Goal: Task Accomplishment & Management: Manage account settings

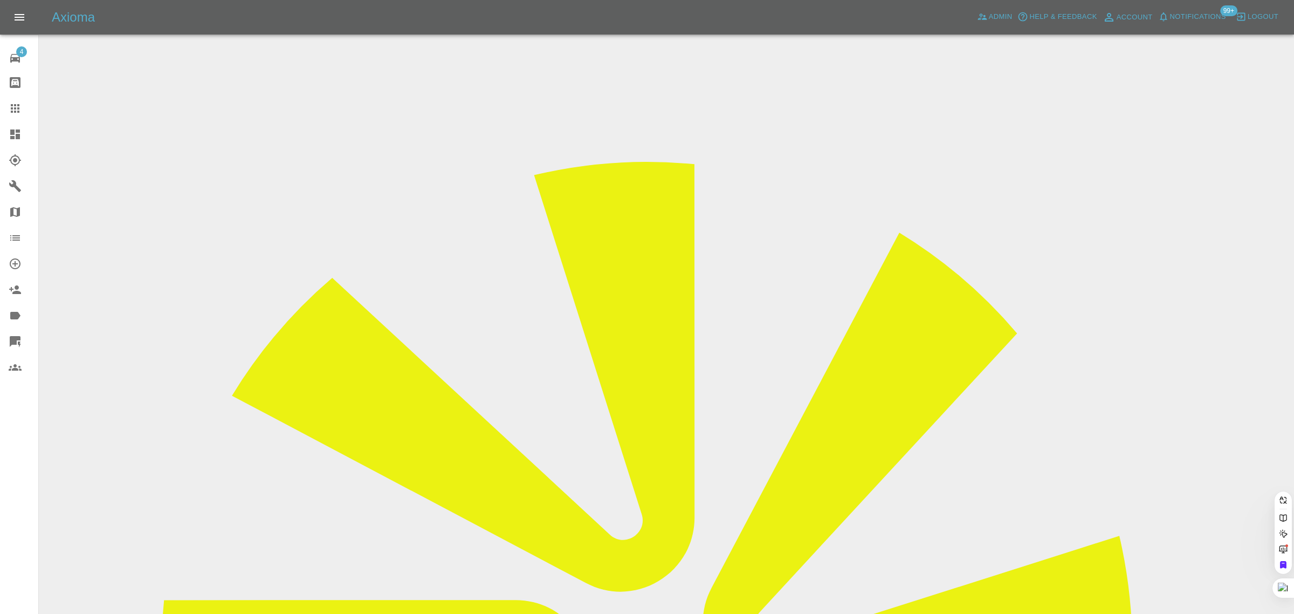
paste input "[EMAIL_ADDRESS][DOMAIN_NAME]"
type input "[EMAIL_ADDRESS][DOMAIN_NAME]"
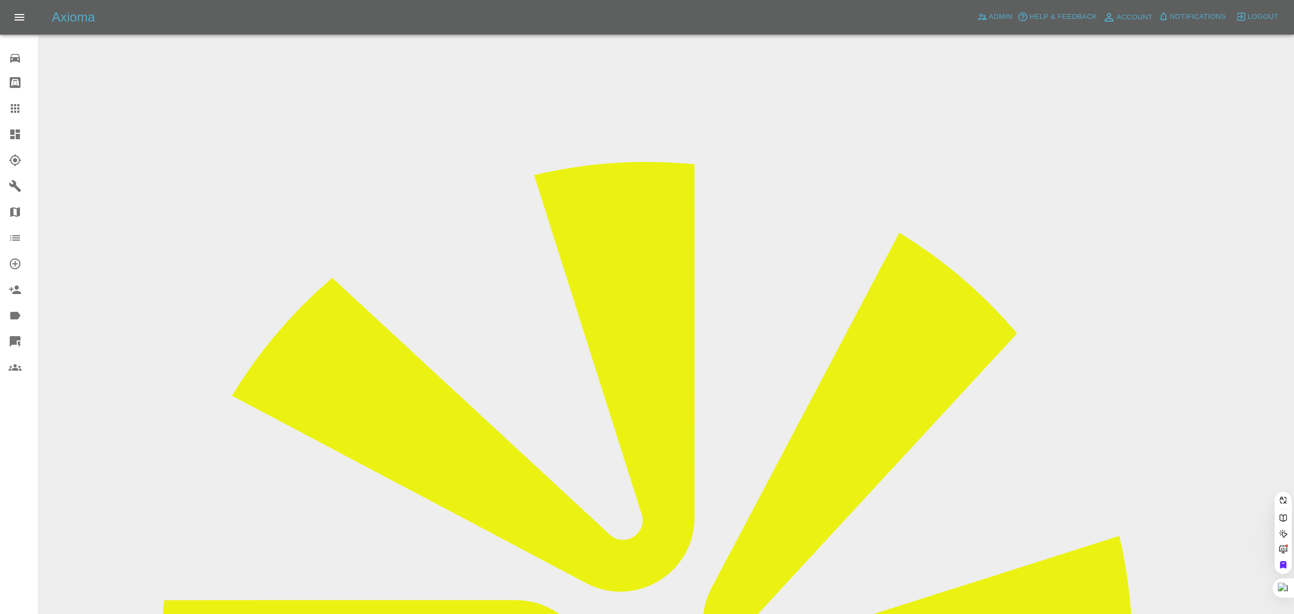
paste input "carlmaslen1@gmail.com"
type input "carlmaslen1@gmail.com"
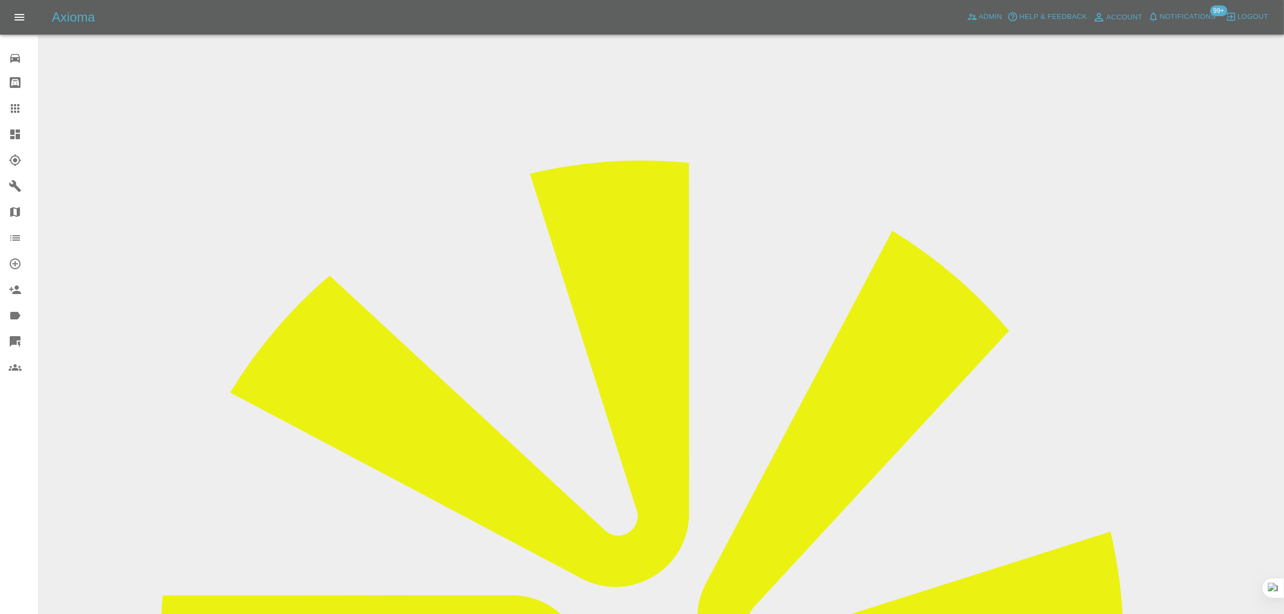
drag, startPoint x: 1046, startPoint y: 167, endPoint x: 1119, endPoint y: 163, distance: 72.4
copy td "Beers Bodywork"
drag, startPoint x: 483, startPoint y: 187, endPoint x: 665, endPoint y: 195, distance: 182.4
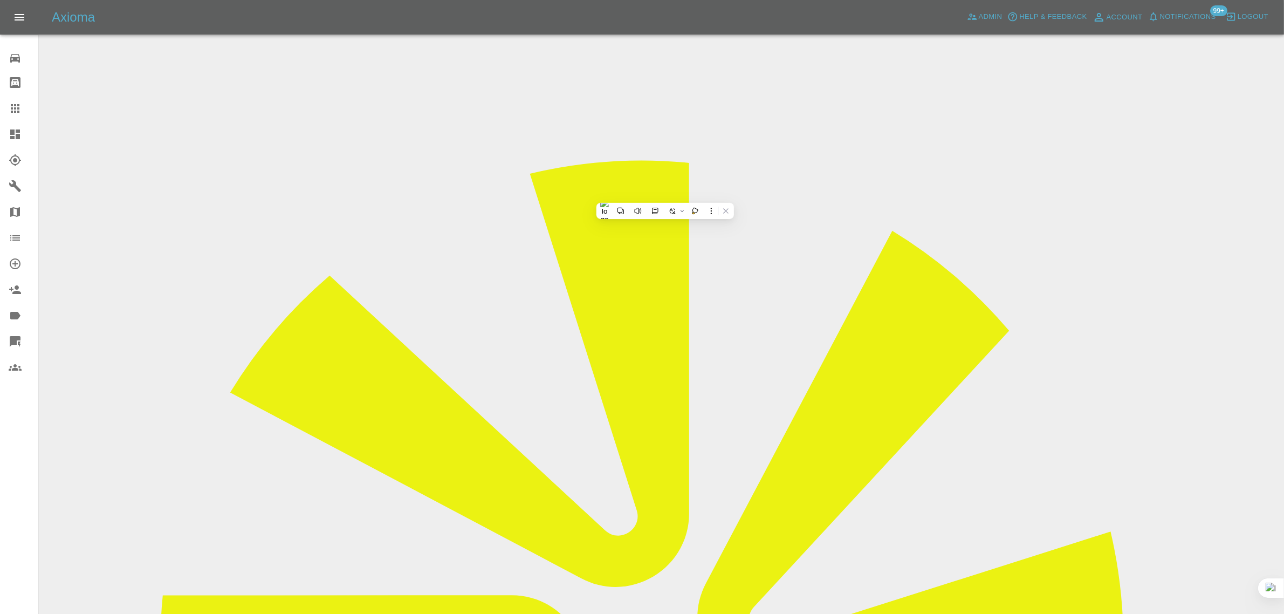
drag, startPoint x: 726, startPoint y: 189, endPoint x: 486, endPoint y: 194, distance: 240.0
copy tr "Registration plates DW14 DPW"
drag, startPoint x: 488, startPoint y: 288, endPoint x: 734, endPoint y: 310, distance: 246.8
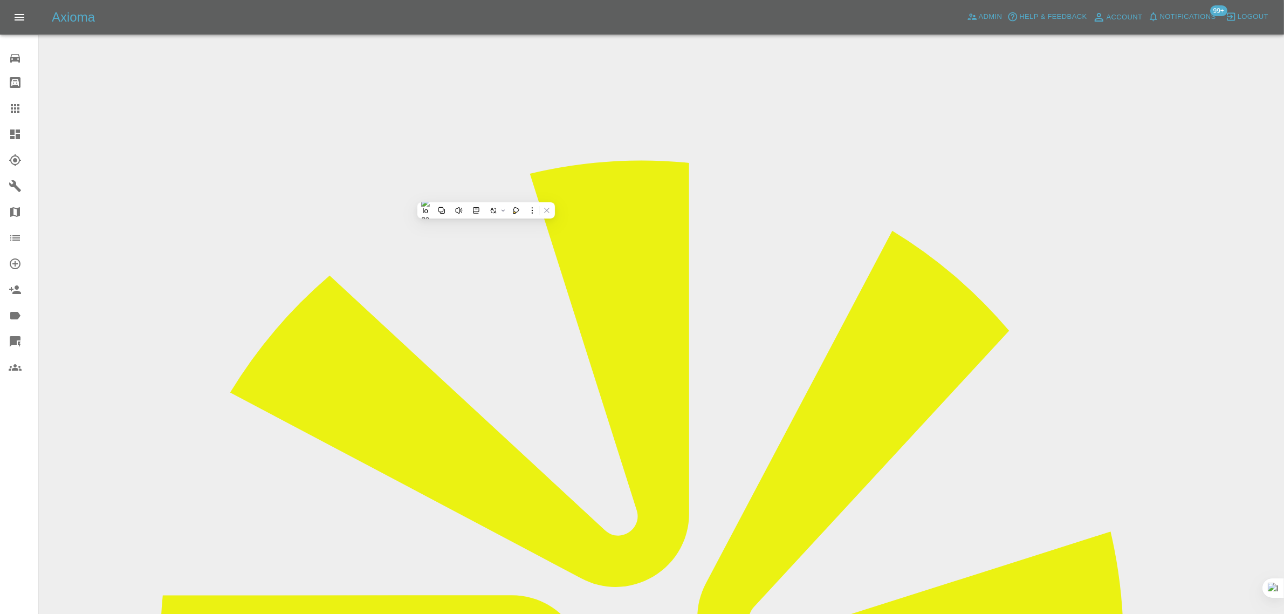
copy tbody "Vehicle Location SO14 3FY Driver CARL MASLEN"
drag, startPoint x: 890, startPoint y: 551, endPoint x: 1143, endPoint y: 556, distance: 252.9
copy tr "Repair Date 29/09/2025"
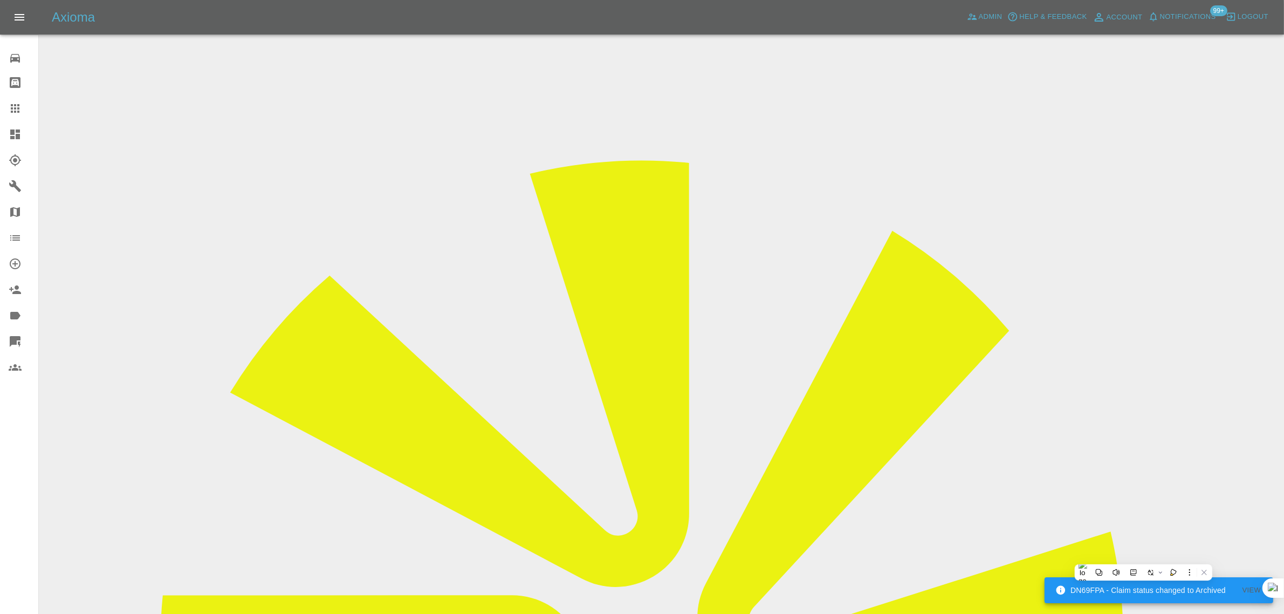
scroll to position [337, 0]
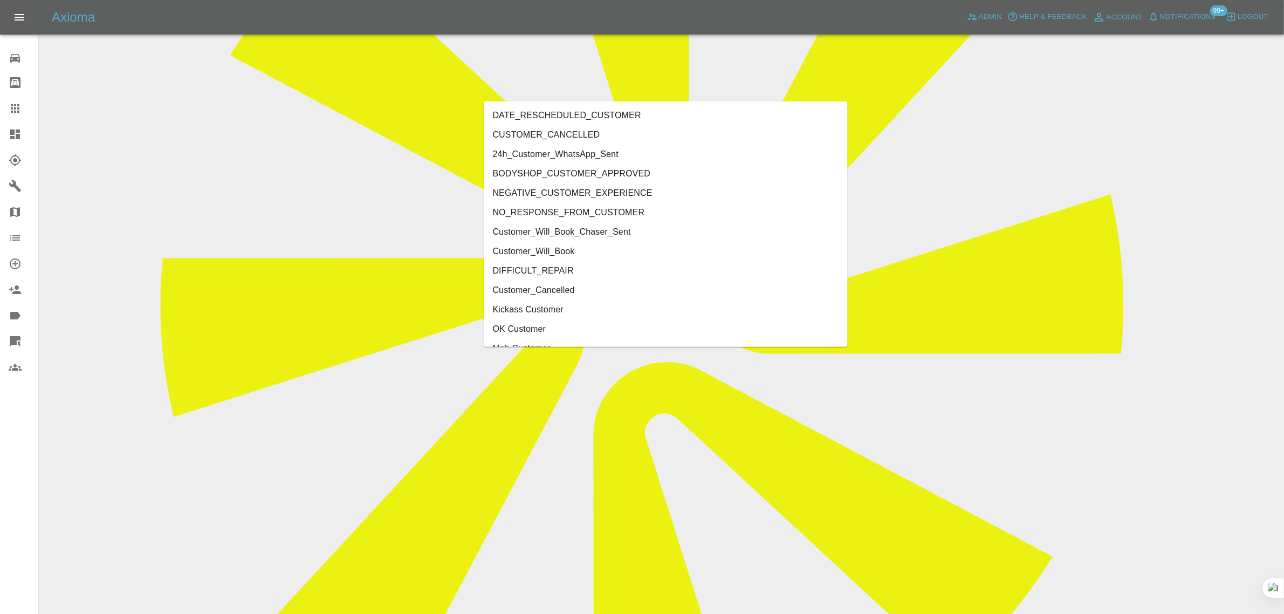
type input "cust"
click at [502, 267] on li "Customer_Cancelled" at bounding box center [665, 270] width 363 height 19
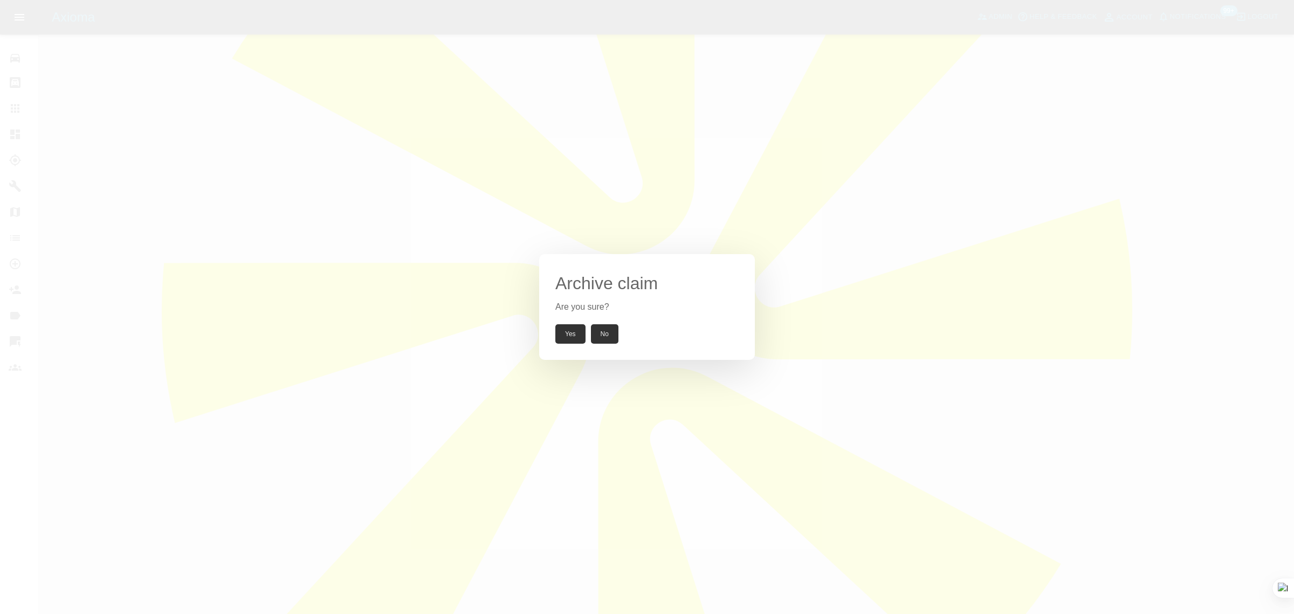
click at [564, 327] on button "Yes" at bounding box center [570, 333] width 30 height 19
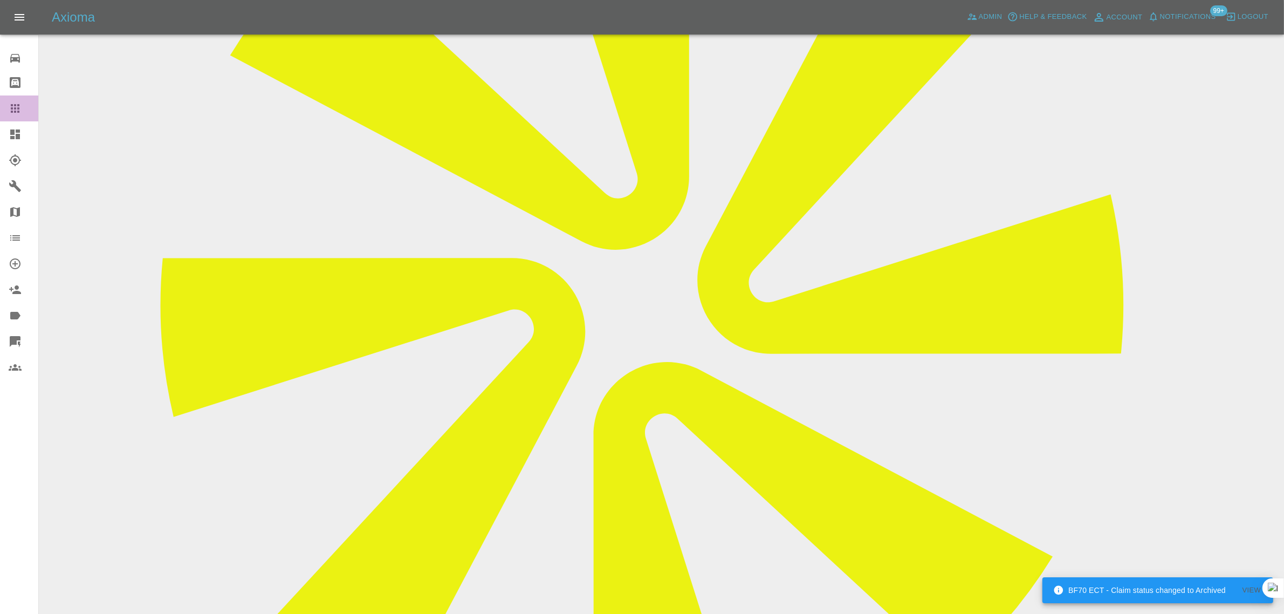
click at [23, 108] on div at bounding box center [24, 108] width 30 height 13
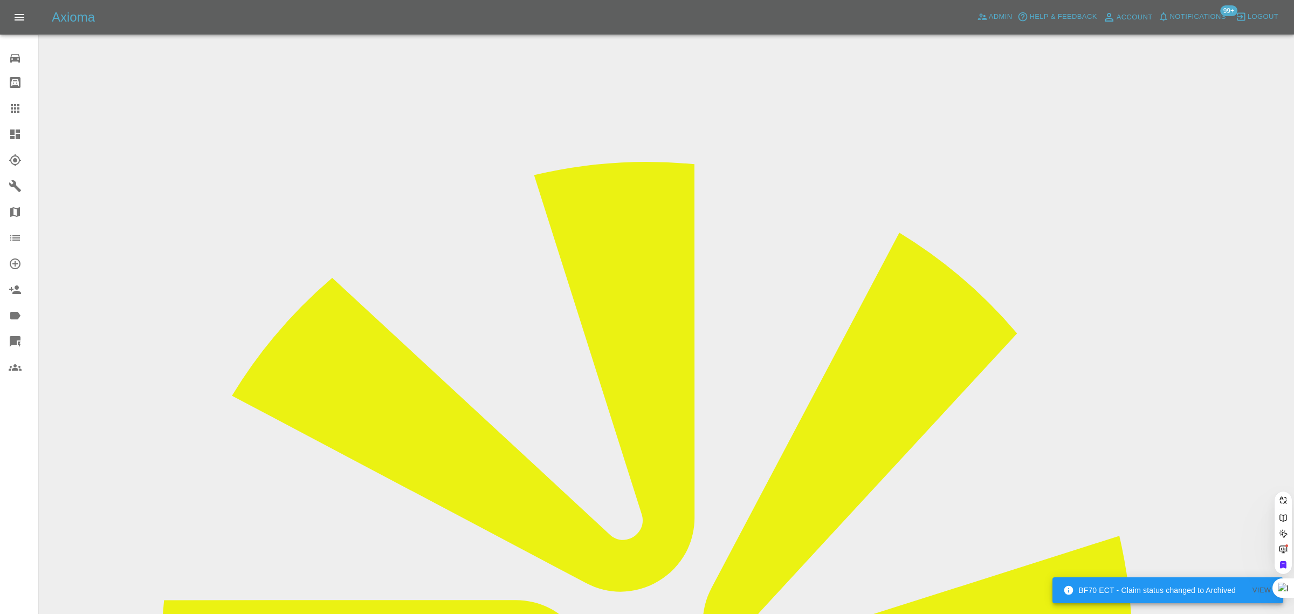
paste input "brianduxbury5@gmail.com"
type input "brianduxbury5@gmail.co"
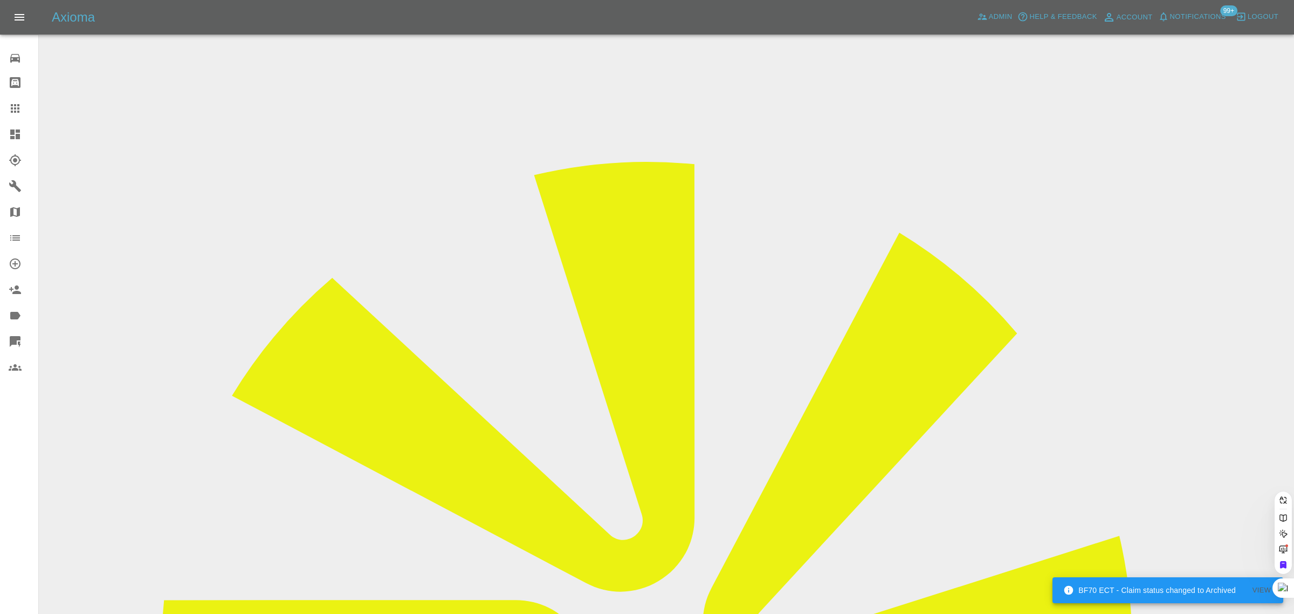
scroll to position [0, 9]
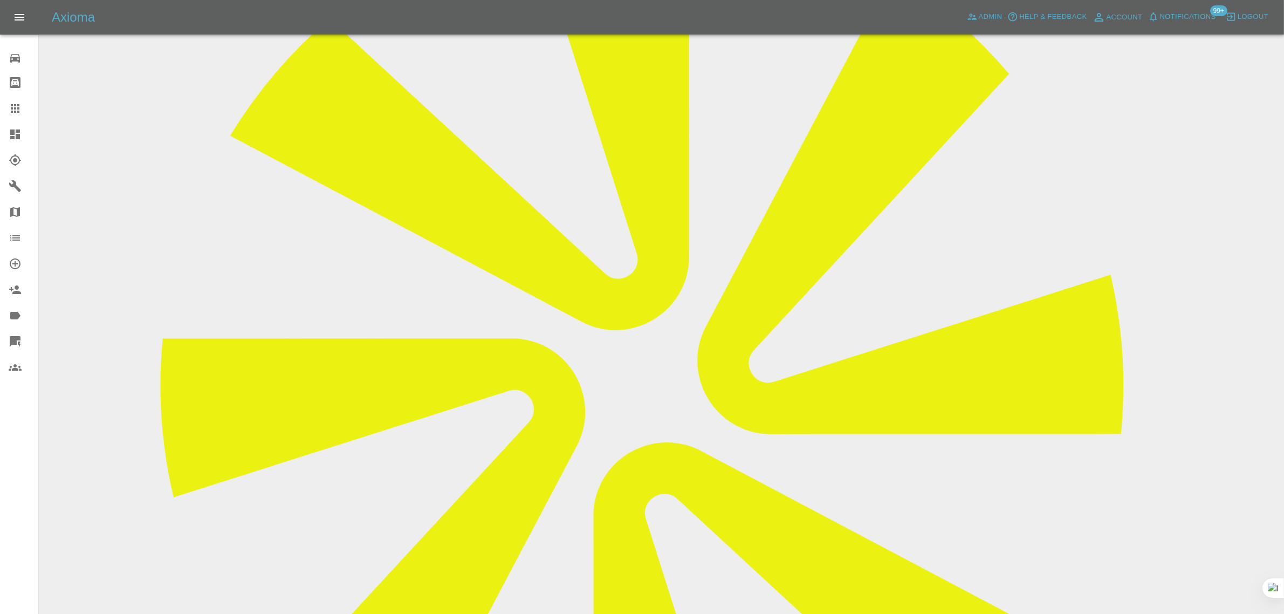
scroll to position [472, 0]
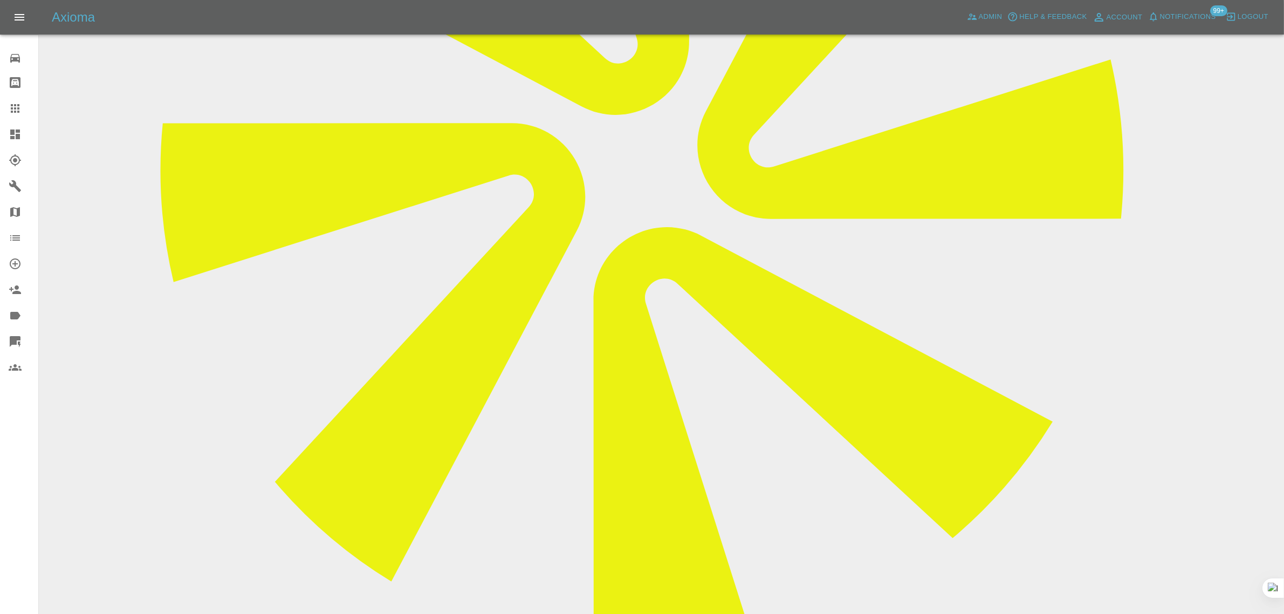
click at [20, 108] on icon at bounding box center [15, 108] width 13 height 13
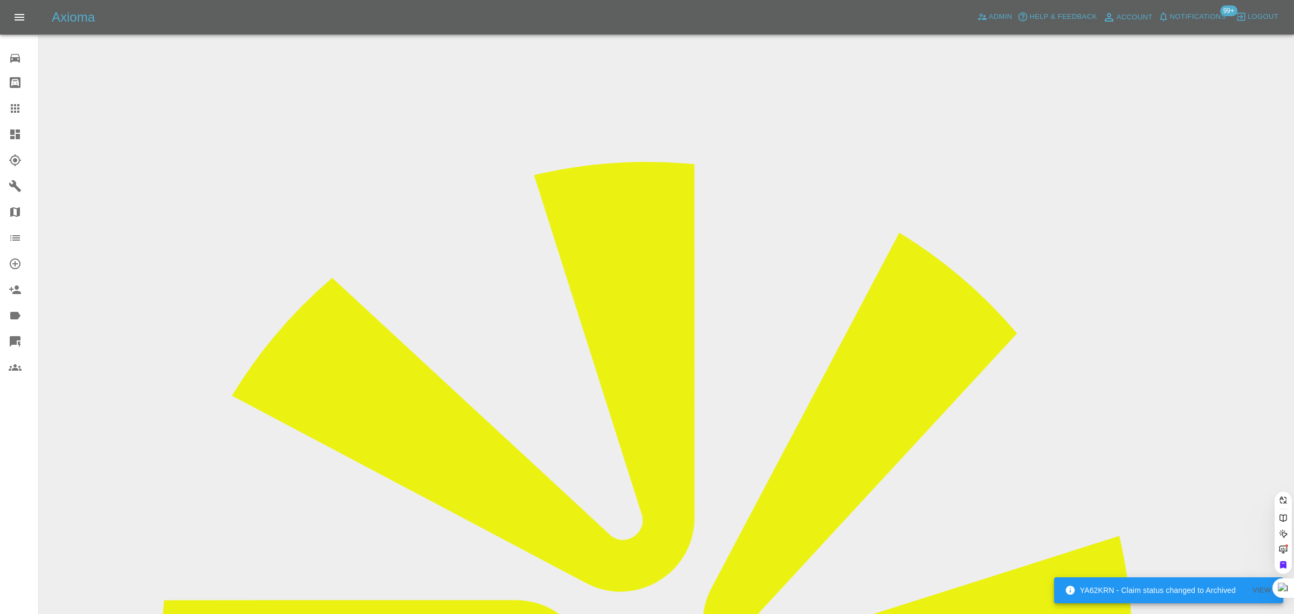
paste input "pjw888@hotmail.co.uk"
type input "pjw888@hotmail.co.uk"
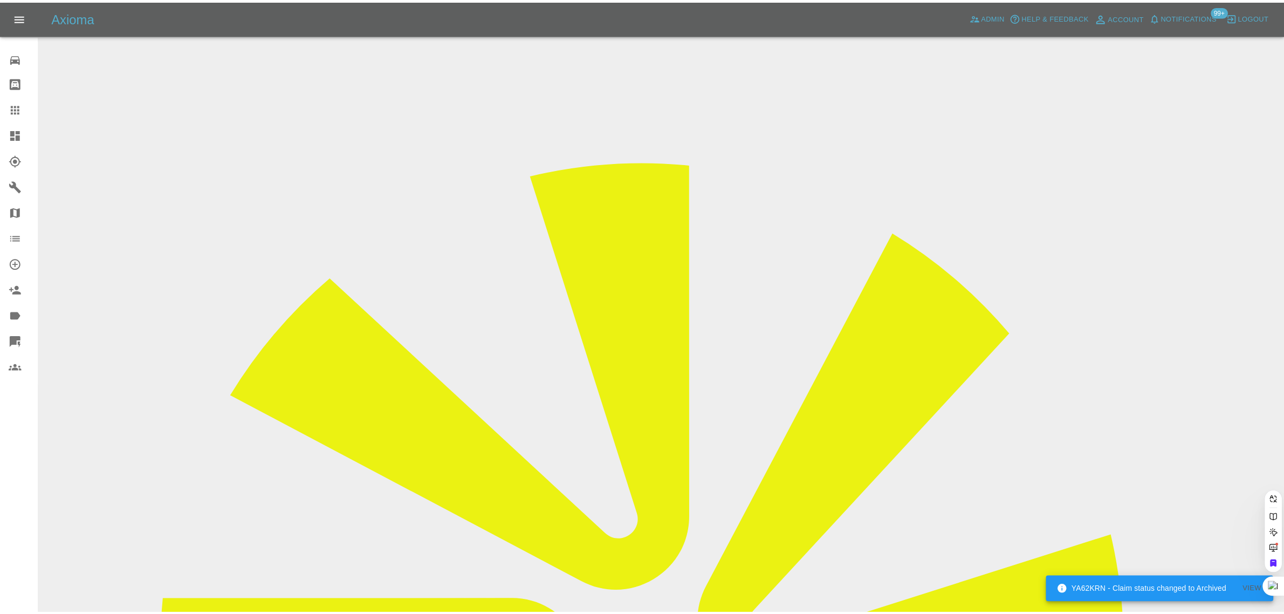
scroll to position [0, 0]
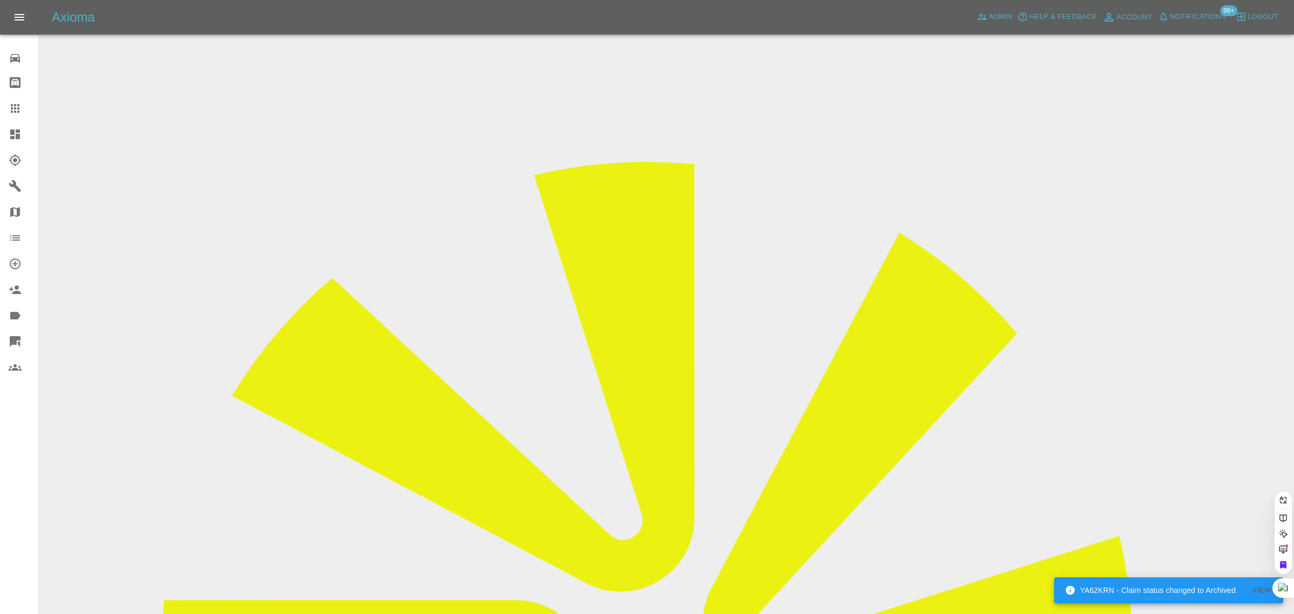
click at [15, 478] on div "0 Repair home Bodyshop home Claims Dashboard Explorer Garages Map Organization …" at bounding box center [19, 307] width 39 height 614
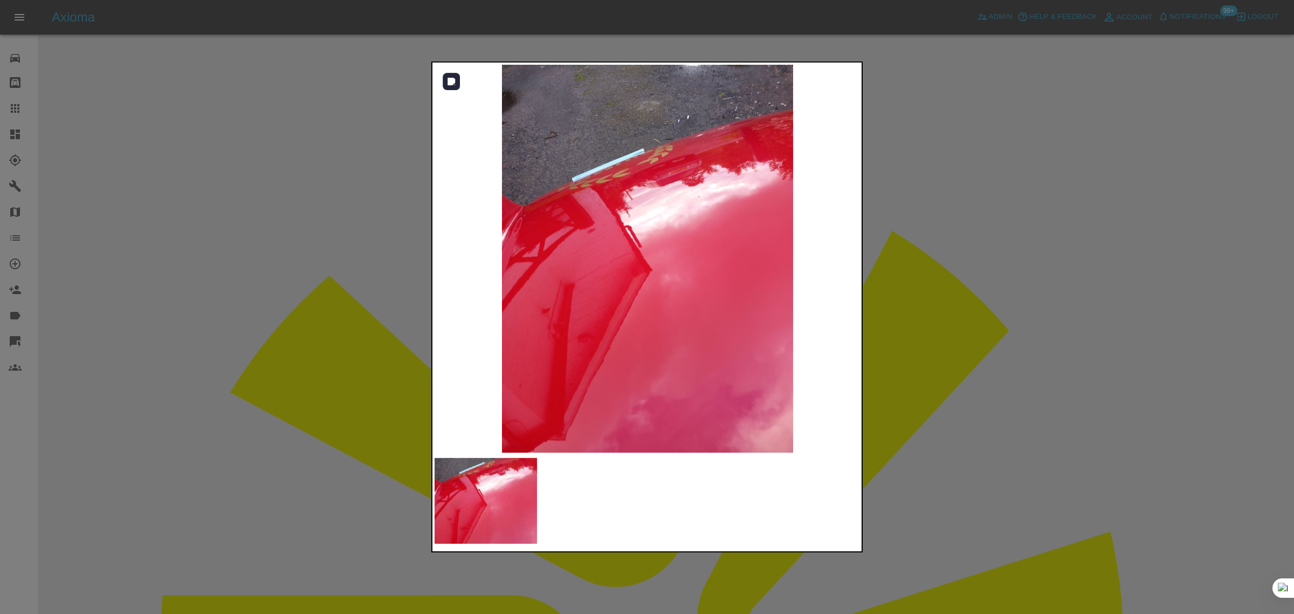
click at [632, 189] on img at bounding box center [648, 259] width 426 height 388
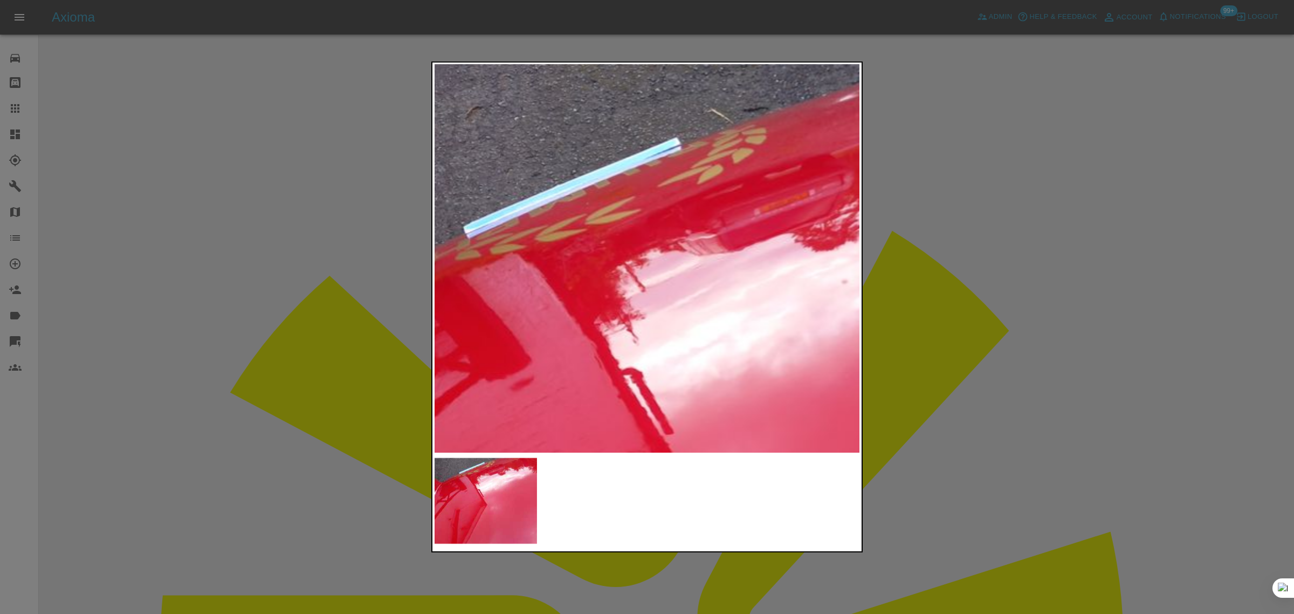
click at [887, 216] on div at bounding box center [647, 307] width 1294 height 614
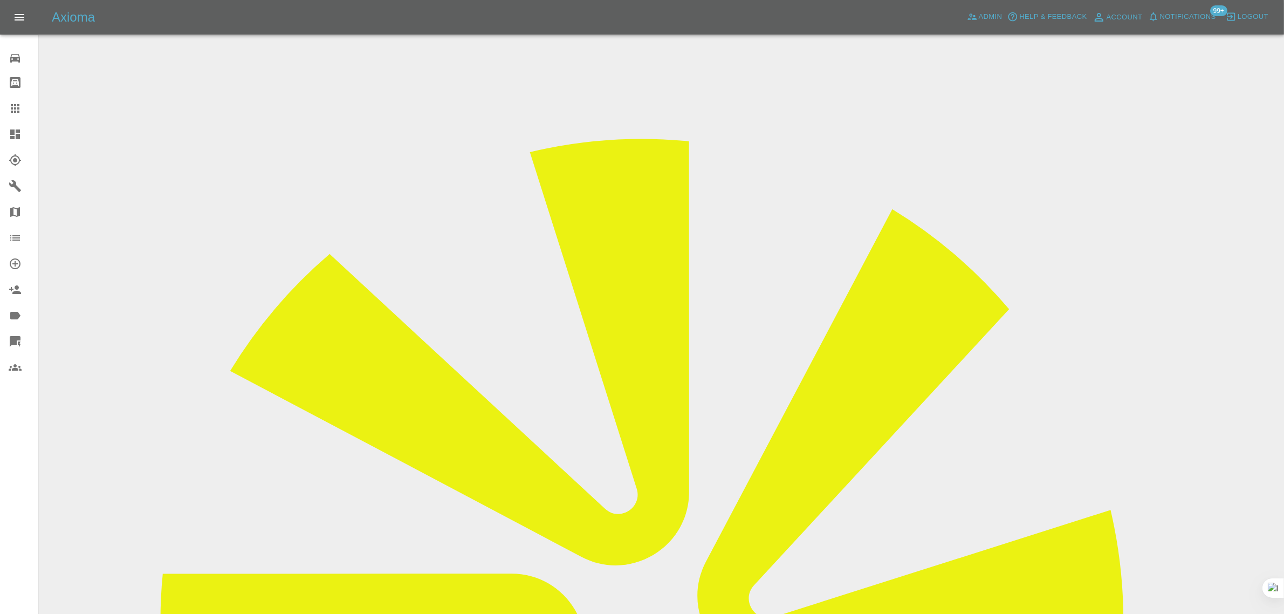
scroll to position [190, 0]
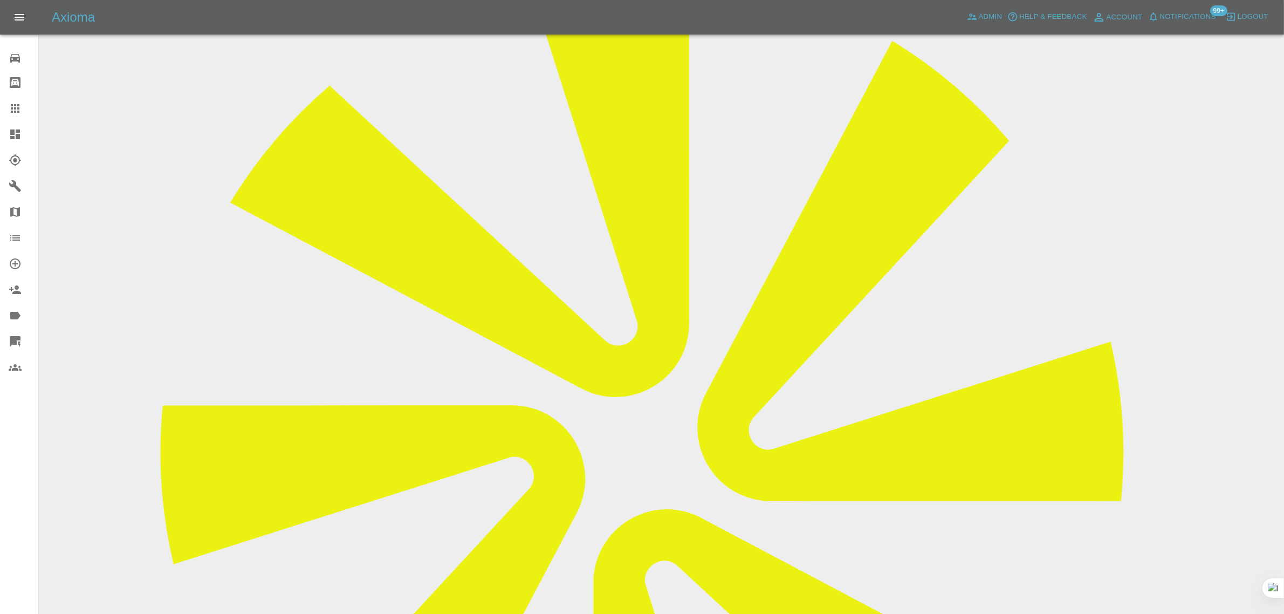
copy p "Damage too small to show on photo. Very small dent in bonnet. No damage to paint"
click at [9, 111] on icon at bounding box center [15, 108] width 13 height 13
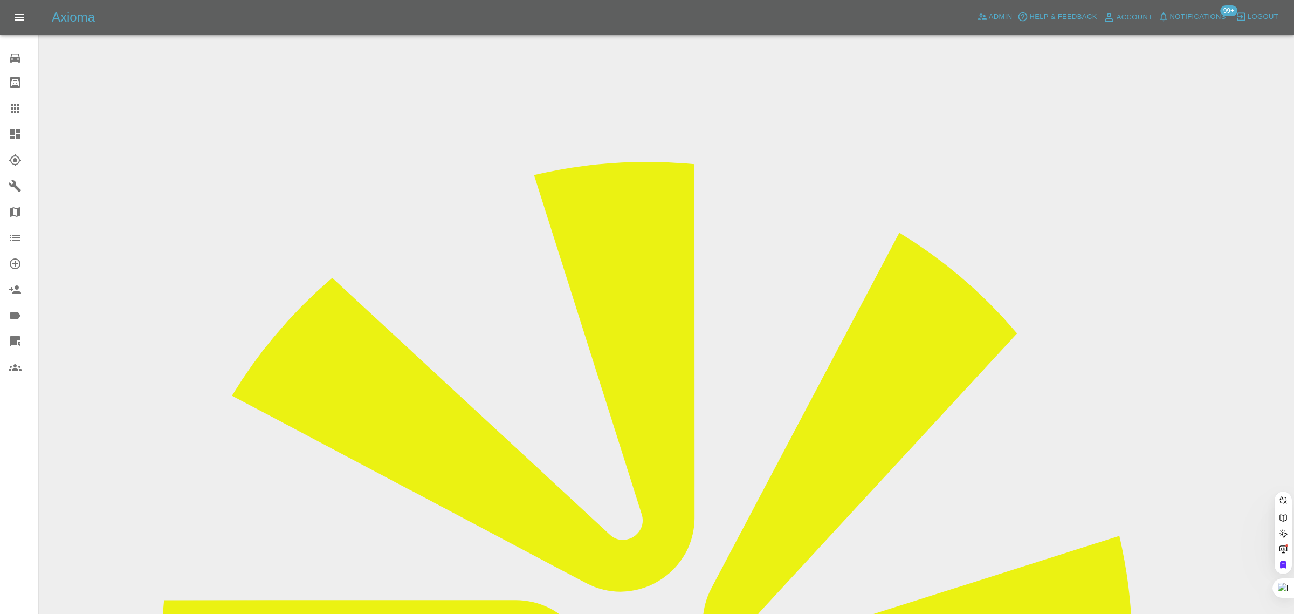
paste input "jonathan.bray56@gmail.com"
type input "jonathan.bray56@gmail.com"
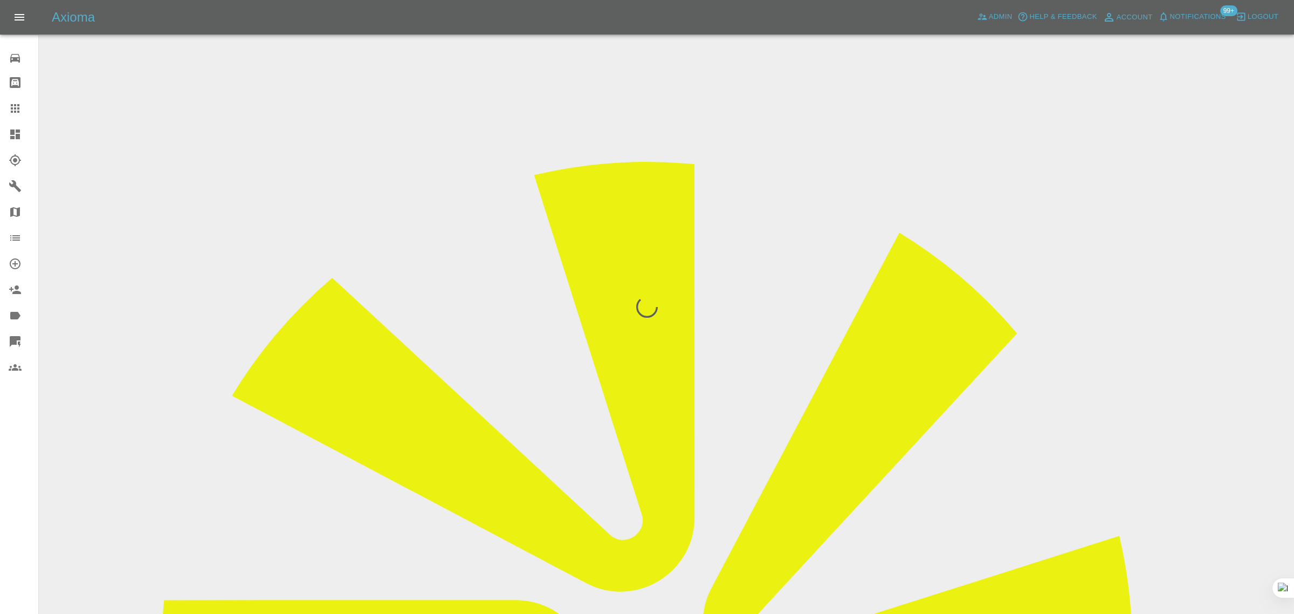
click at [9, 454] on div "0 Repair home Bodyshop home Claims Dashboard Explorer Garages Map Organization …" at bounding box center [19, 307] width 39 height 614
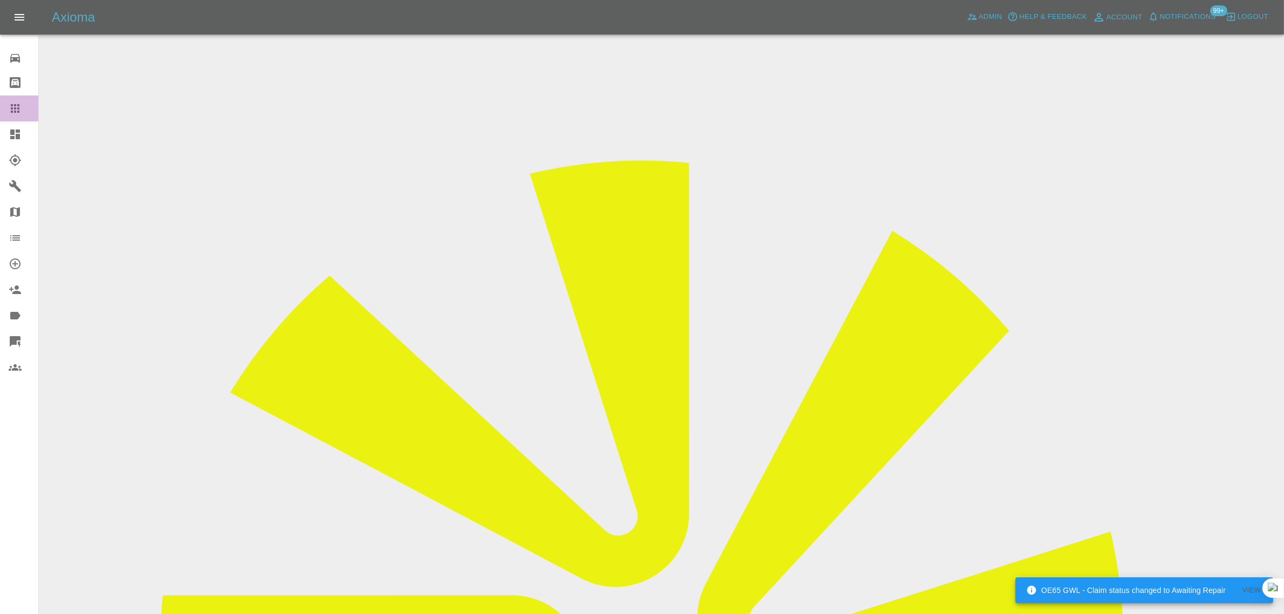
click at [24, 99] on link "Claims" at bounding box center [19, 108] width 38 height 26
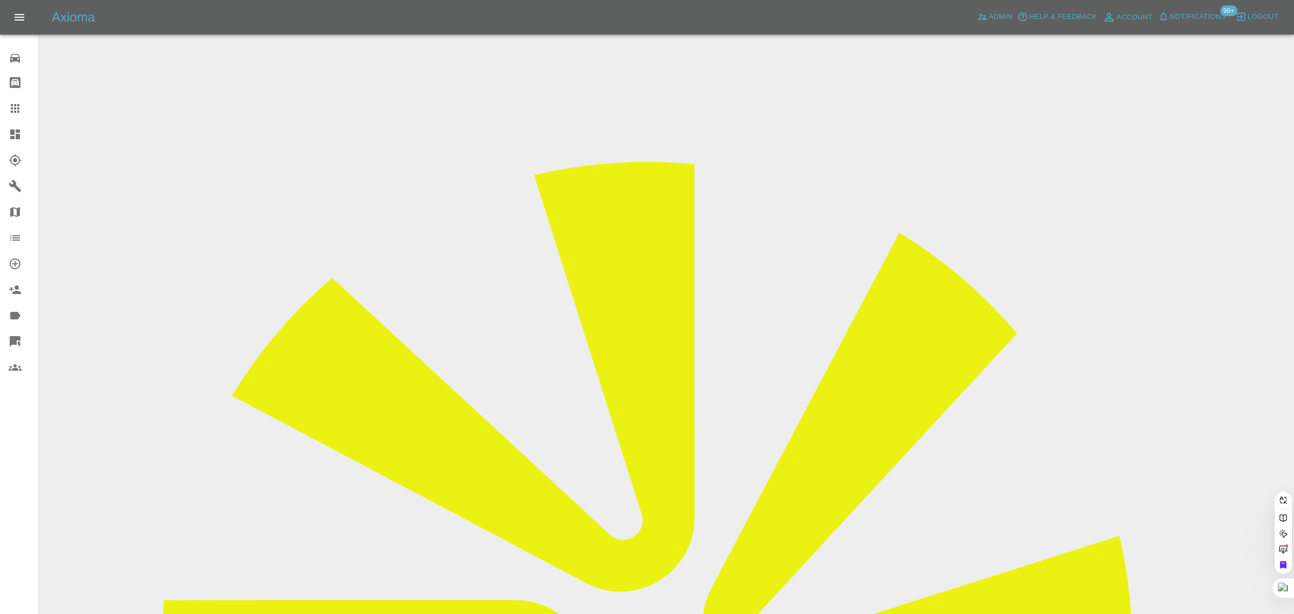
paste input "refluxe@hotmail.com"
type input "refluxe@hotmail.com"
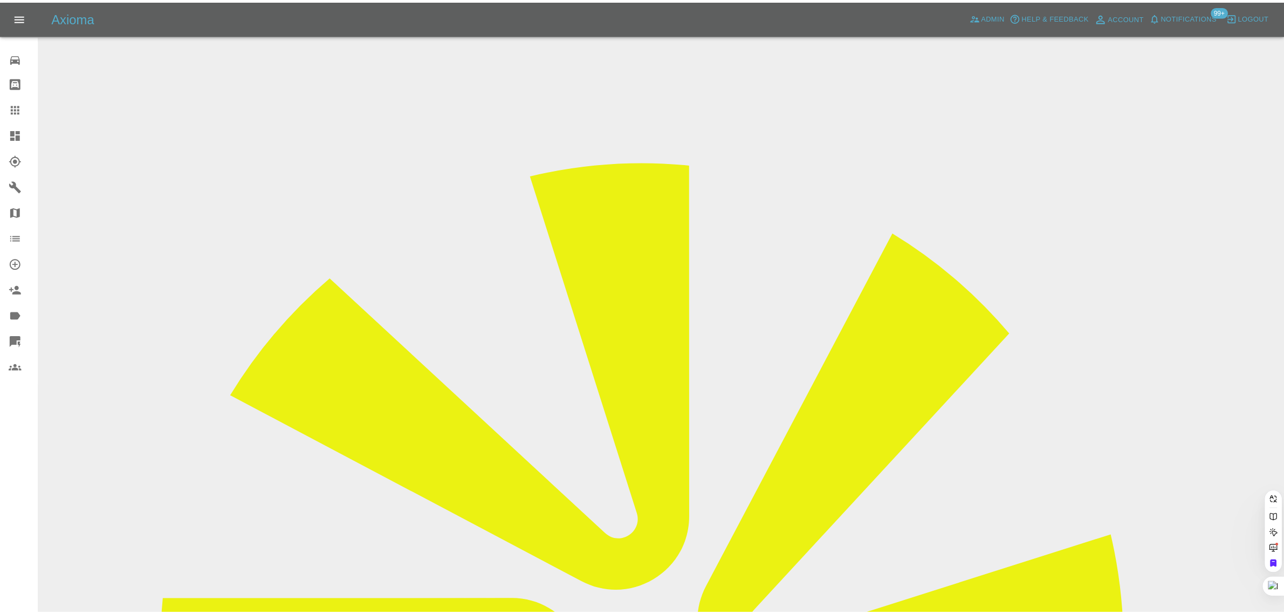
scroll to position [0, 0]
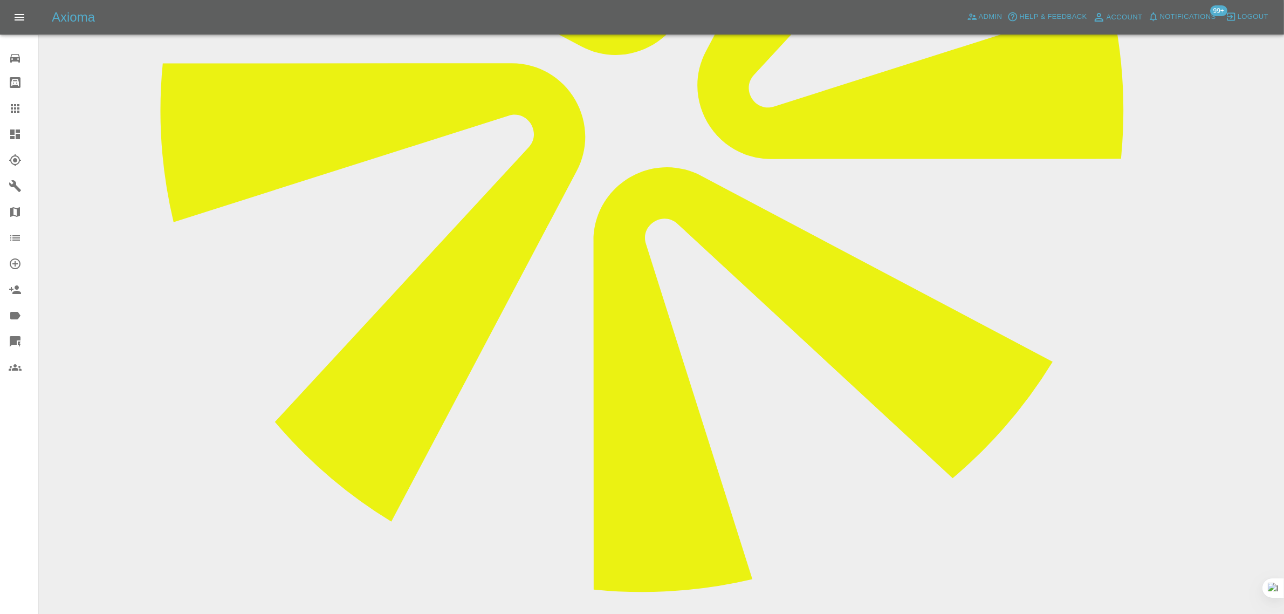
scroll to position [539, 0]
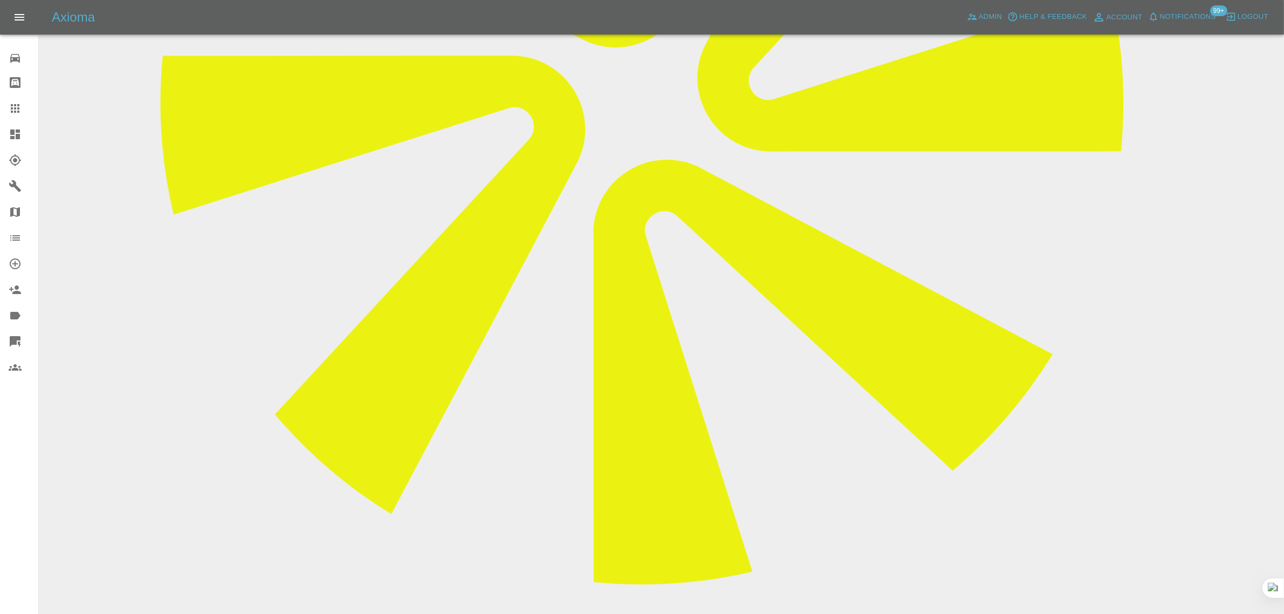
paste textarea "Hi Imogen, Lewis did attend, but unfortunately was unable to repair the vehicle…"
type textarea "Hi Imogen, Lewis did attend, but unfortunately was unable to repair the vehicle…"
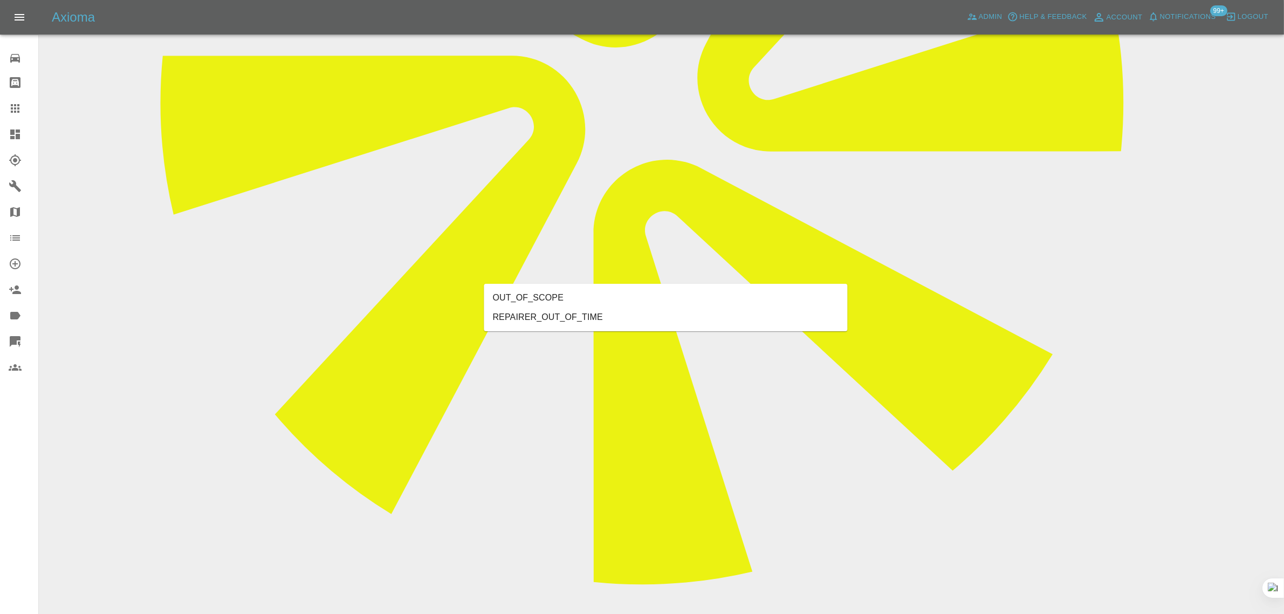
type input "out"
click at [581, 295] on li "OUT_OF_SCOPE" at bounding box center [665, 297] width 363 height 19
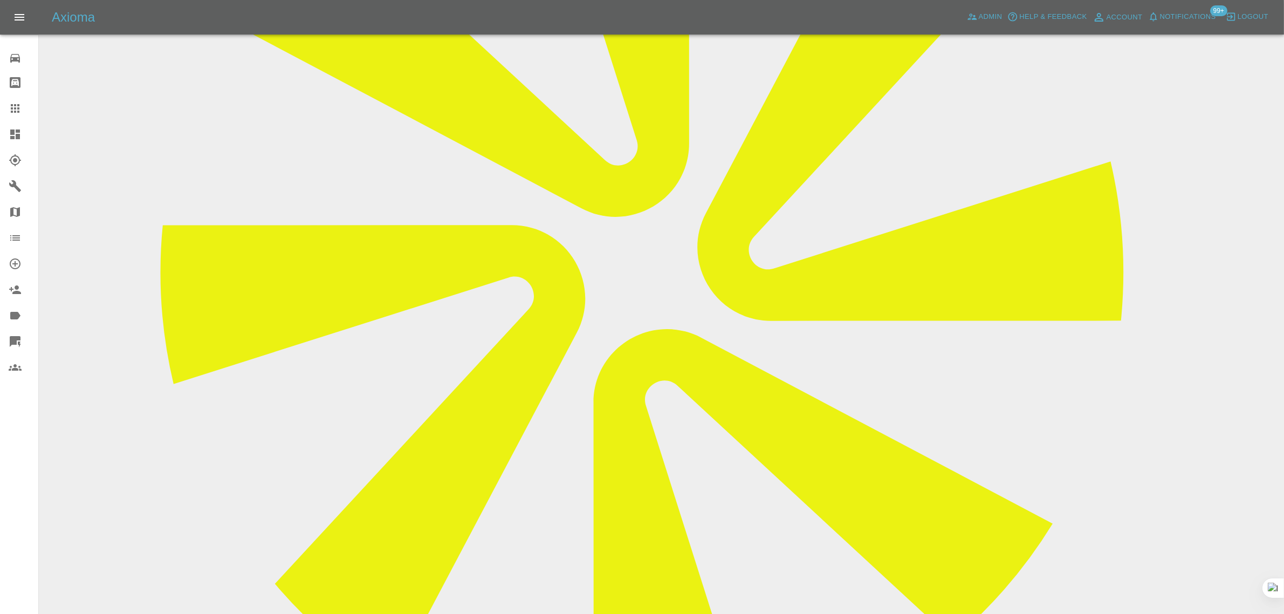
scroll to position [270, 0]
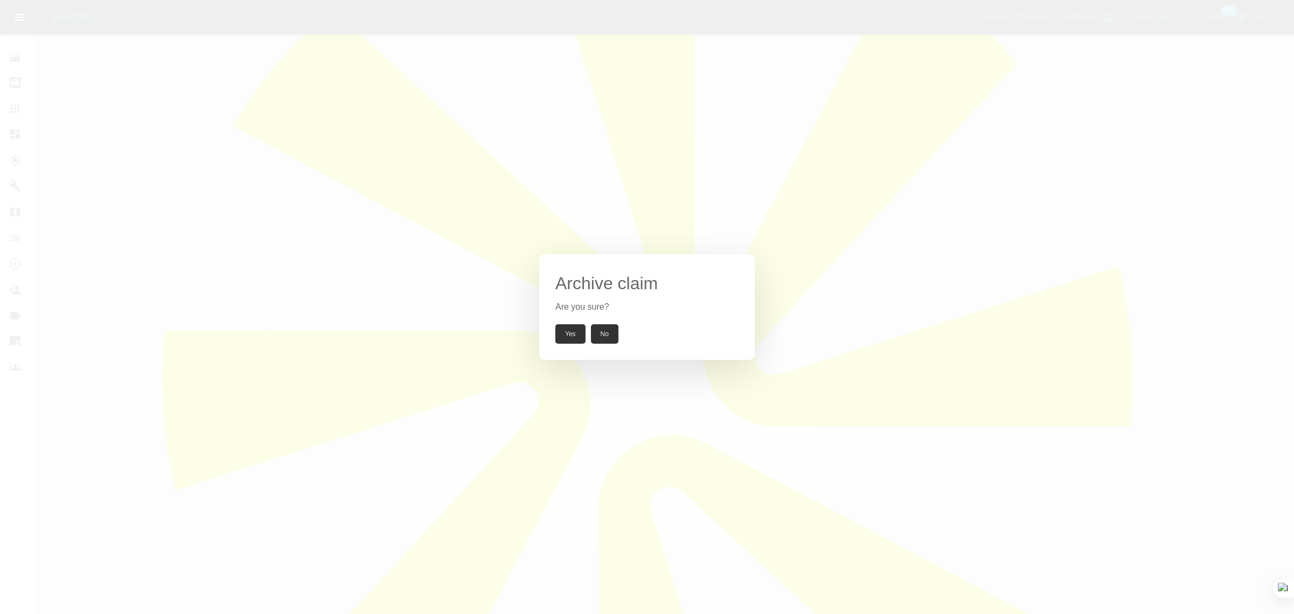
click at [564, 335] on button "Yes" at bounding box center [570, 333] width 30 height 19
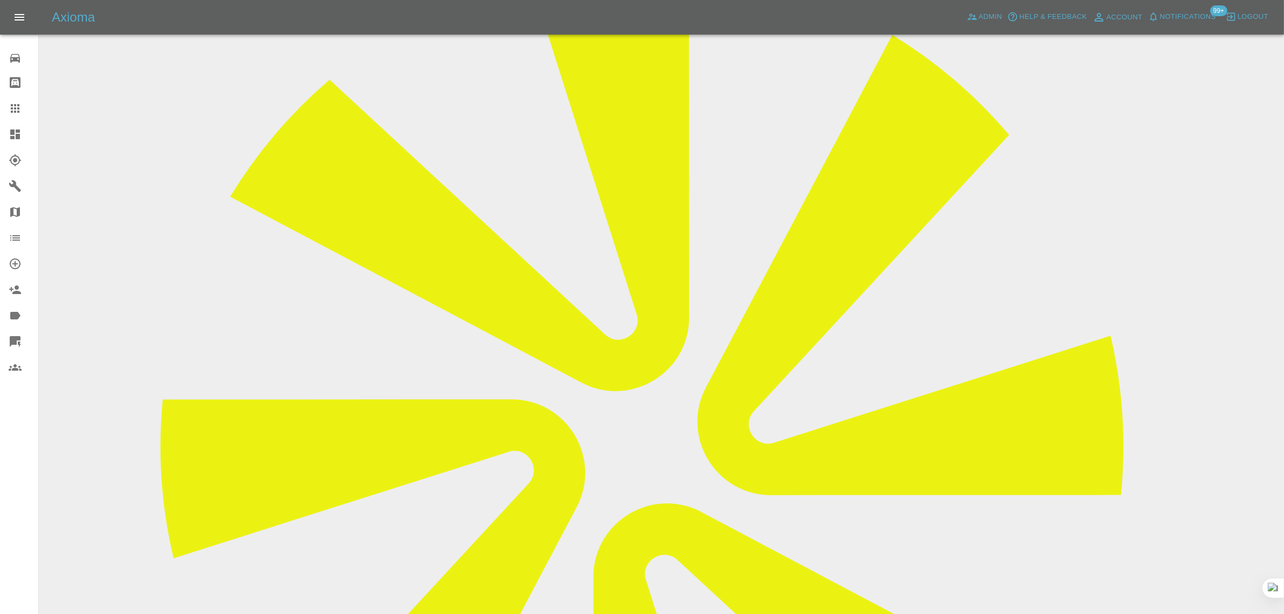
scroll to position [67, 0]
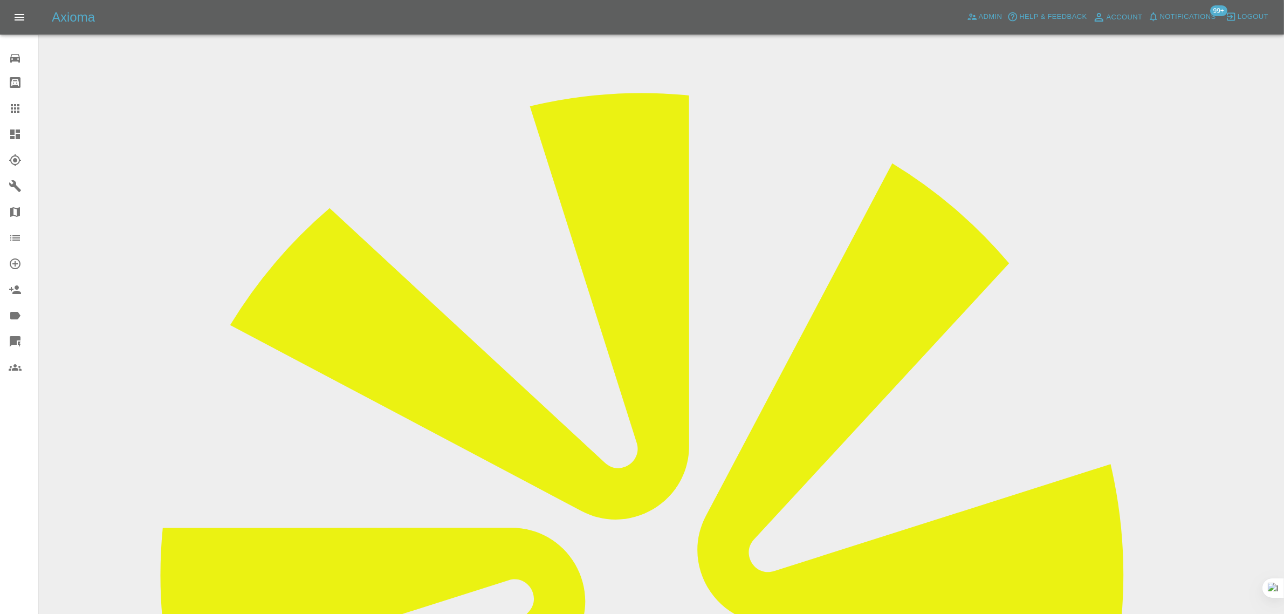
drag, startPoint x: 625, startPoint y: 290, endPoint x: 711, endPoint y: 297, distance: 85.5
copy tr "refluxe@hotmail.com"
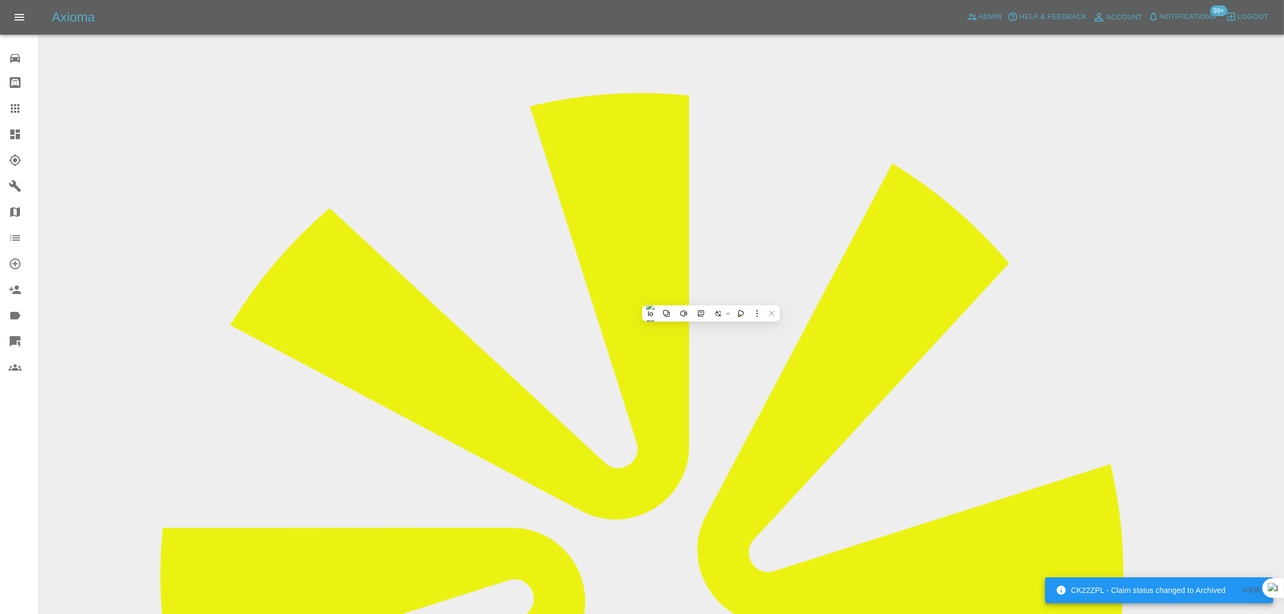
click at [18, 112] on icon at bounding box center [15, 108] width 9 height 9
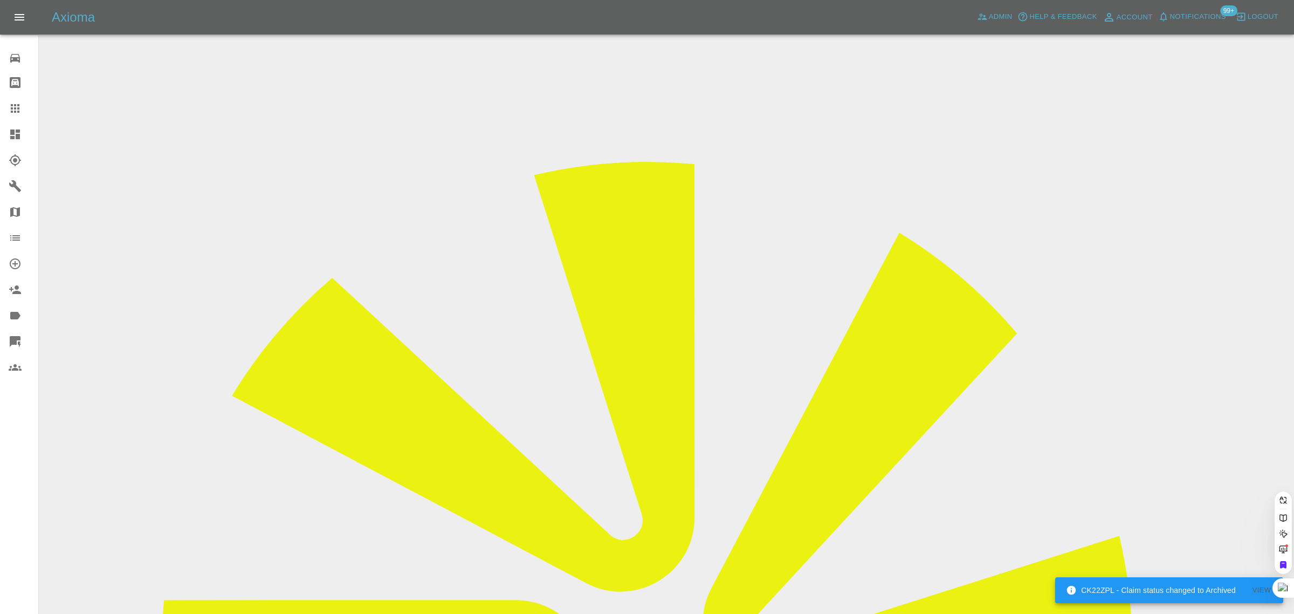
paste input "FH24PWL"
type input "FH24PWL"
click at [987, 9] on link "Admin" at bounding box center [994, 17] width 41 height 17
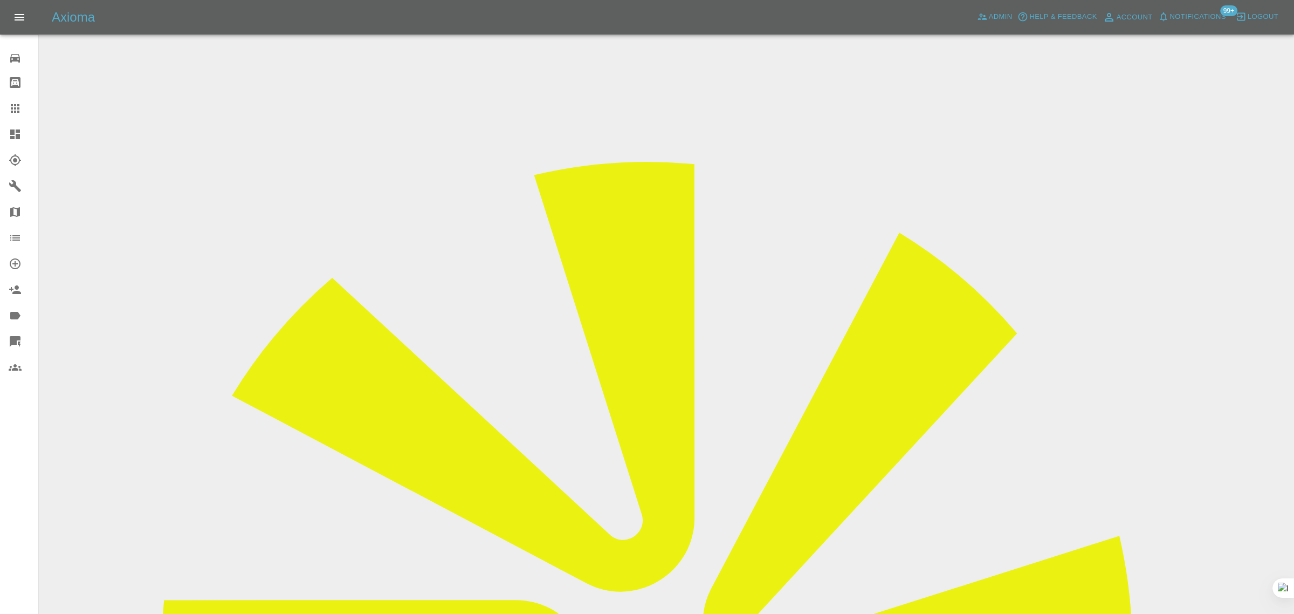
paste input "FH24PWL"
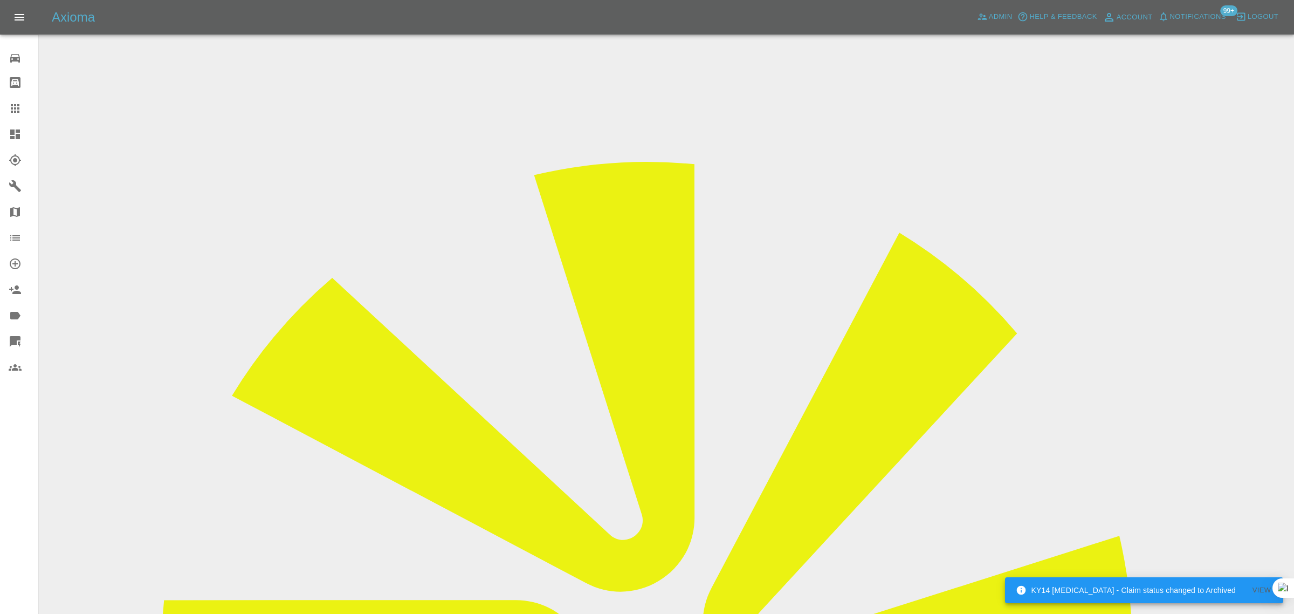
type input "FH24PWL"
click at [11, 111] on icon at bounding box center [15, 108] width 13 height 13
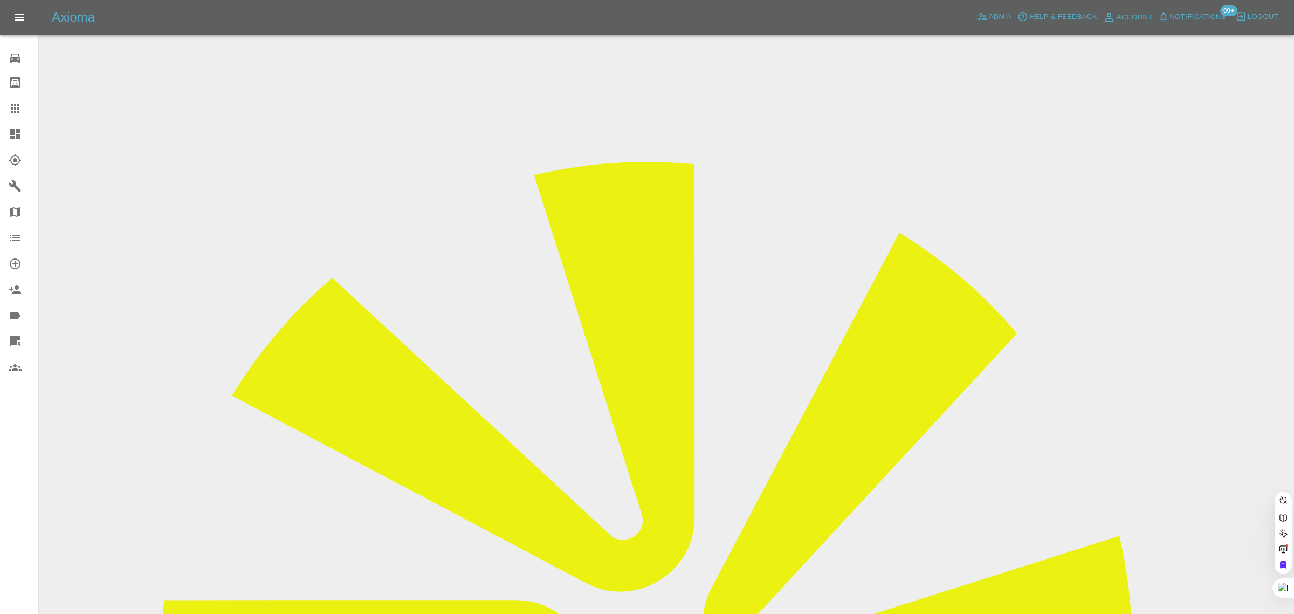
paste input "trevormaplestone@hotmail.com"
type input "trevormaplestone@hotmail.com"
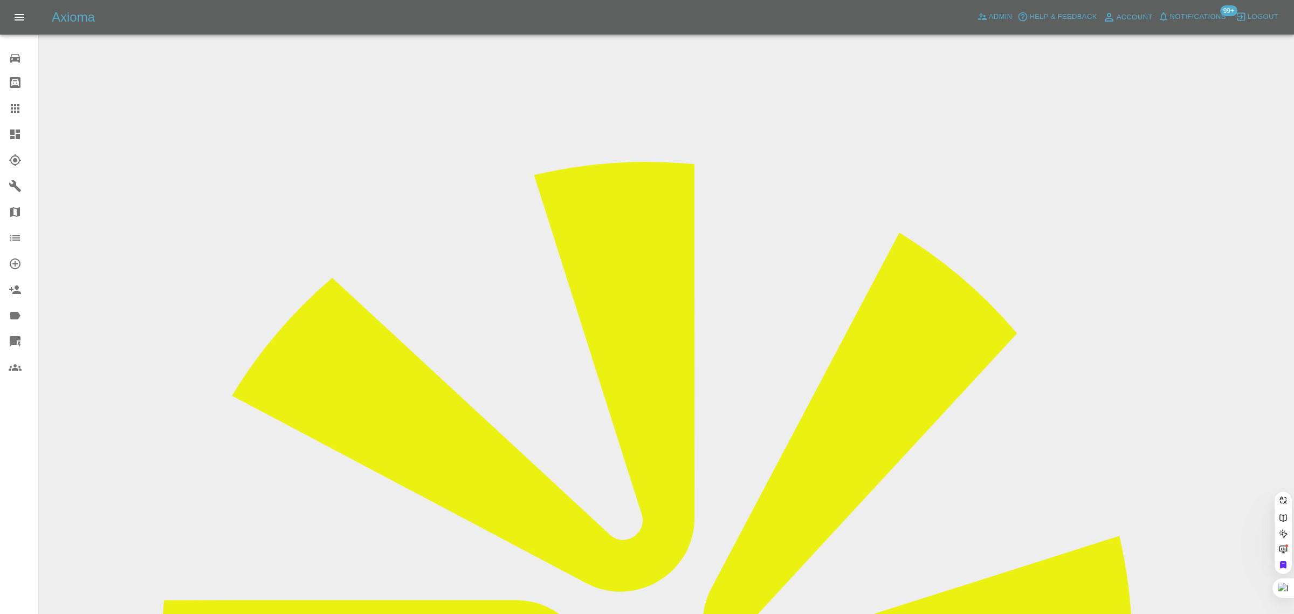
scroll to position [0, 39]
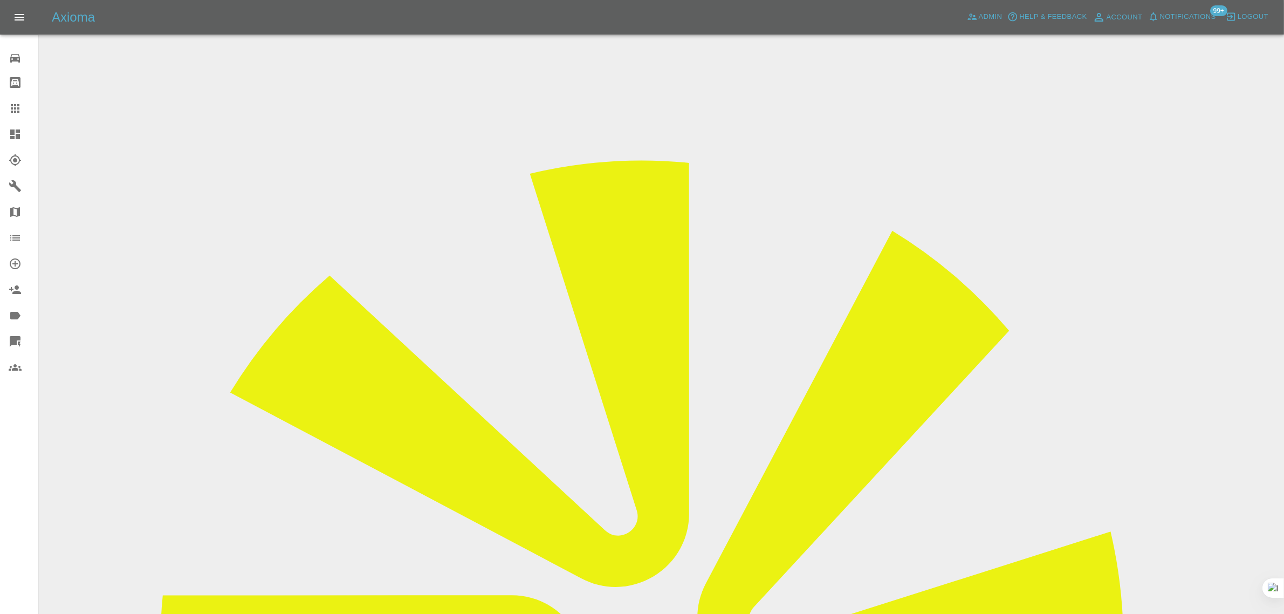
click at [18, 112] on icon at bounding box center [15, 108] width 9 height 9
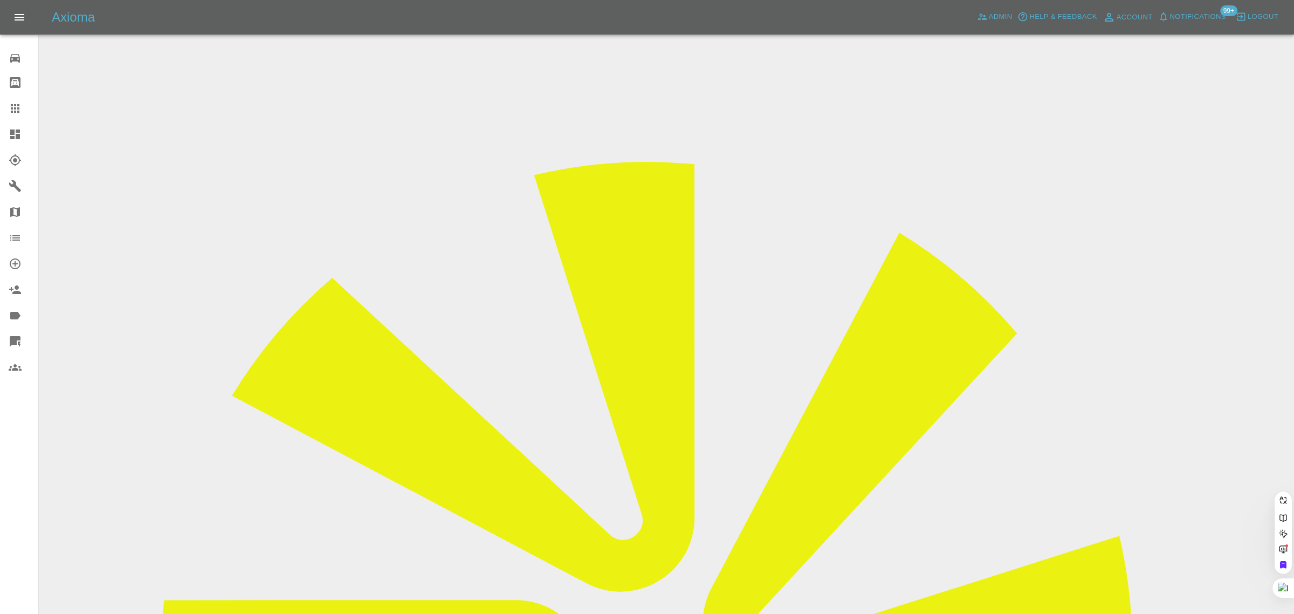
paste input "dawncarpenter@btinternet.com"
type input "dawncarpenter@btinternet.com"
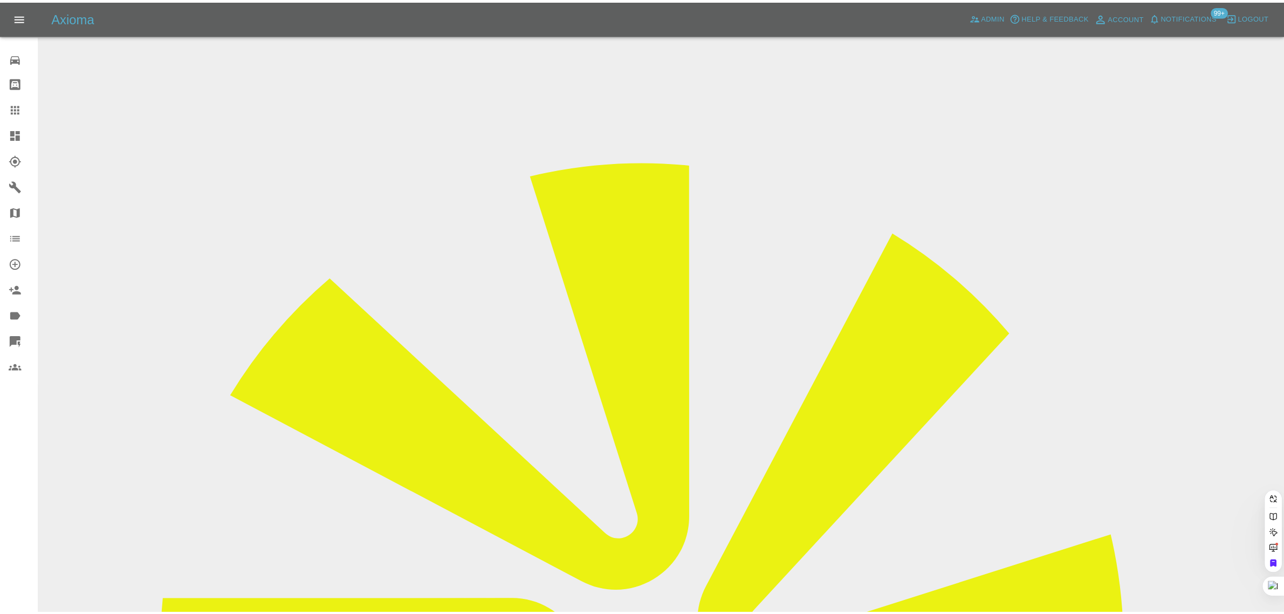
scroll to position [0, 38]
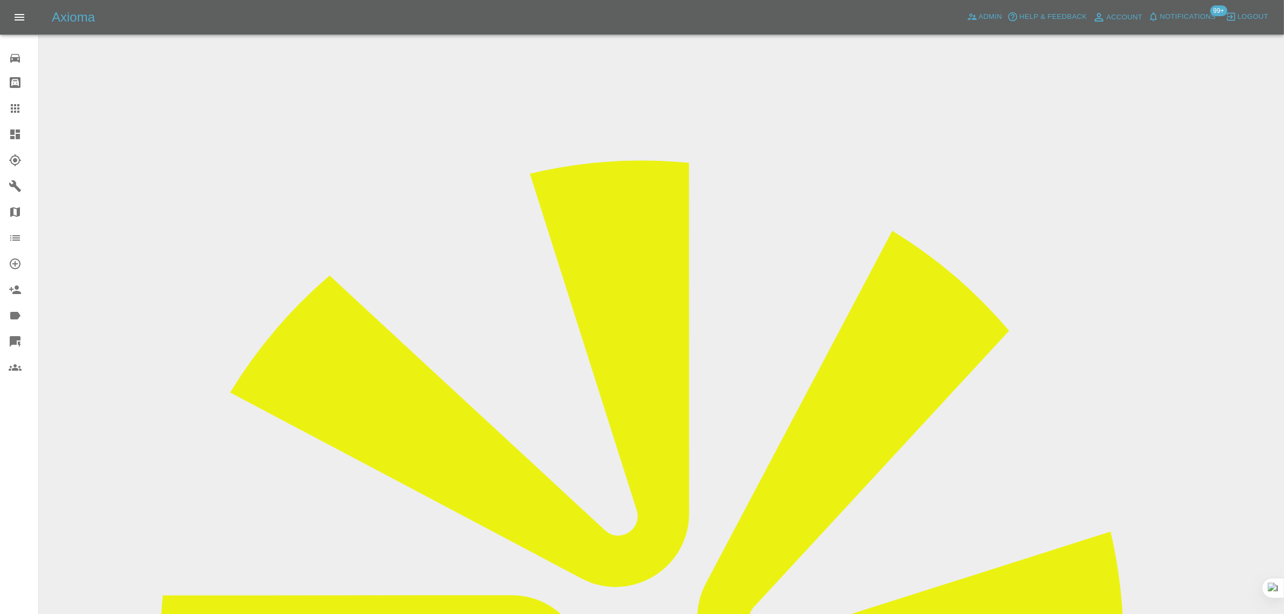
drag, startPoint x: 666, startPoint y: 364, endPoint x: 784, endPoint y: 366, distance: 118.6
copy td "dawncarpenter@btinternet.com"
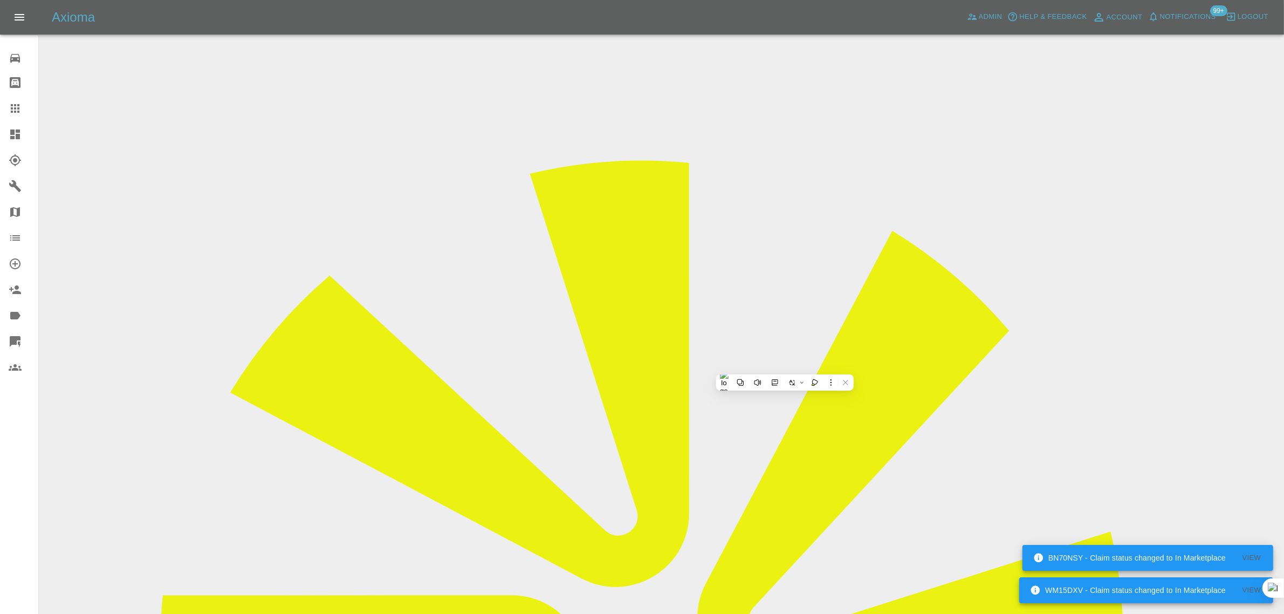
scroll to position [539, 0]
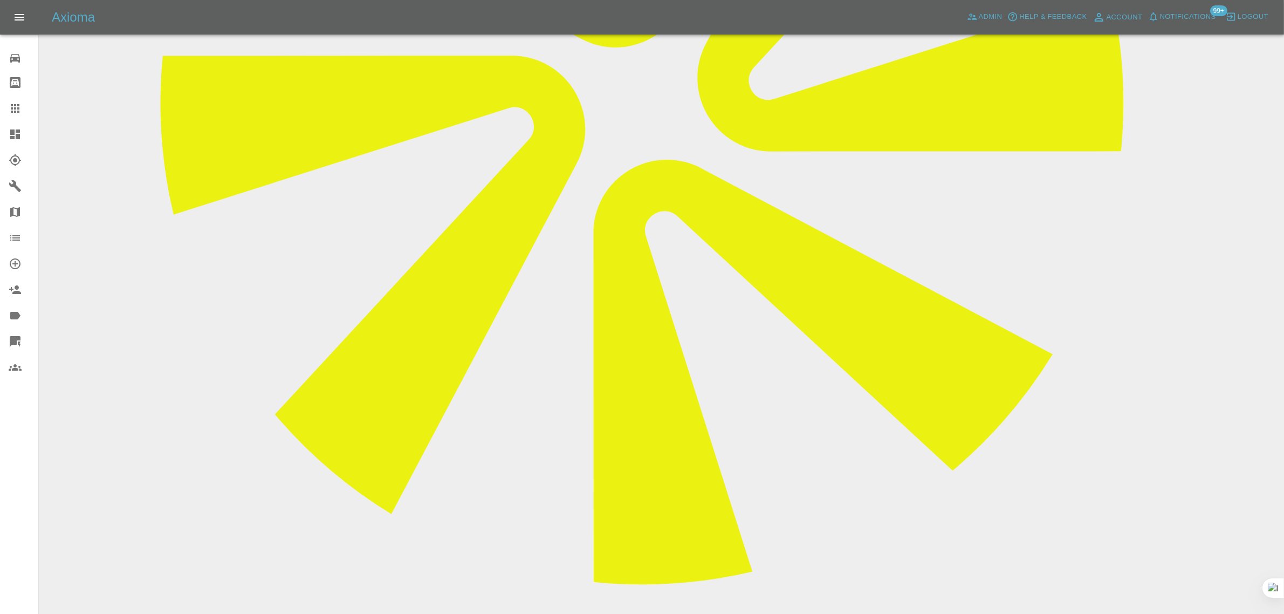
type textarea "third party inv sent"
drag, startPoint x: 1189, startPoint y: 430, endPoint x: 921, endPoint y: 314, distance: 292.2
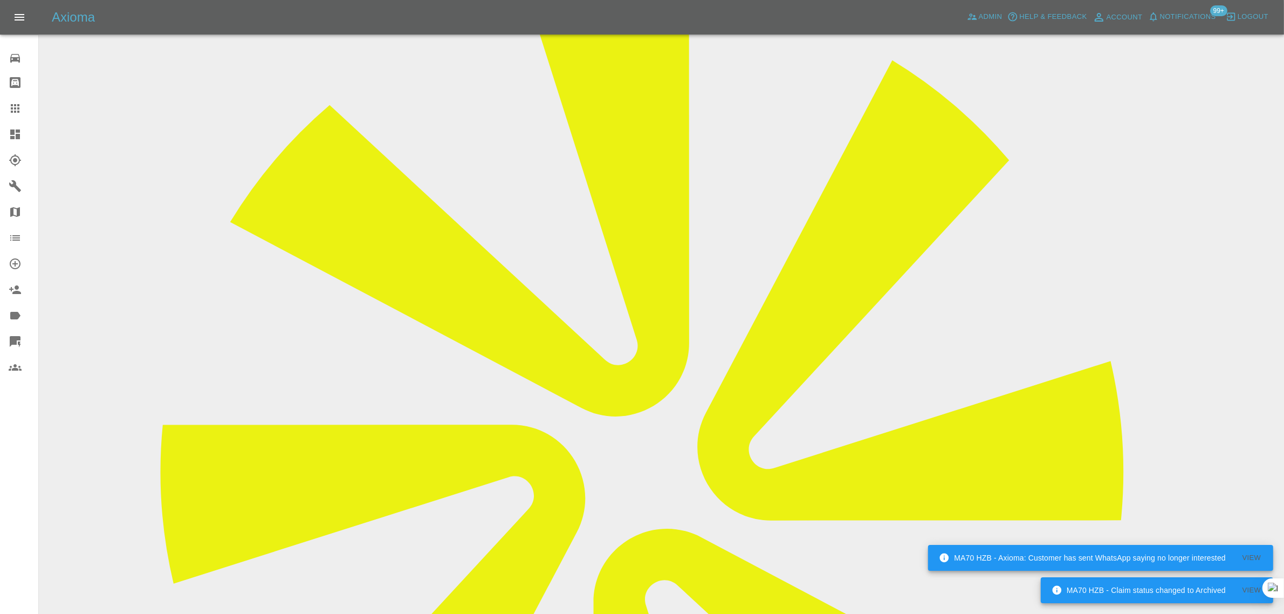
scroll to position [135, 0]
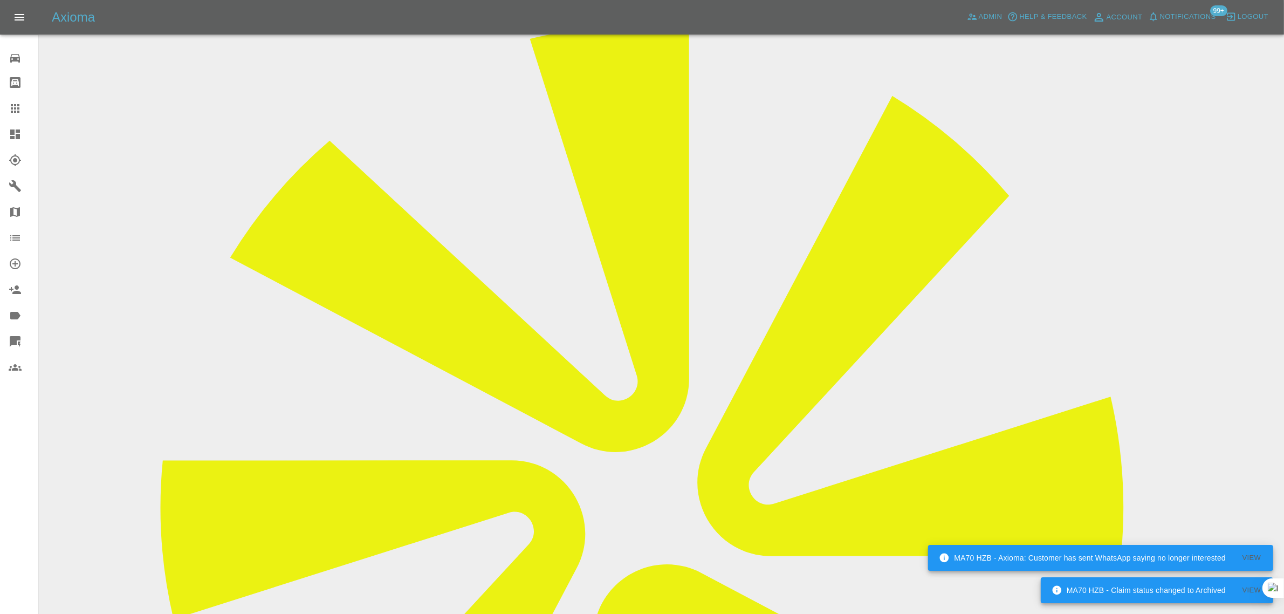
drag, startPoint x: 653, startPoint y: 229, endPoint x: 796, endPoint y: 224, distance: 143.5
copy td "dawncarpenter@btinternet.com"
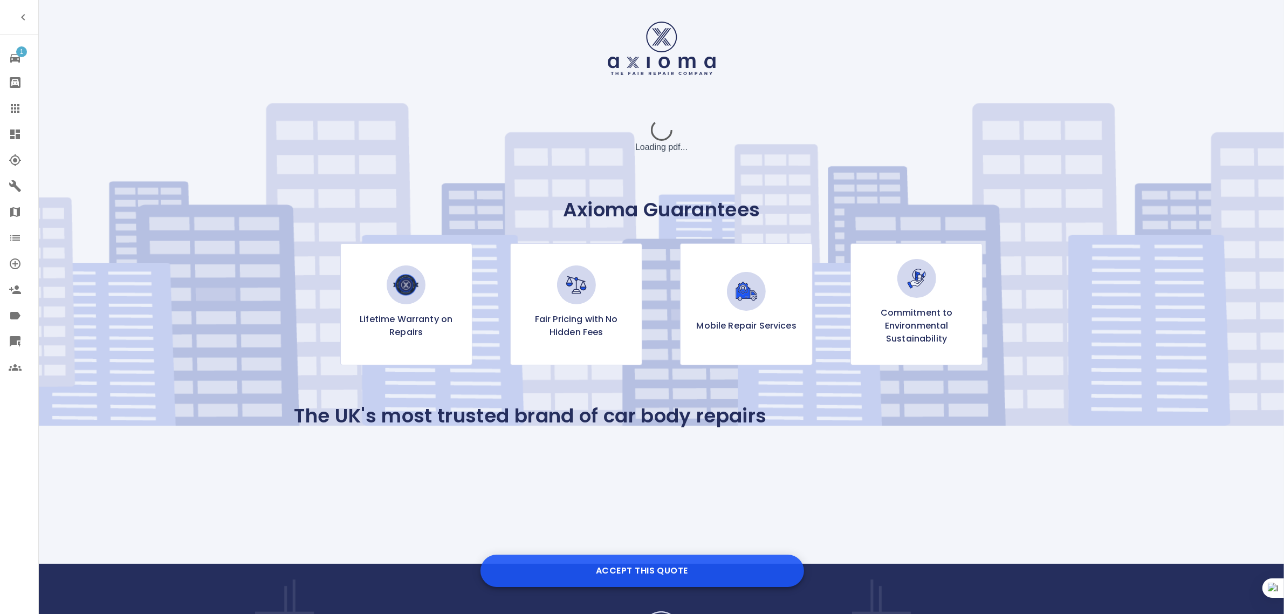
click at [618, 573] on button "Accept this Quote" at bounding box center [641, 570] width 323 height 32
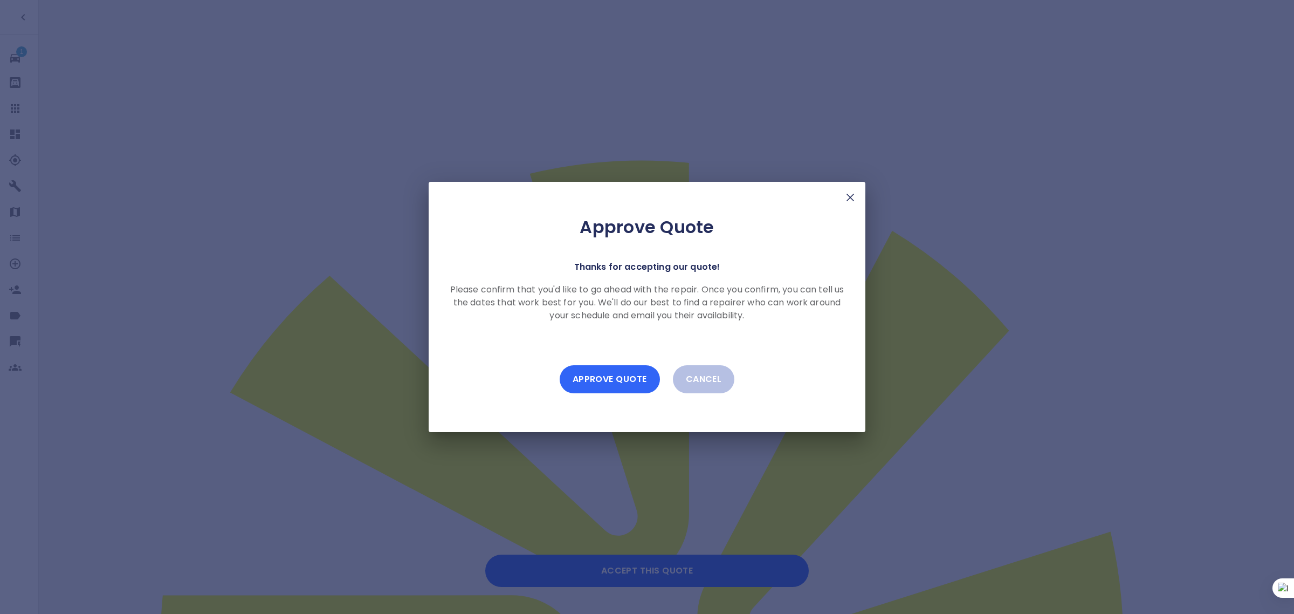
click at [612, 384] on button "Approve Quote" at bounding box center [610, 379] width 100 height 28
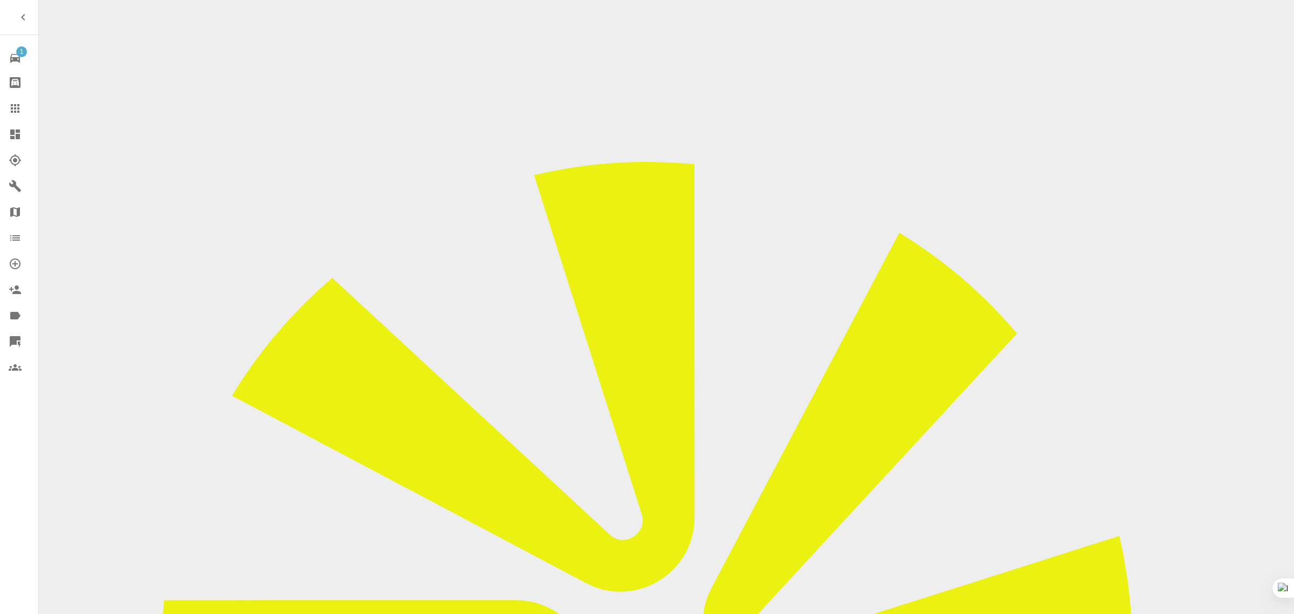
drag, startPoint x: 734, startPoint y: 349, endPoint x: 743, endPoint y: 347, distance: 9.4
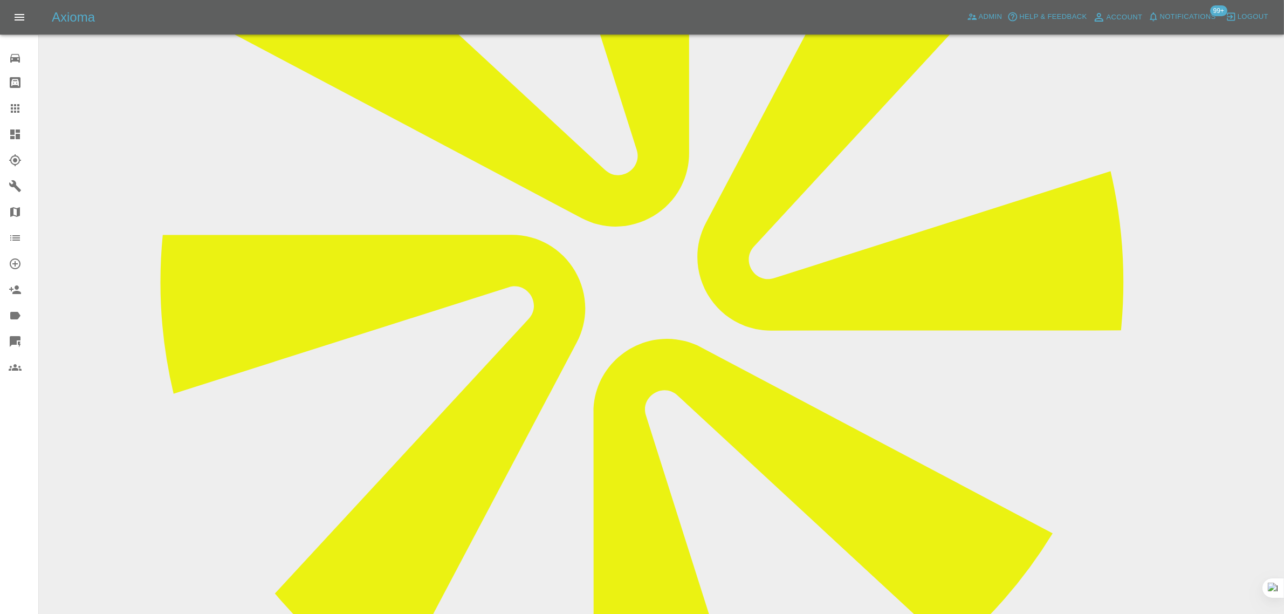
scroll to position [472, 0]
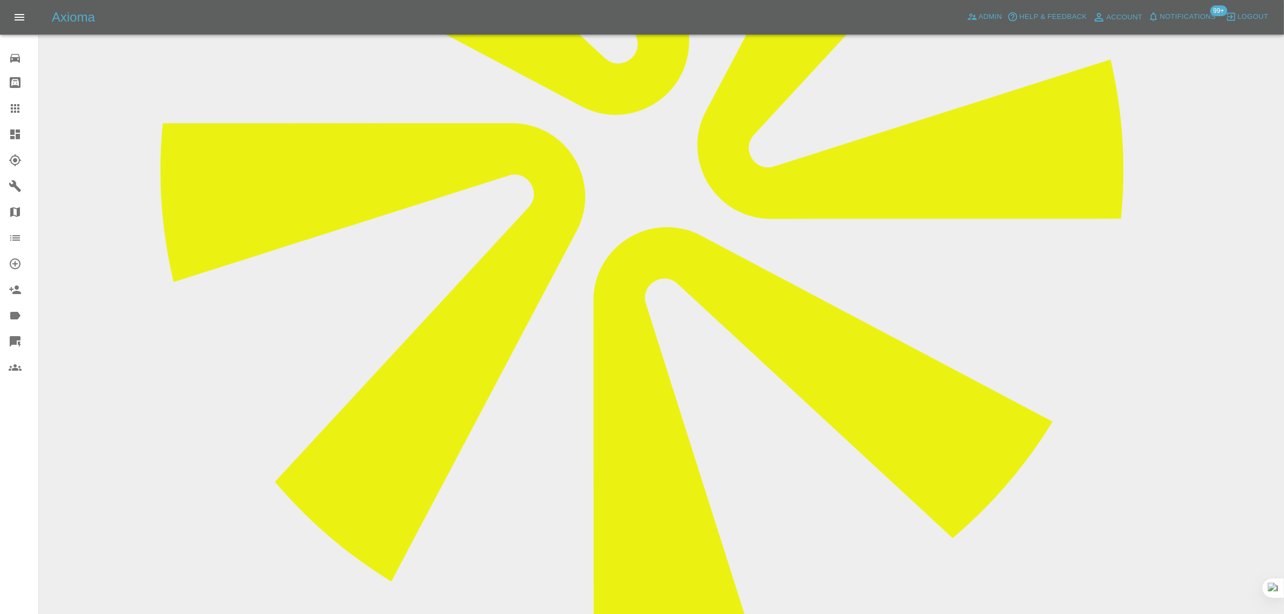
paste textarea "Can I please rebook now to get car fixed as just got it back FH24PWL they had m…"
type textarea "Can I please rebook now to get car fixed as just got it back FH24PWL they had m…"
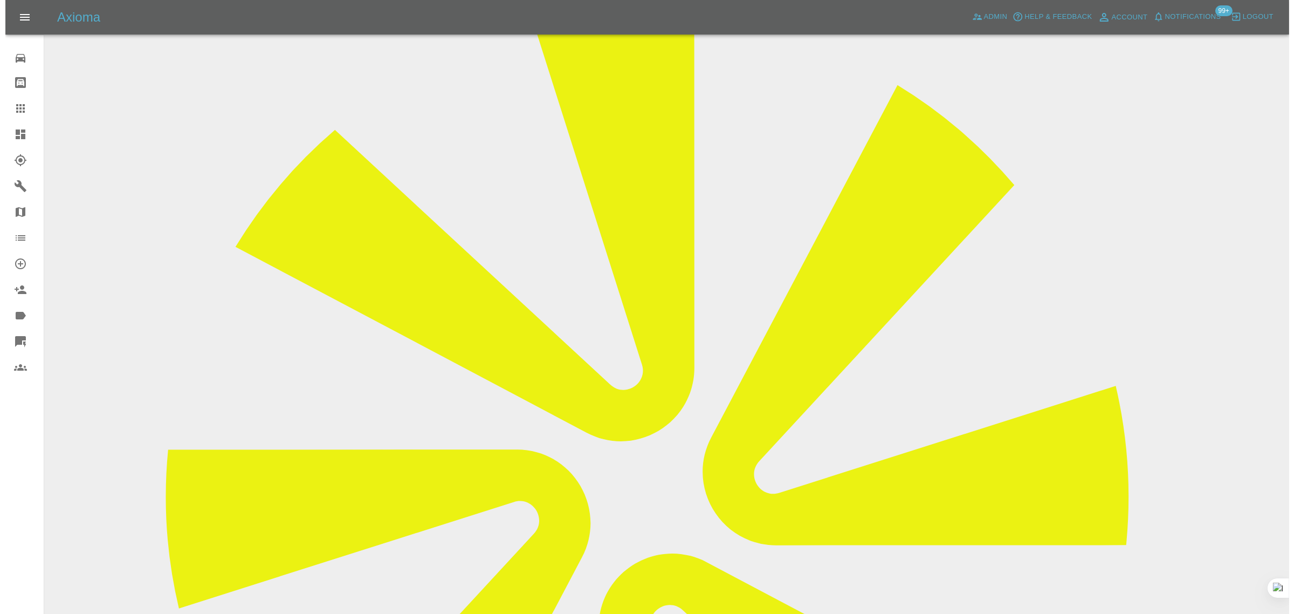
scroll to position [67, 0]
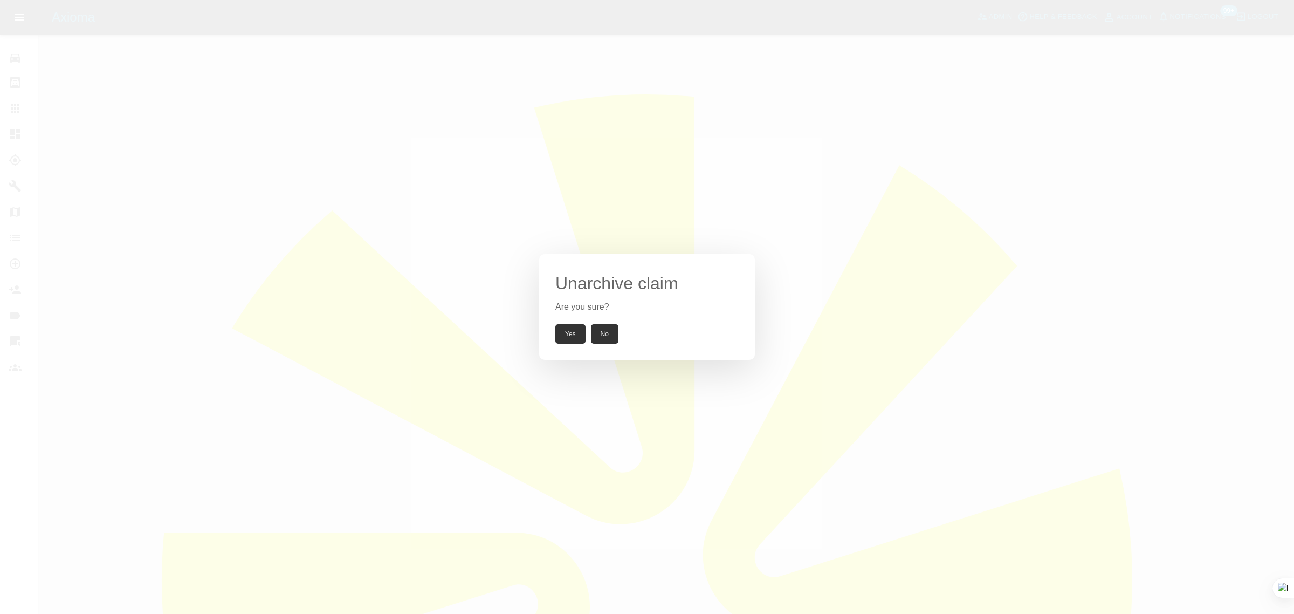
click at [568, 338] on button "Yes" at bounding box center [570, 333] width 30 height 19
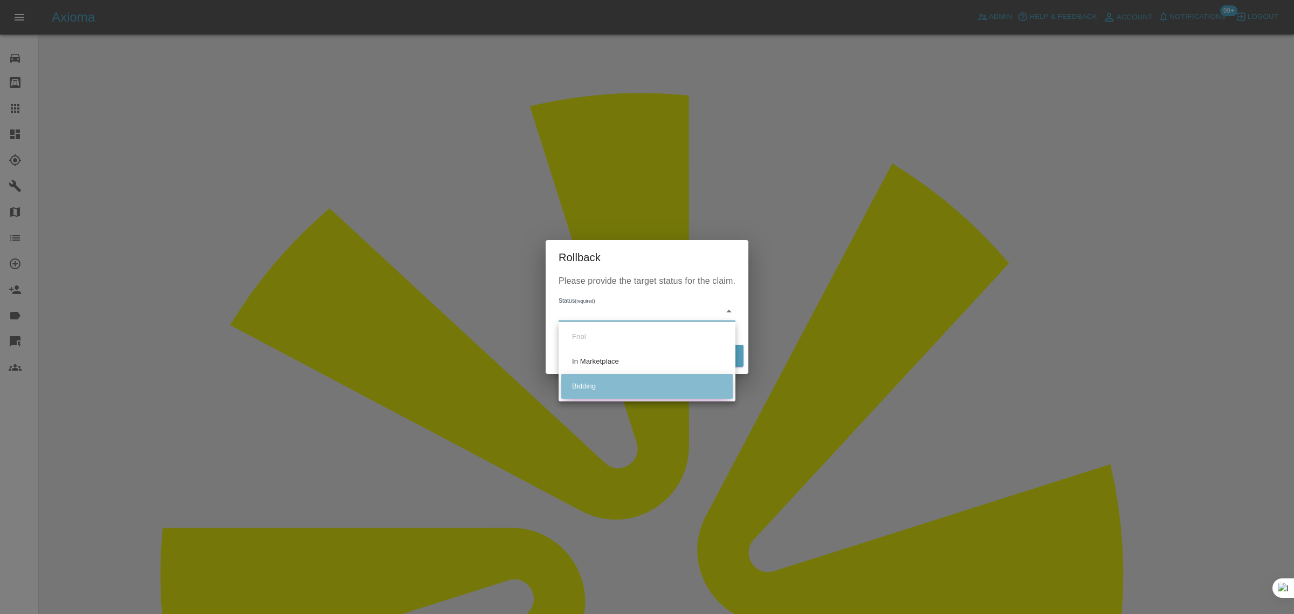
click at [591, 378] on li "Bidding" at bounding box center [646, 386] width 171 height 25
type input "bidding"
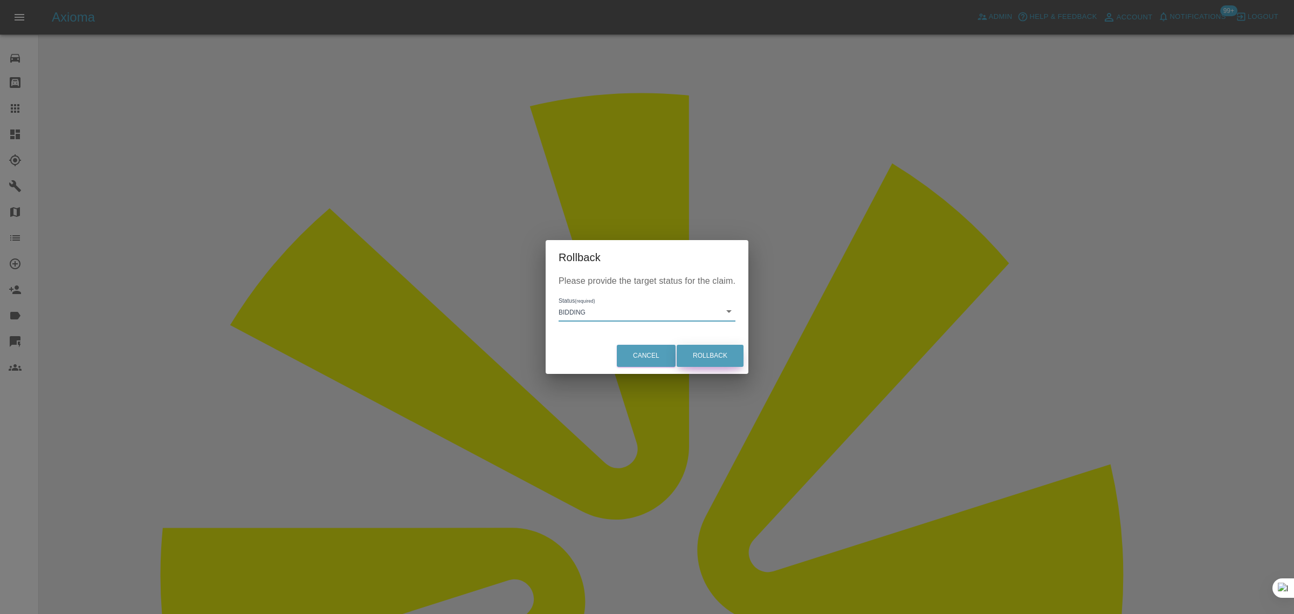
click at [701, 354] on button "Rollback" at bounding box center [710, 355] width 67 height 22
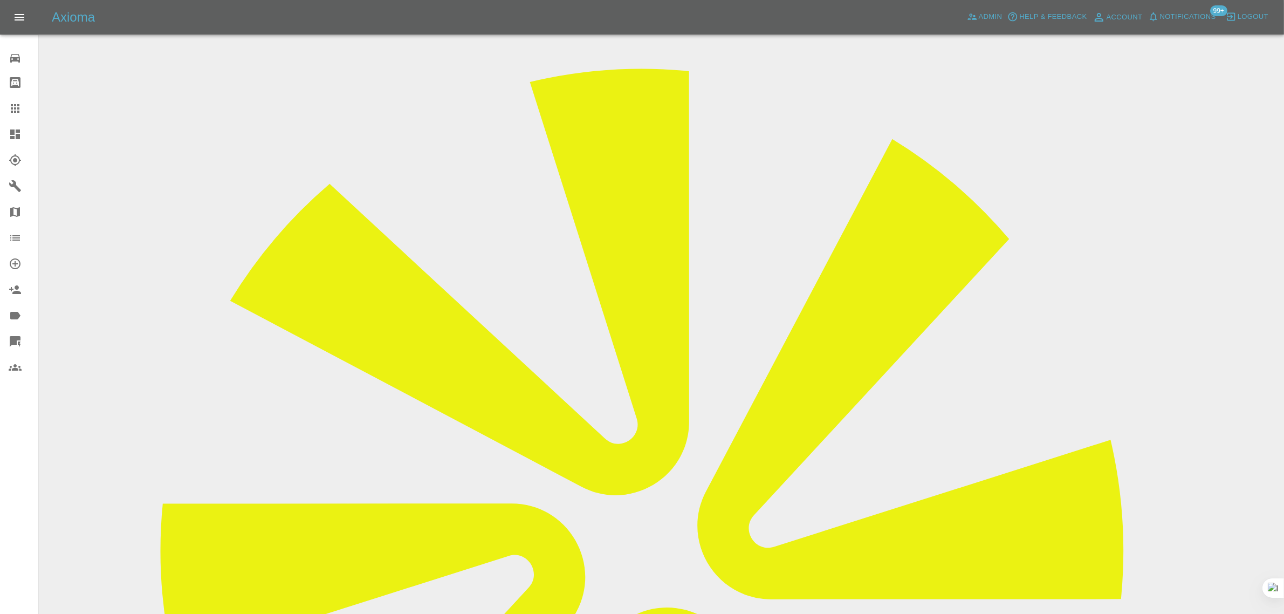
scroll to position [337, 0]
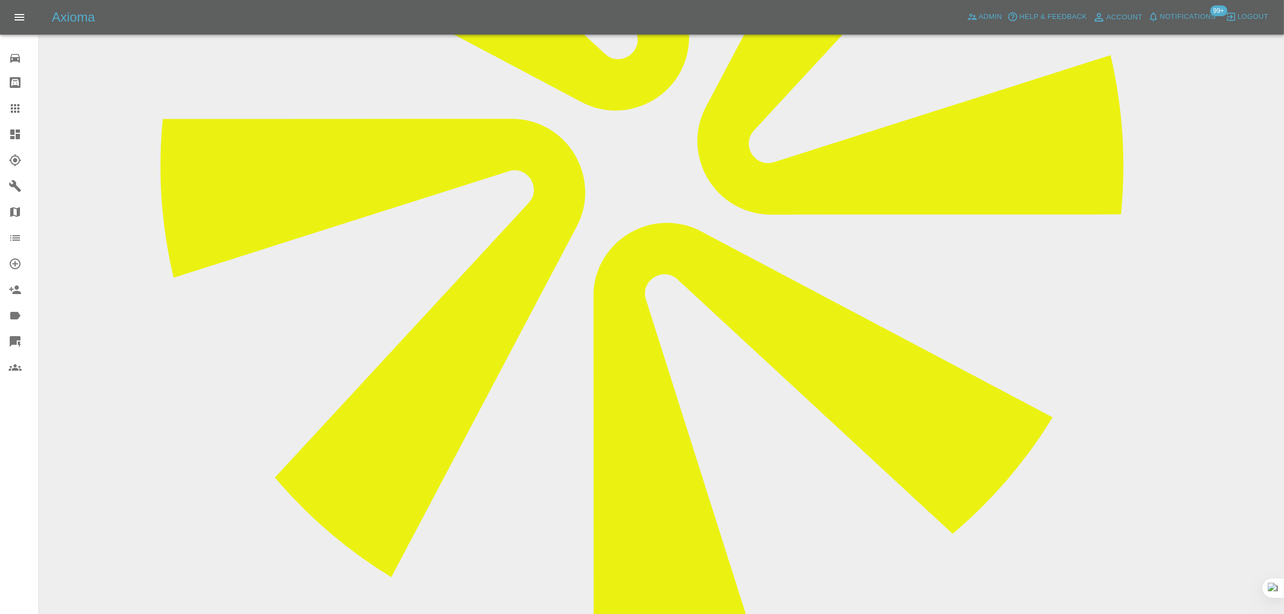
scroll to position [876, 0]
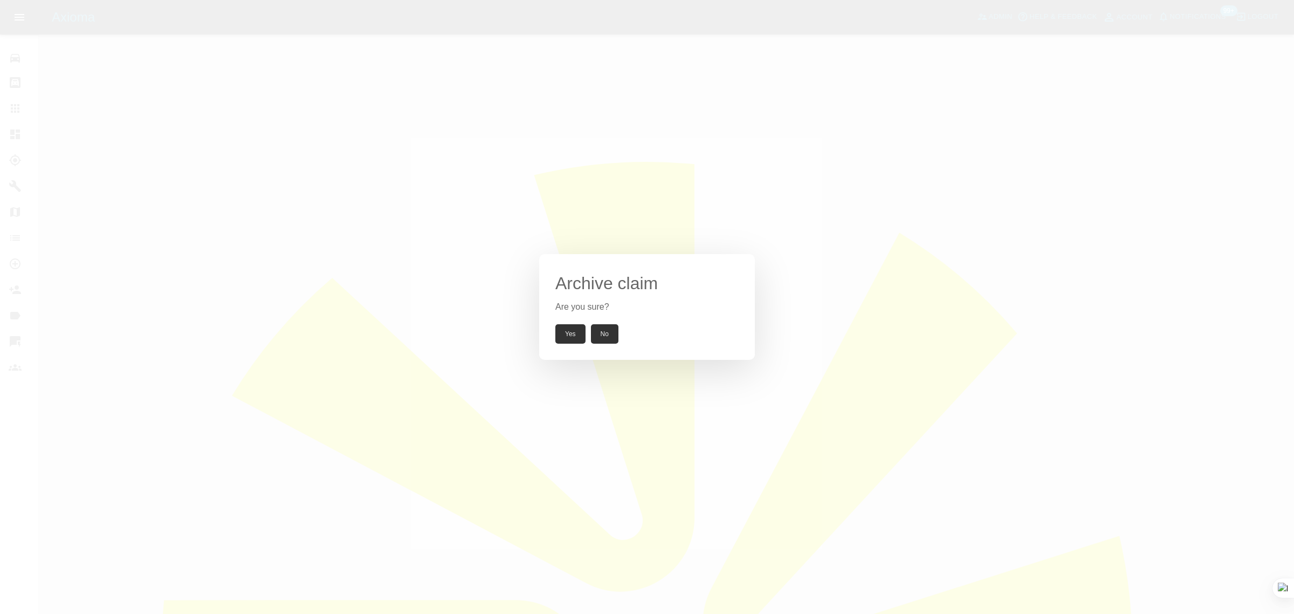
click at [909, 330] on div "Archive claim Are you sure? Yes No" at bounding box center [647, 307] width 1294 height 614
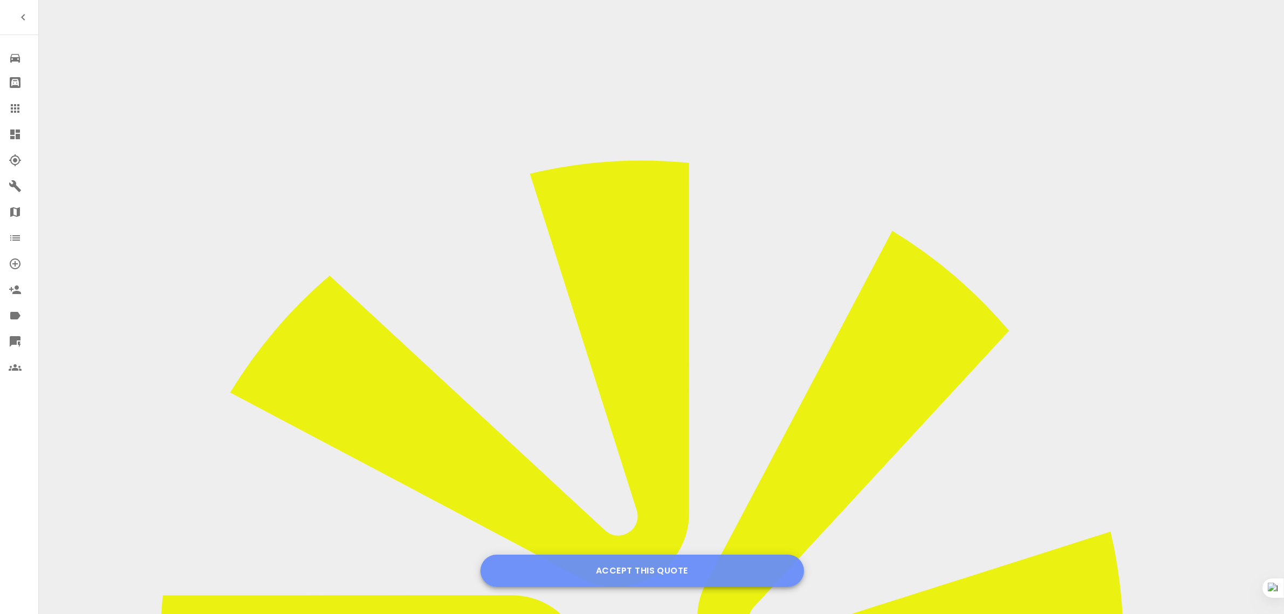
click at [672, 577] on button "Accept this Quote" at bounding box center [641, 570] width 323 height 32
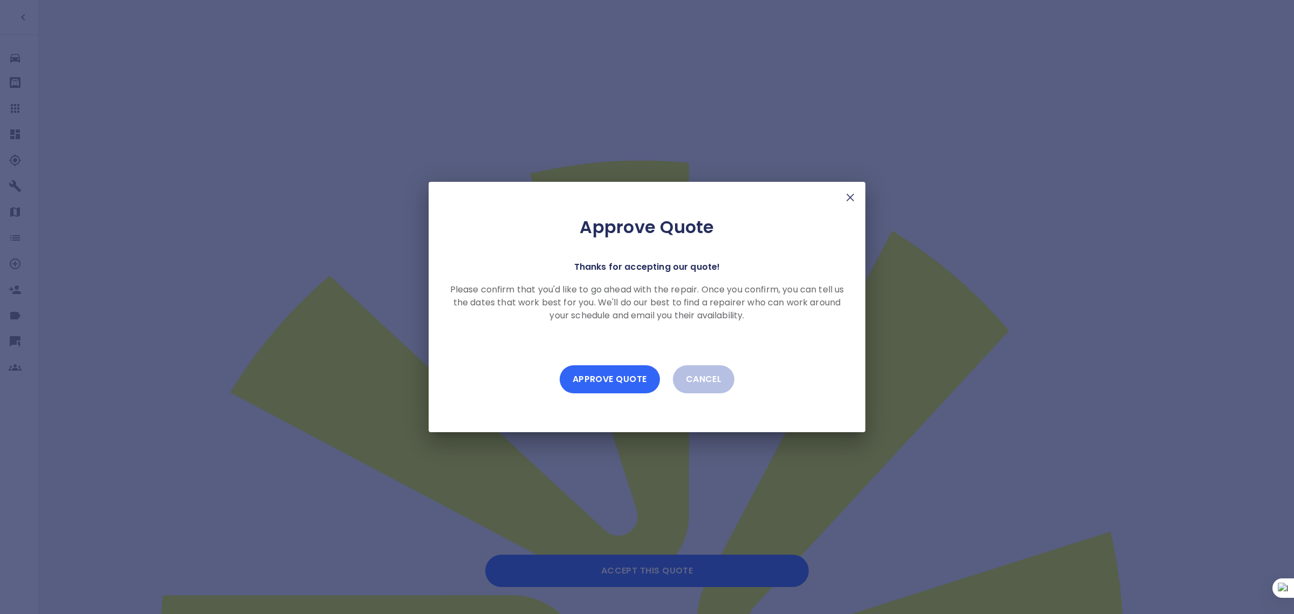
click at [621, 374] on button "Approve Quote" at bounding box center [610, 379] width 100 height 28
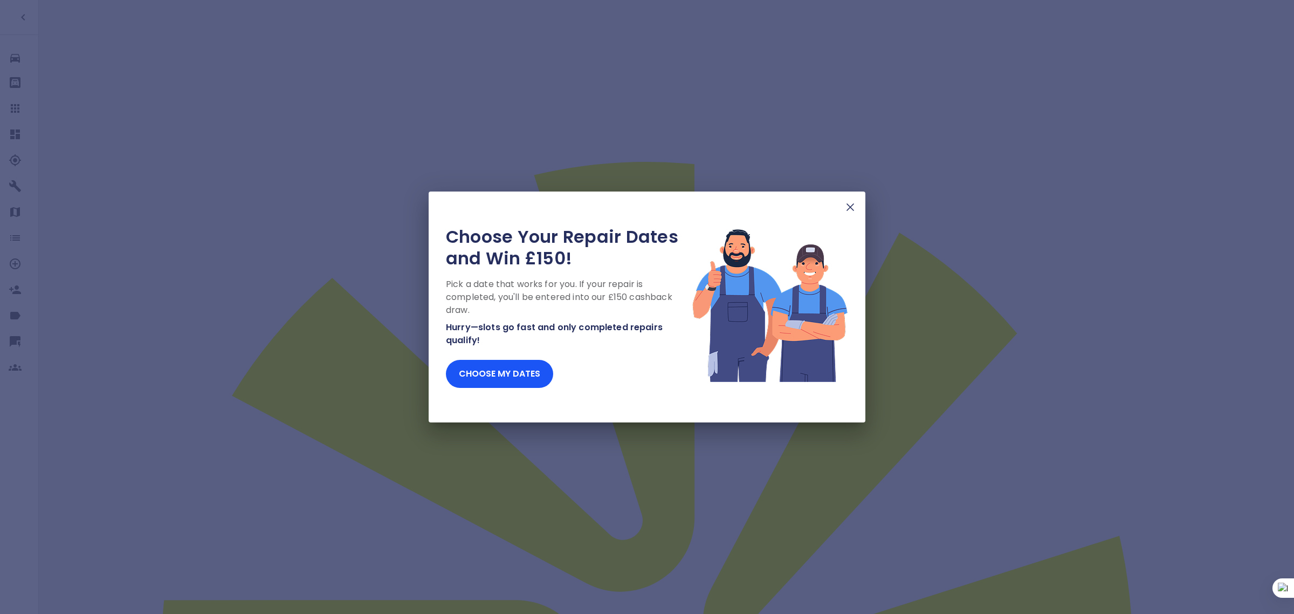
click at [845, 212] on img at bounding box center [850, 207] width 13 height 13
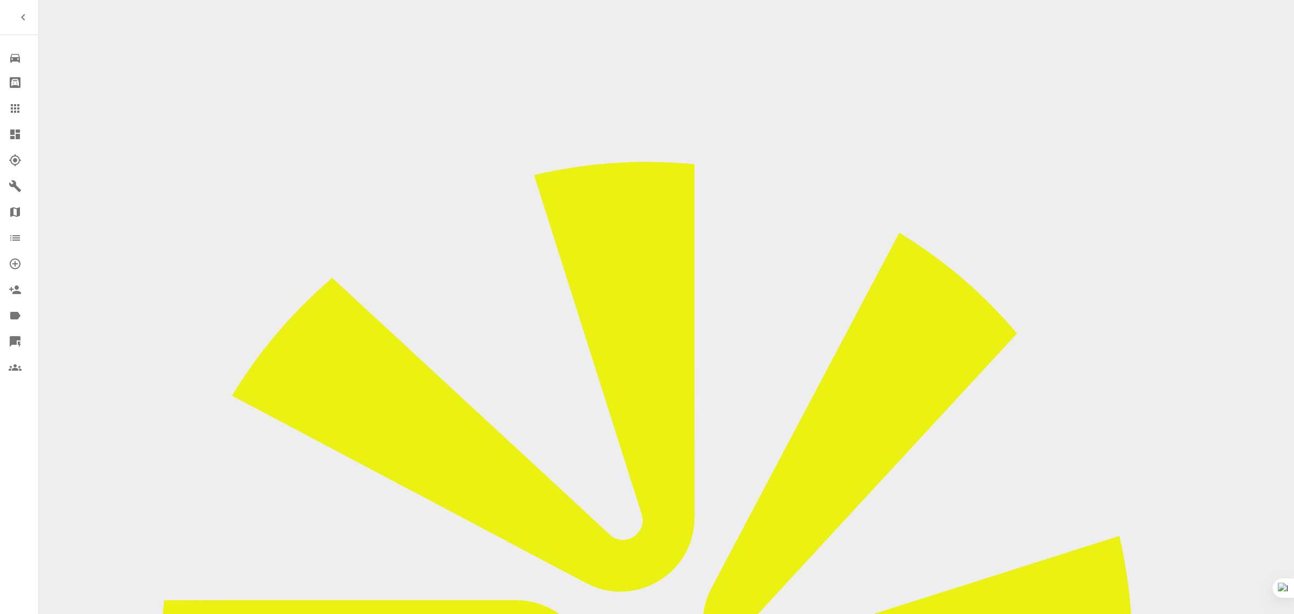
click at [4, 111] on link "Claims" at bounding box center [19, 108] width 38 height 26
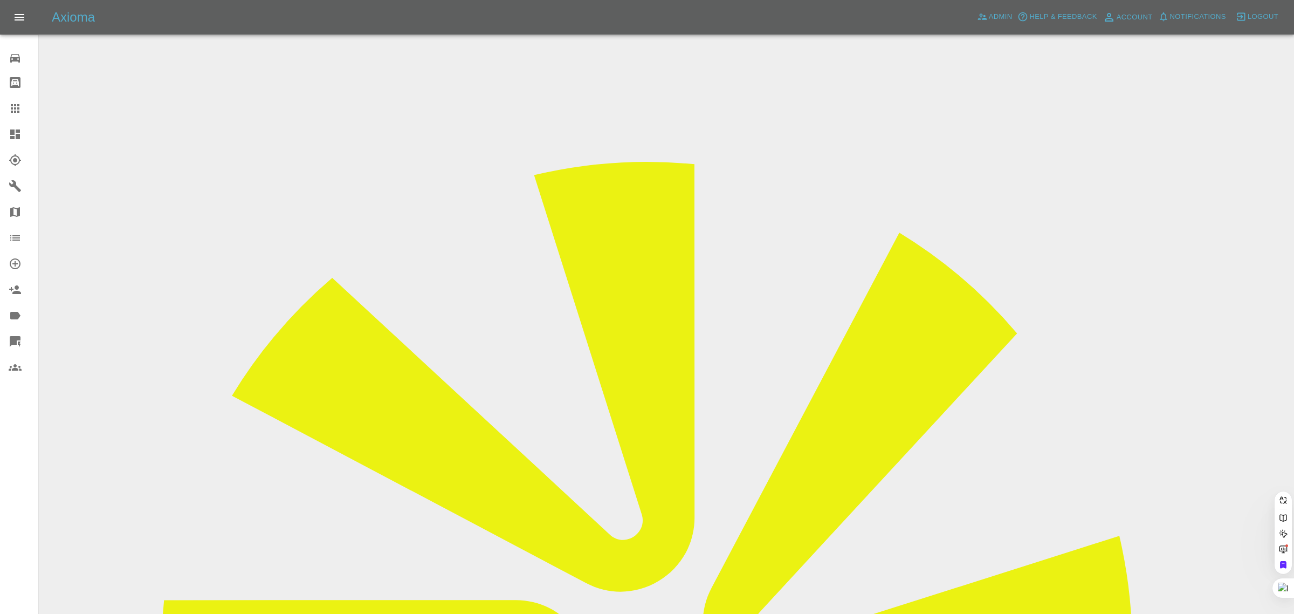
paste input "lottie_martin@hotmail.com"
type input "lottie_martin@hotmail.com"
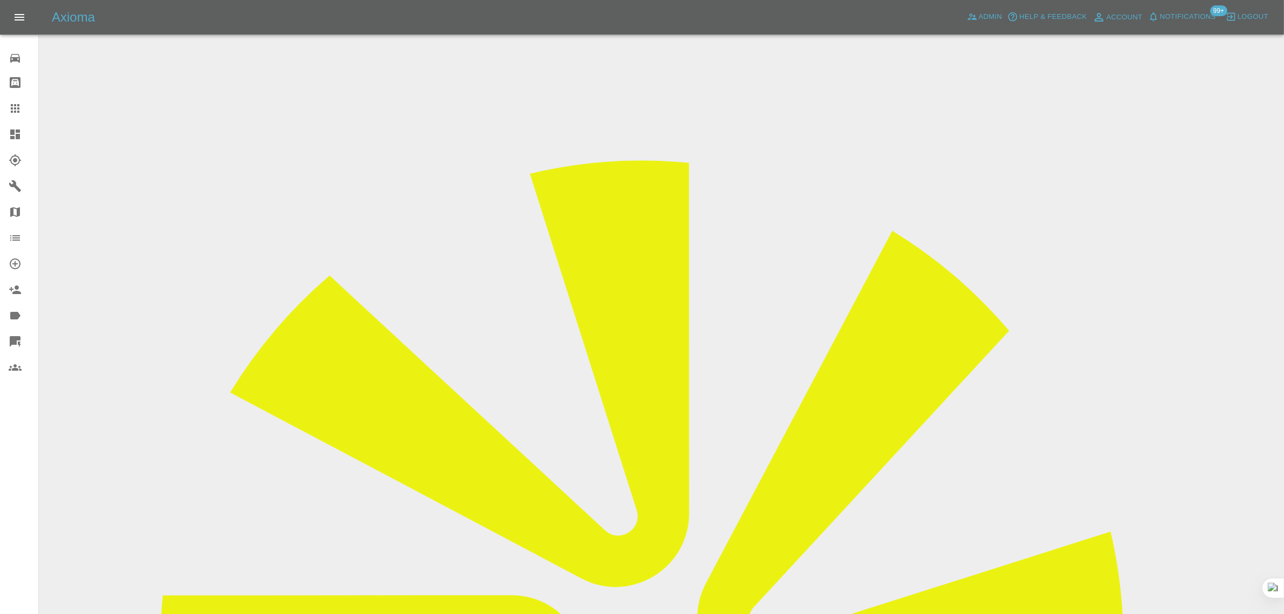
click at [11, 106] on icon at bounding box center [15, 108] width 9 height 9
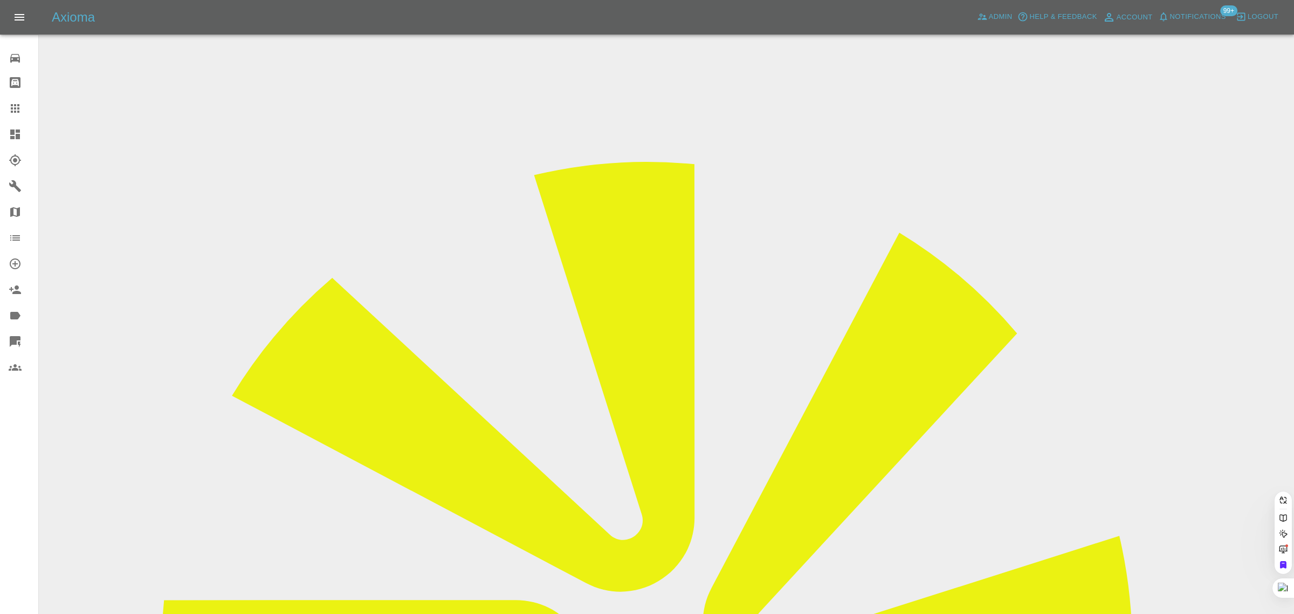
paste input "lesleybail84@gmail.com"
type input "lesleybail84@gmail.com"
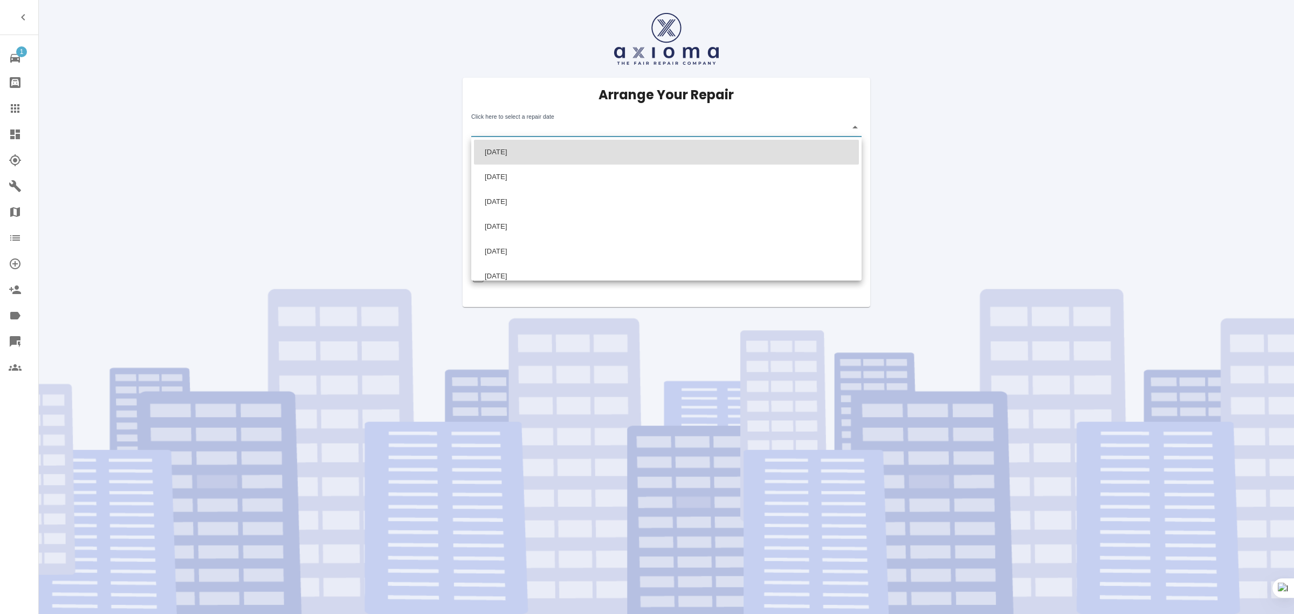
click at [543, 132] on body "1 Repair home Bodyshop home Claims Dashboard Explorer Garages Map Organization …" at bounding box center [647, 307] width 1294 height 614
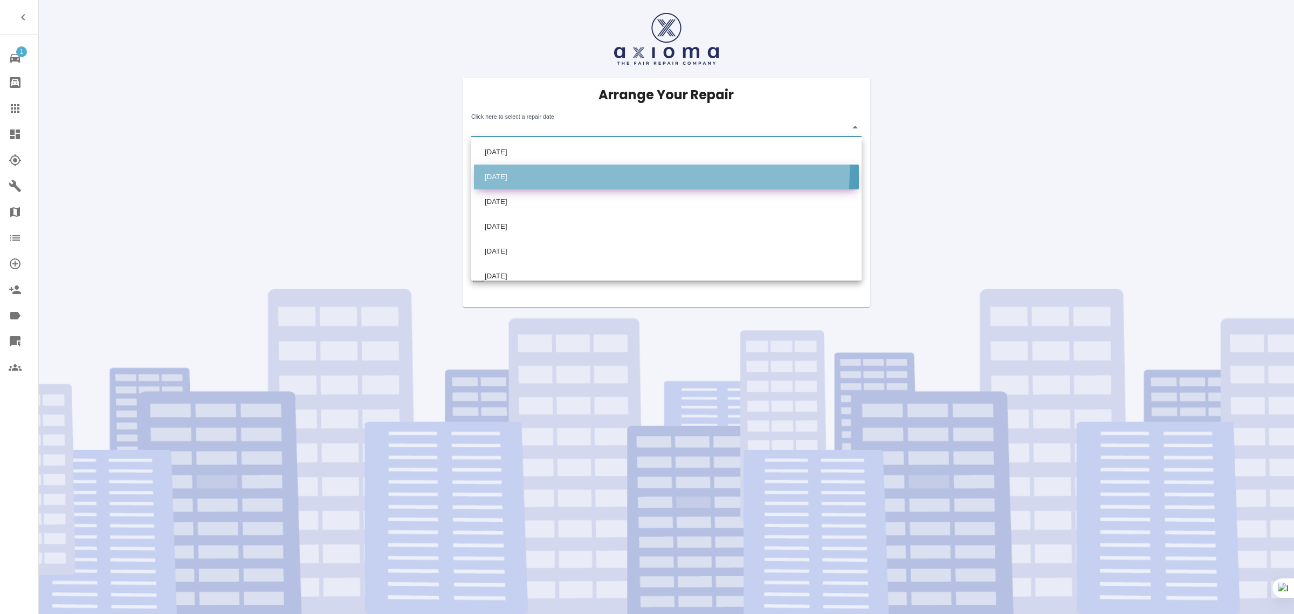
click at [523, 168] on li "[DATE]" at bounding box center [666, 176] width 385 height 25
type input "[DATE]T00:00:00.000Z"
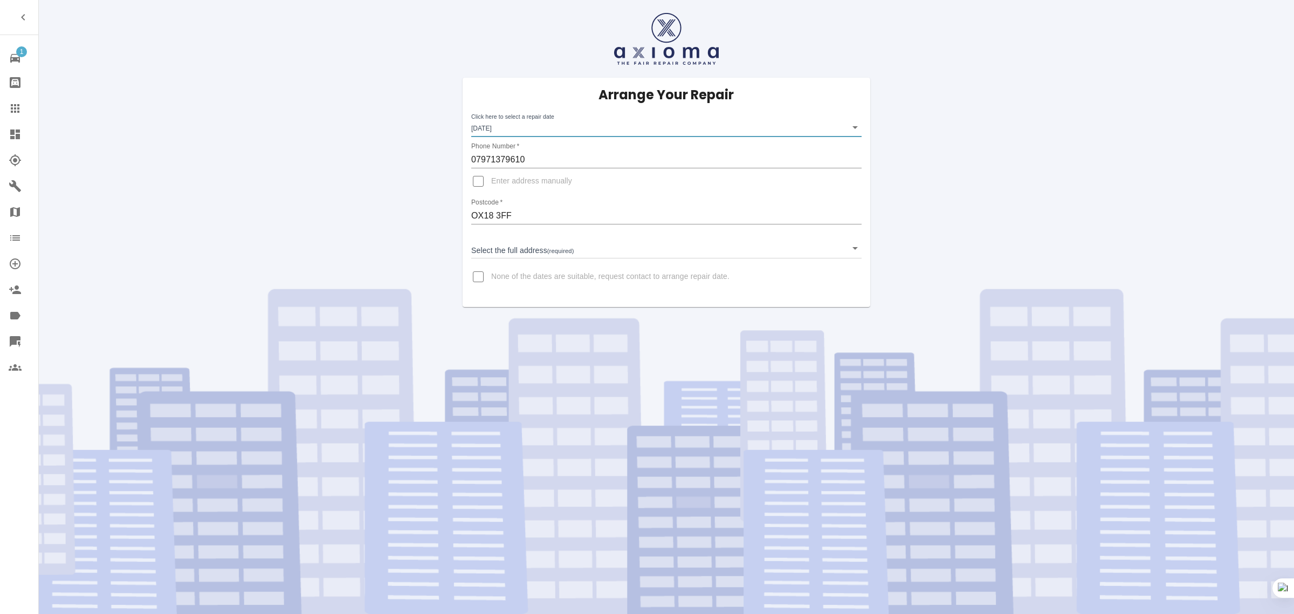
click at [540, 246] on body "1 Repair home Bodyshop home Claims Dashboard Explorer Garages Map Organization …" at bounding box center [647, 307] width 1294 height 614
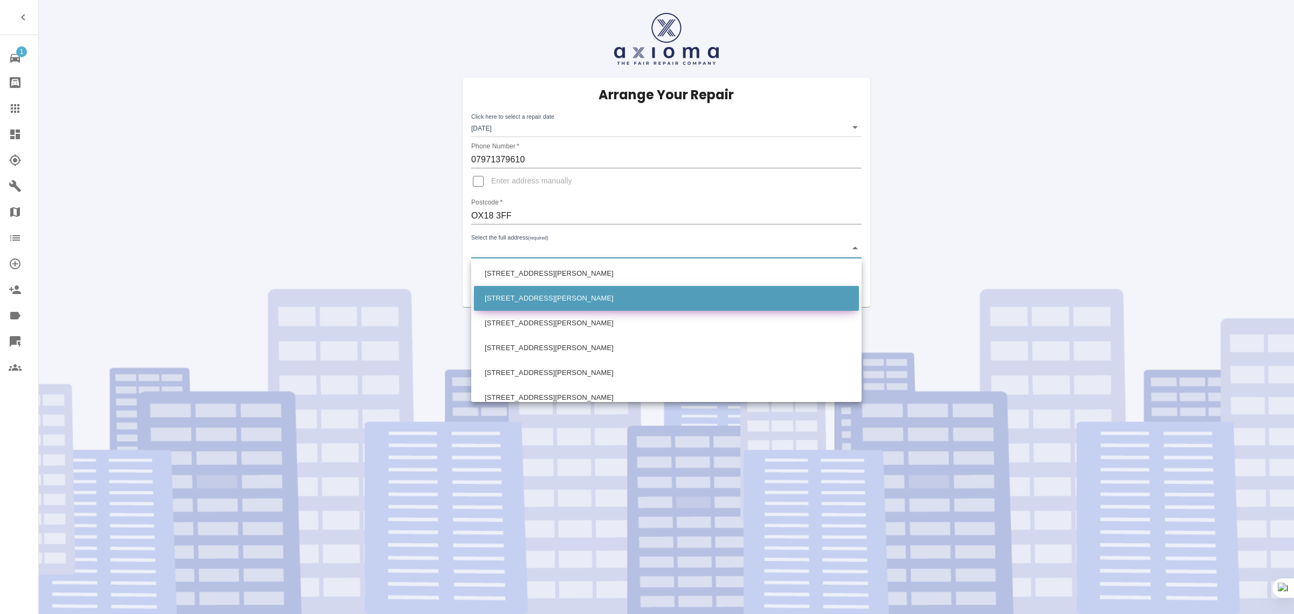
click at [543, 290] on li "2 Herrick Road Brize Norton, Carterton Oxfordshire" at bounding box center [666, 298] width 385 height 25
type input "2 Herrick Road Brize Norton, Carterton Oxfordshire"
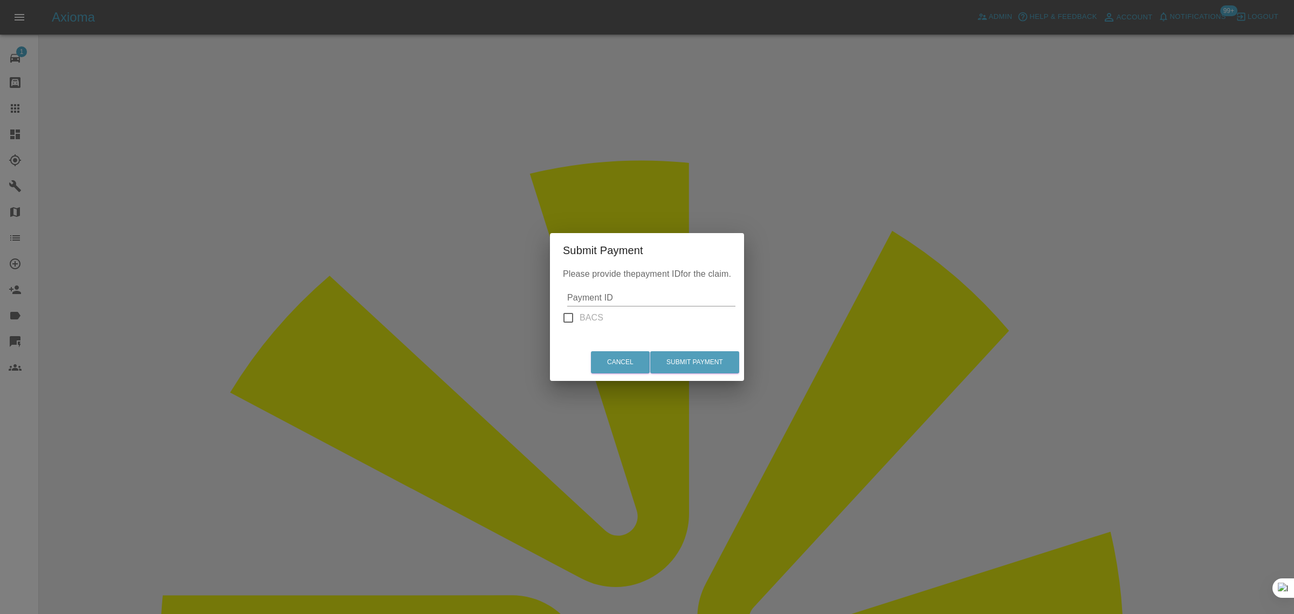
click at [631, 292] on input "Payment ID" at bounding box center [651, 297] width 168 height 17
paste input "pi_3S7eHjA4aDea5wMj0mZz5Owp"
type input "pi_3S7eHjA4aDea5wMj0mZz5Owp"
click at [680, 362] on button "Submit Payment" at bounding box center [694, 362] width 89 height 22
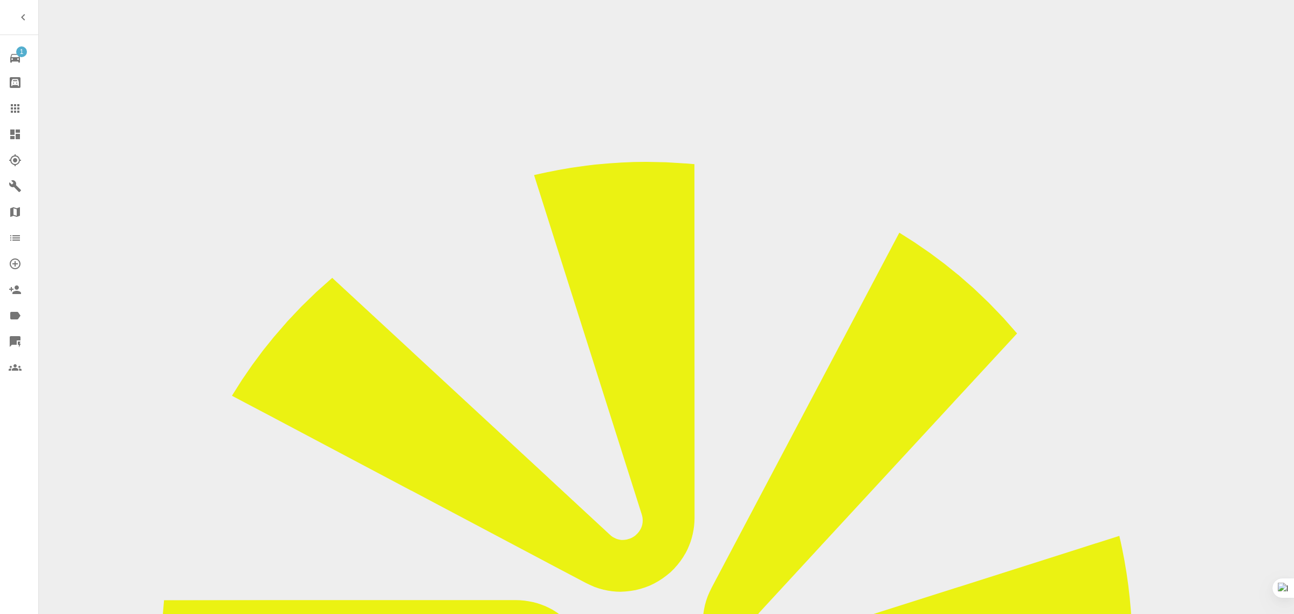
click at [19, 113] on icon at bounding box center [15, 108] width 13 height 13
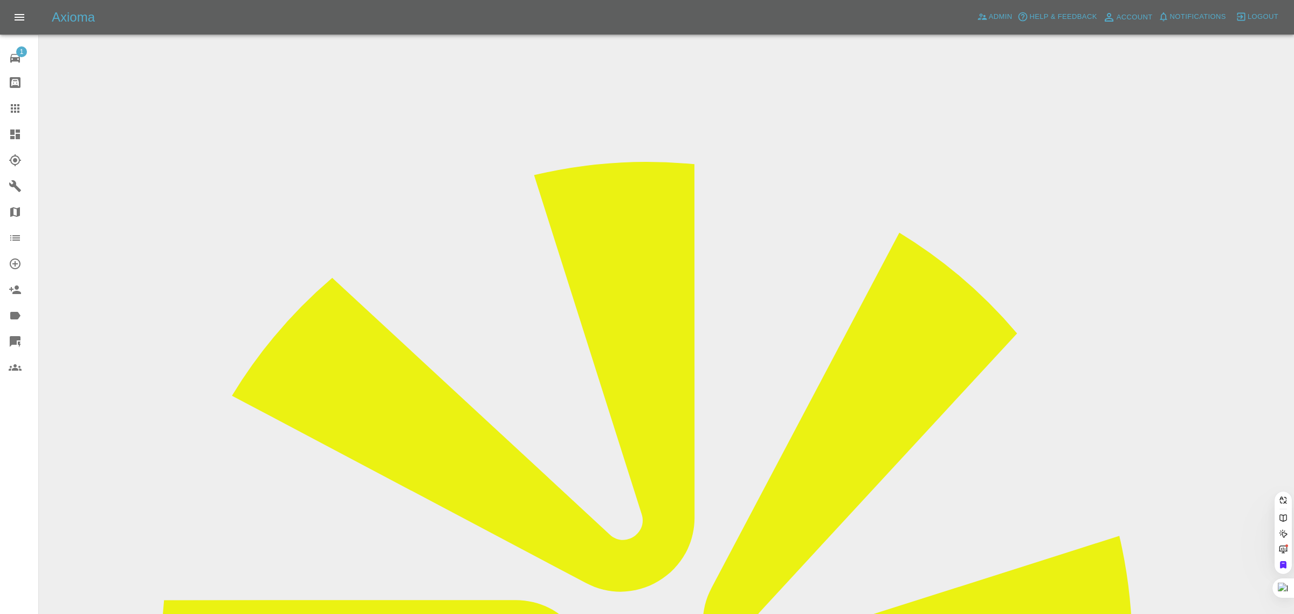
paste input "[EMAIL_ADDRESS][DOMAIN_NAME]"
type input "smcscotland@btinternet.com"
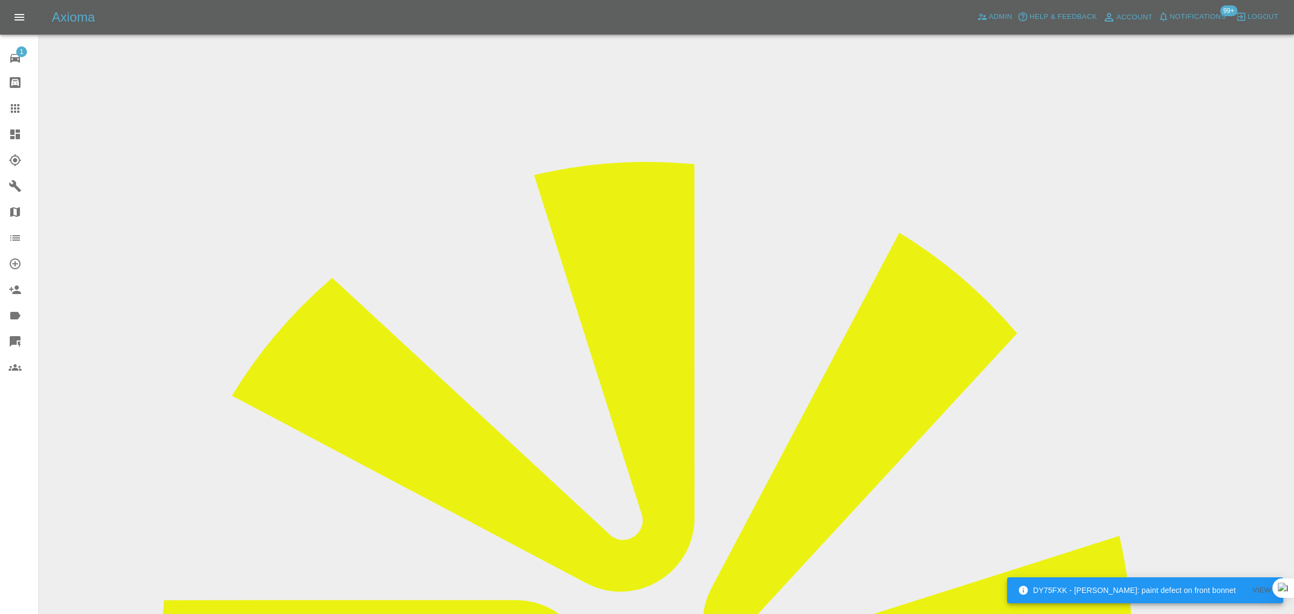
click at [22, 499] on div "1 Repair home Bodyshop home Claims Dashboard Explorer Garages Map Organization …" at bounding box center [19, 307] width 39 height 614
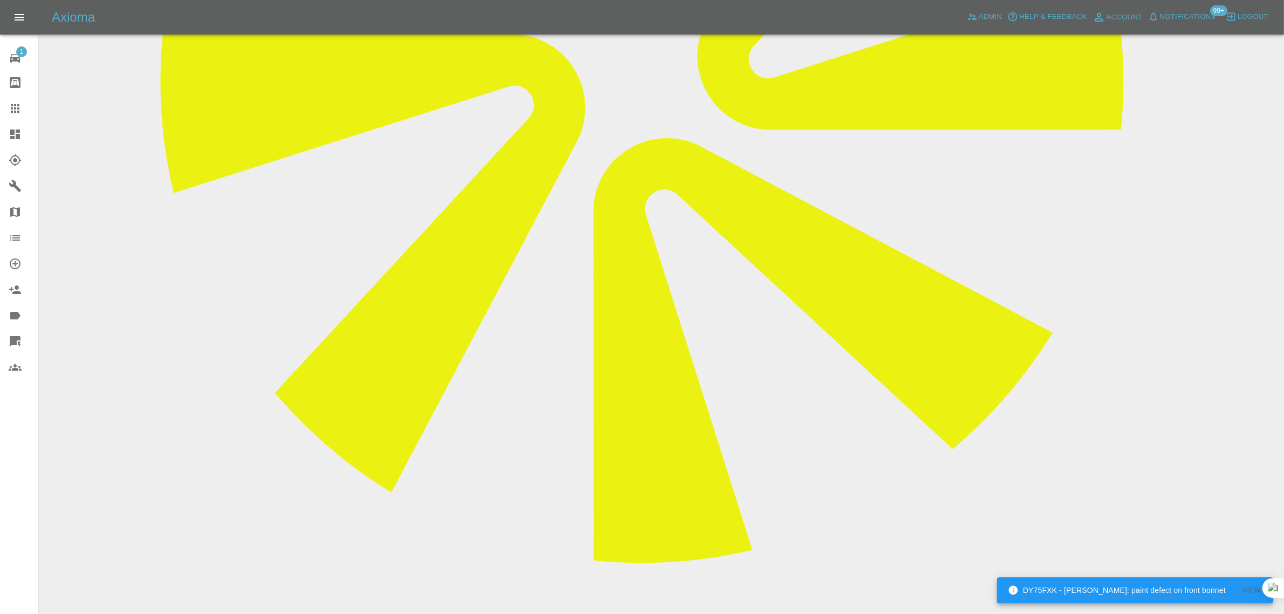
scroll to position [741, 0]
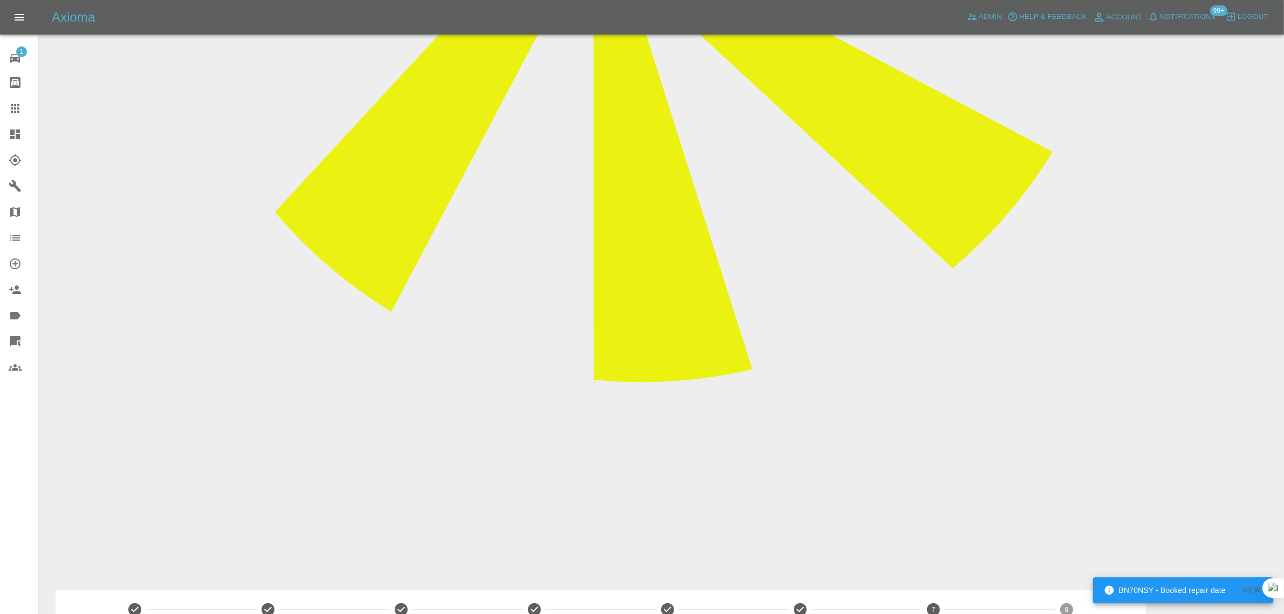
click at [18, 107] on icon at bounding box center [15, 108] width 13 height 13
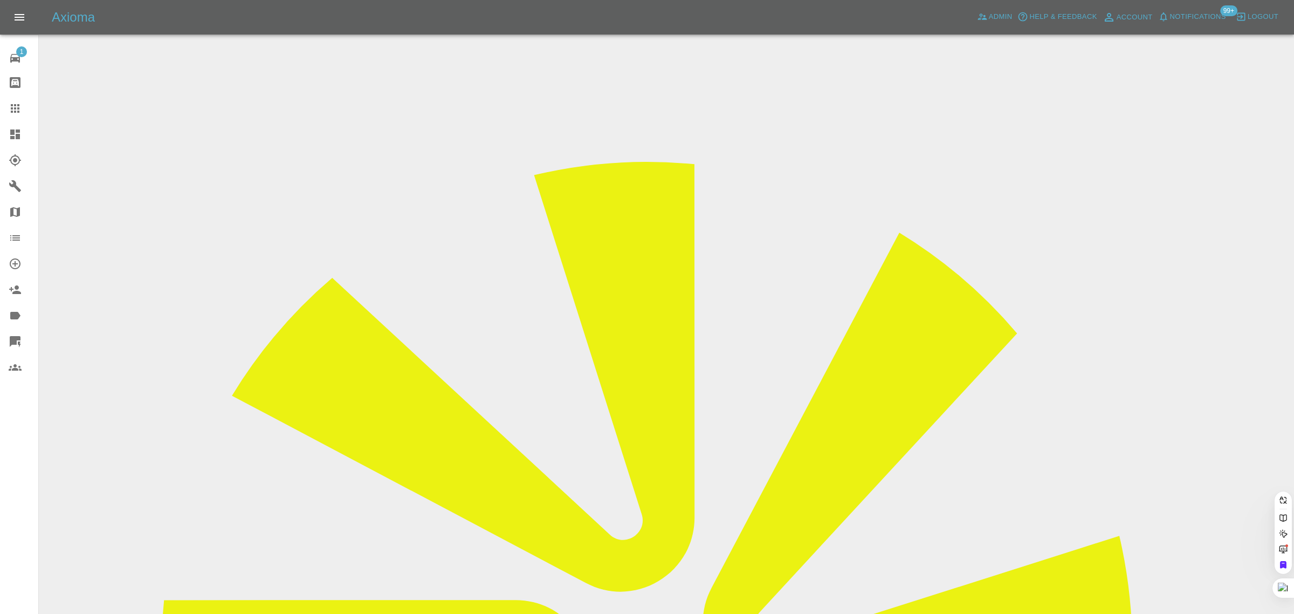
paste input "redscally@yahoo.co.uk"
type input "redscally@yahoo.co.uk"
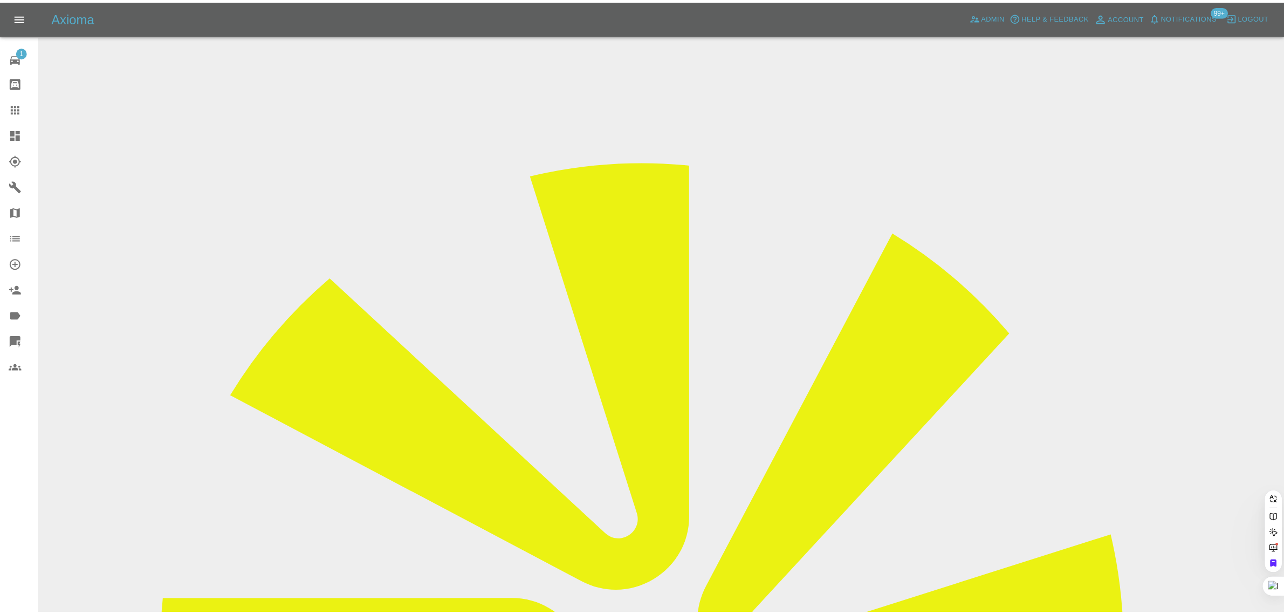
scroll to position [0, 0]
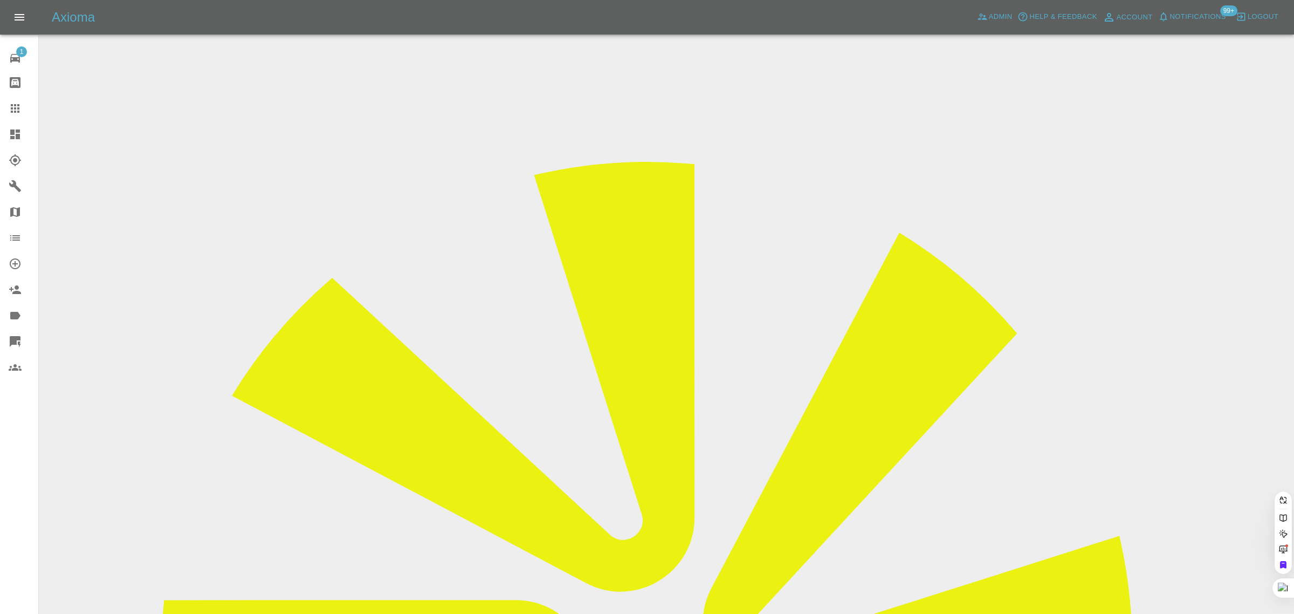
click at [22, 480] on div "1 Repair home Bodyshop home Claims Dashboard Explorer Garages Map Organization …" at bounding box center [19, 307] width 39 height 614
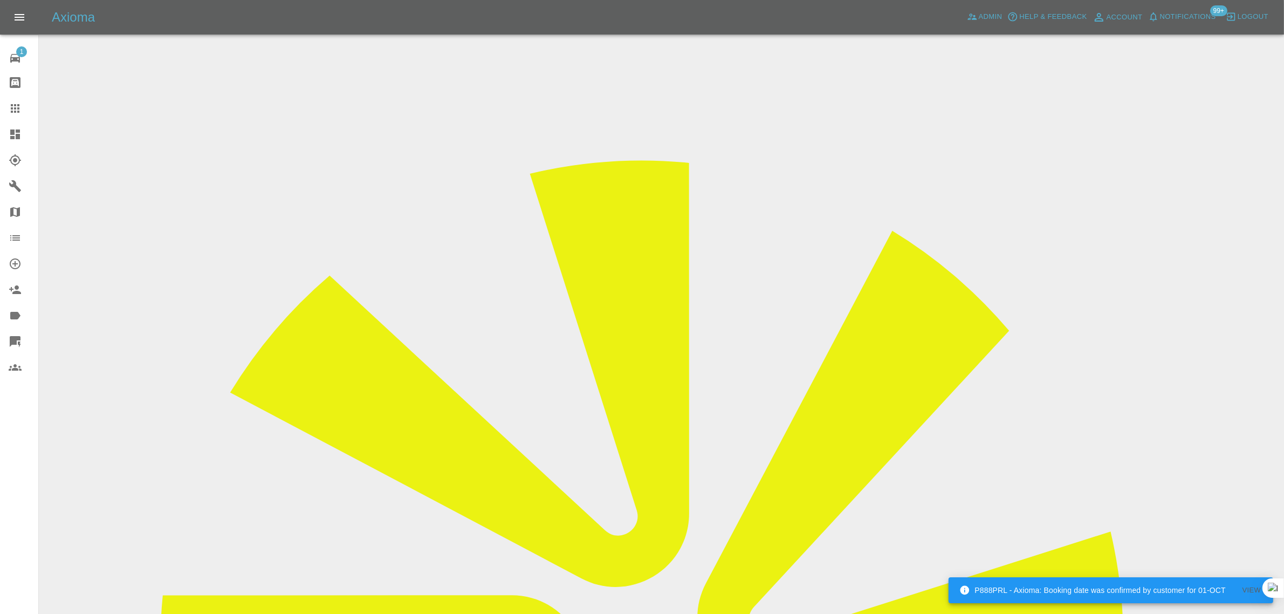
drag, startPoint x: 694, startPoint y: 456, endPoint x: 739, endPoint y: 453, distance: 44.8
copy td "£341.25"
click at [17, 109] on icon at bounding box center [15, 108] width 13 height 13
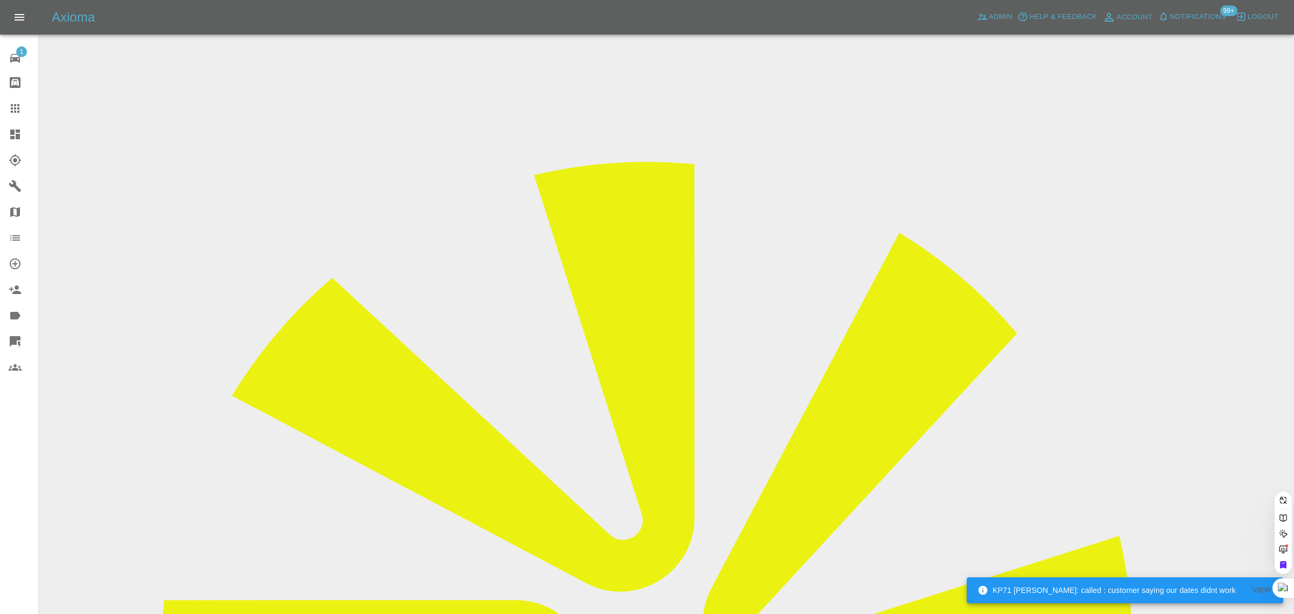
paste input "1013joss@gmail.com"
type input "1013joss@gmail.com"
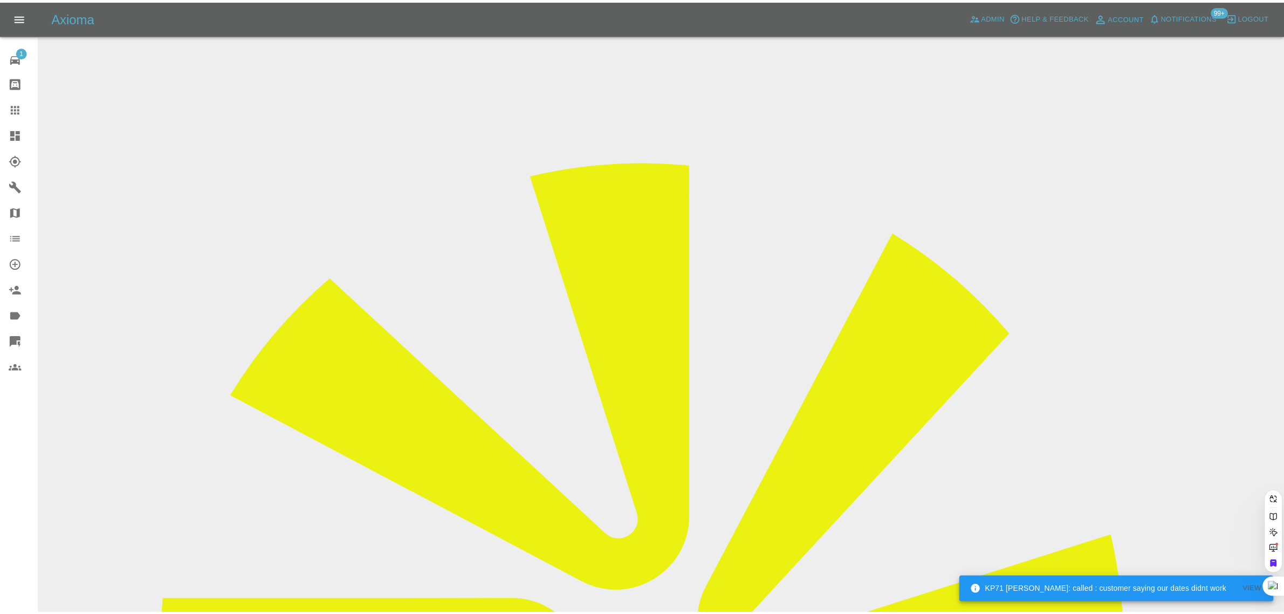
scroll to position [0, 0]
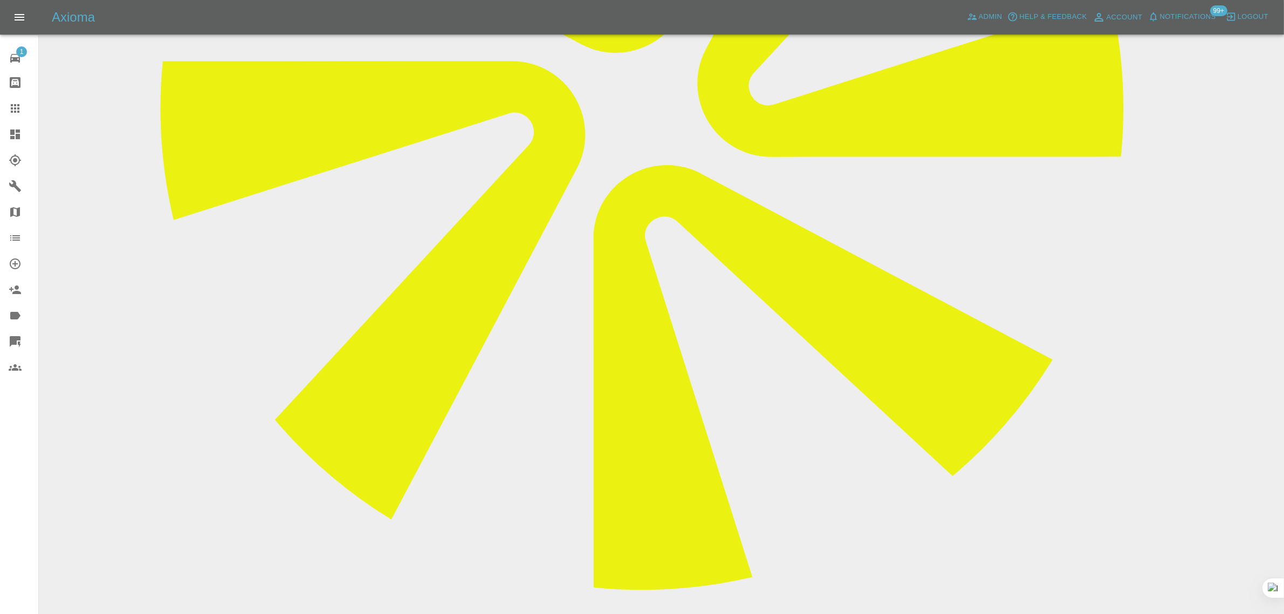
scroll to position [539, 0]
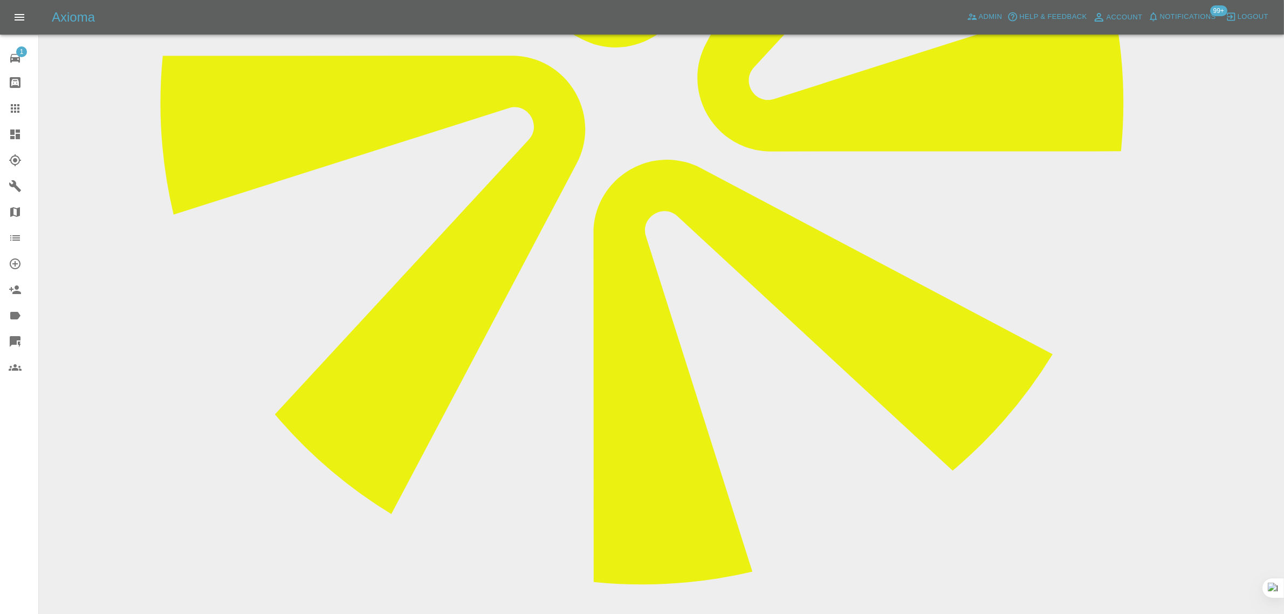
paste textarea "Thanks for letting me know I’ll re book etc but our internet is down due to the…"
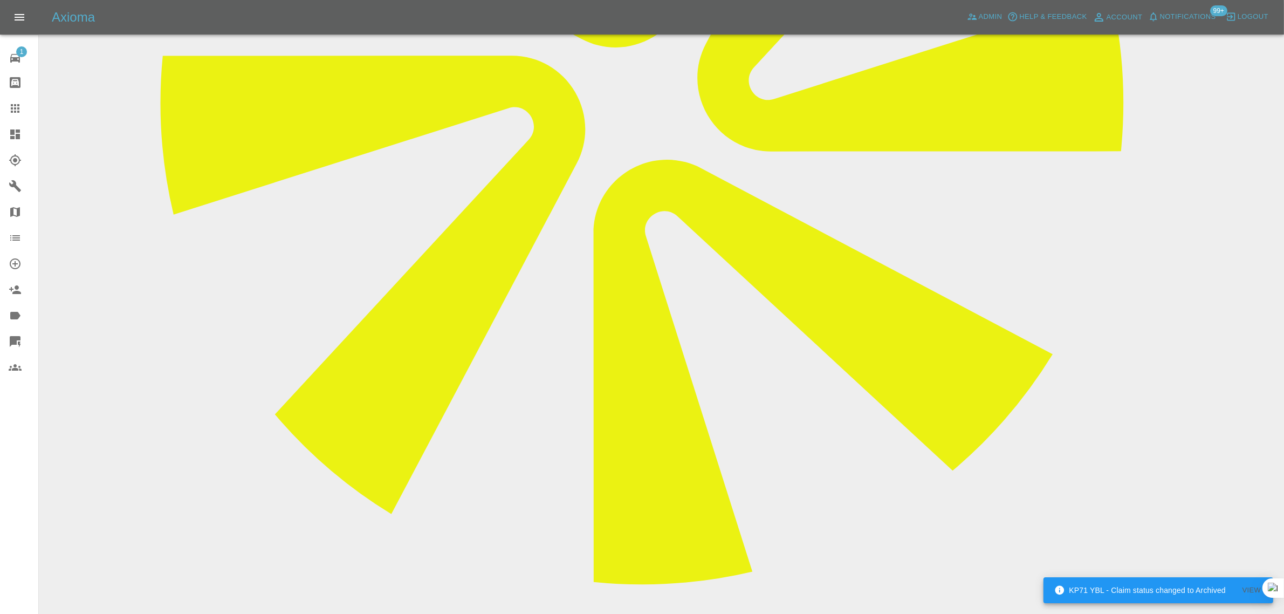
type textarea "Thanks for letting me know I’ll re book etc but our internet is down due to the…"
click at [28, 103] on div at bounding box center [24, 108] width 30 height 13
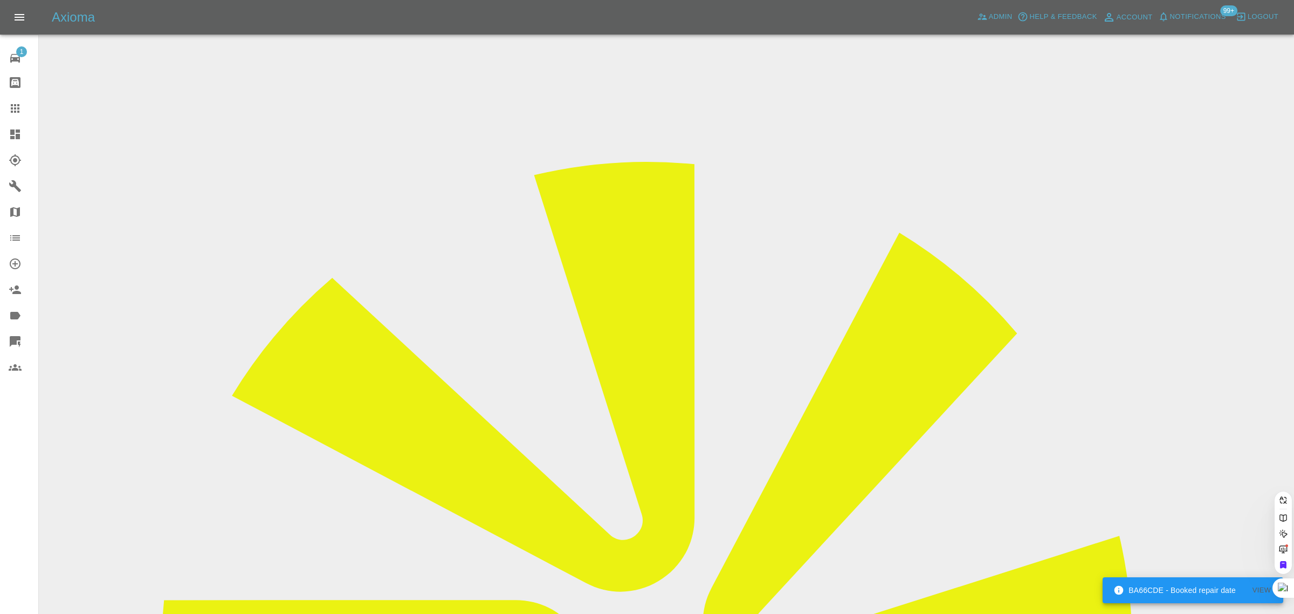
paste input "tonylaird73@outlook.com"
type input "tonylaird73@outlook.com"
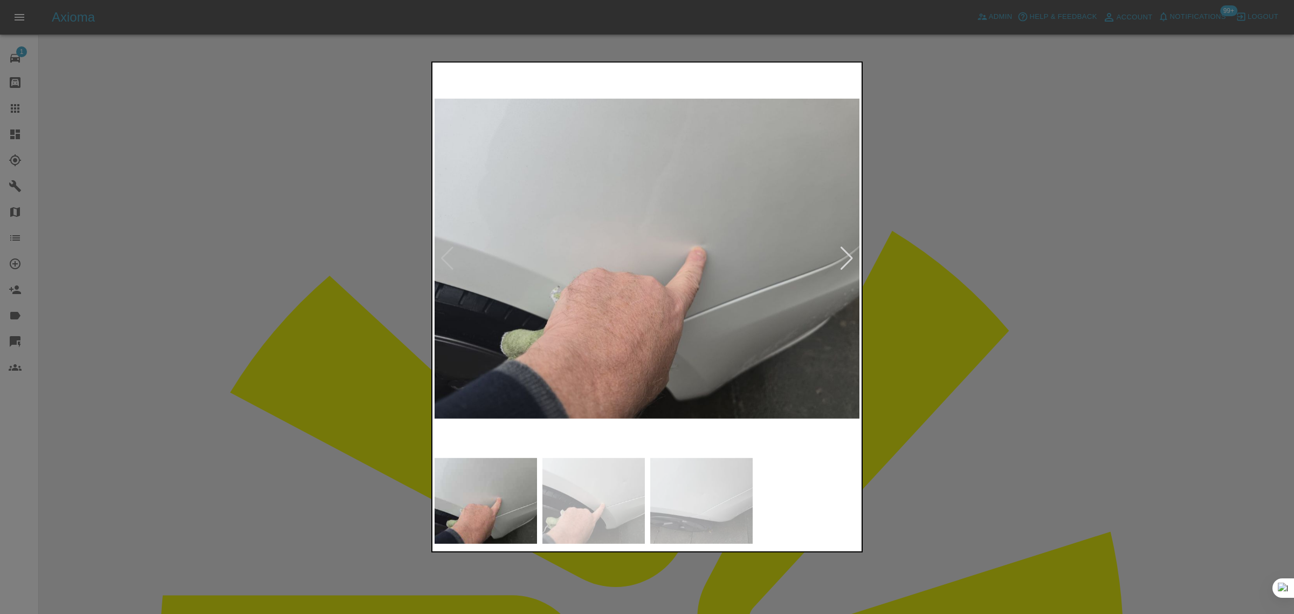
click at [967, 241] on div at bounding box center [647, 307] width 1294 height 614
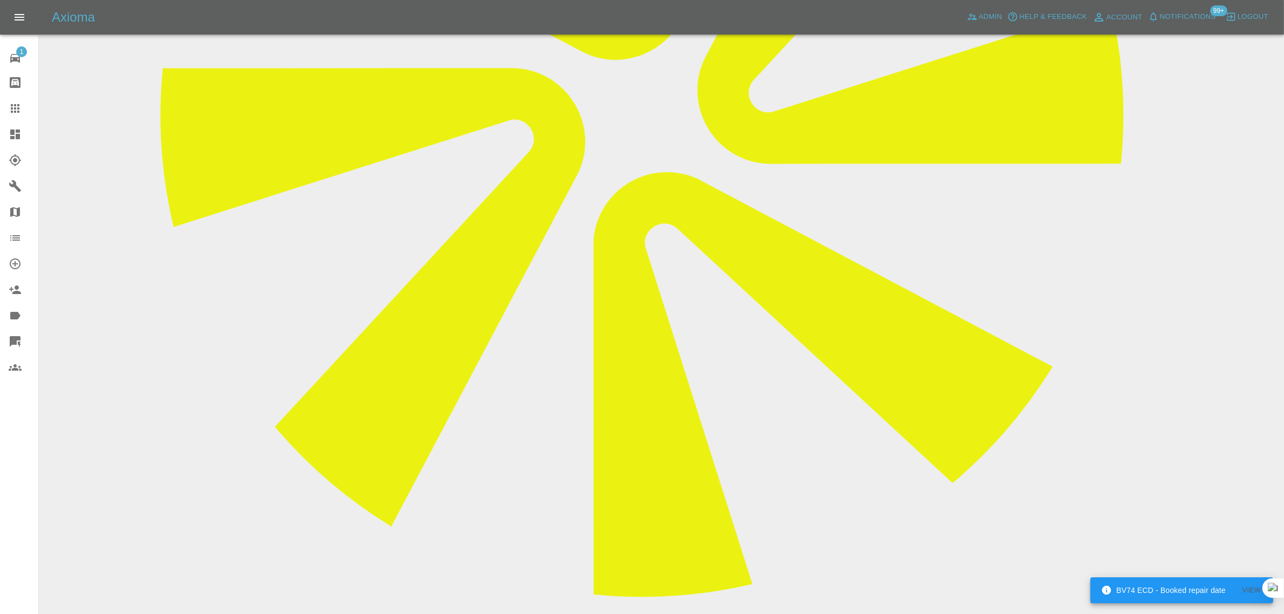
scroll to position [569, 0]
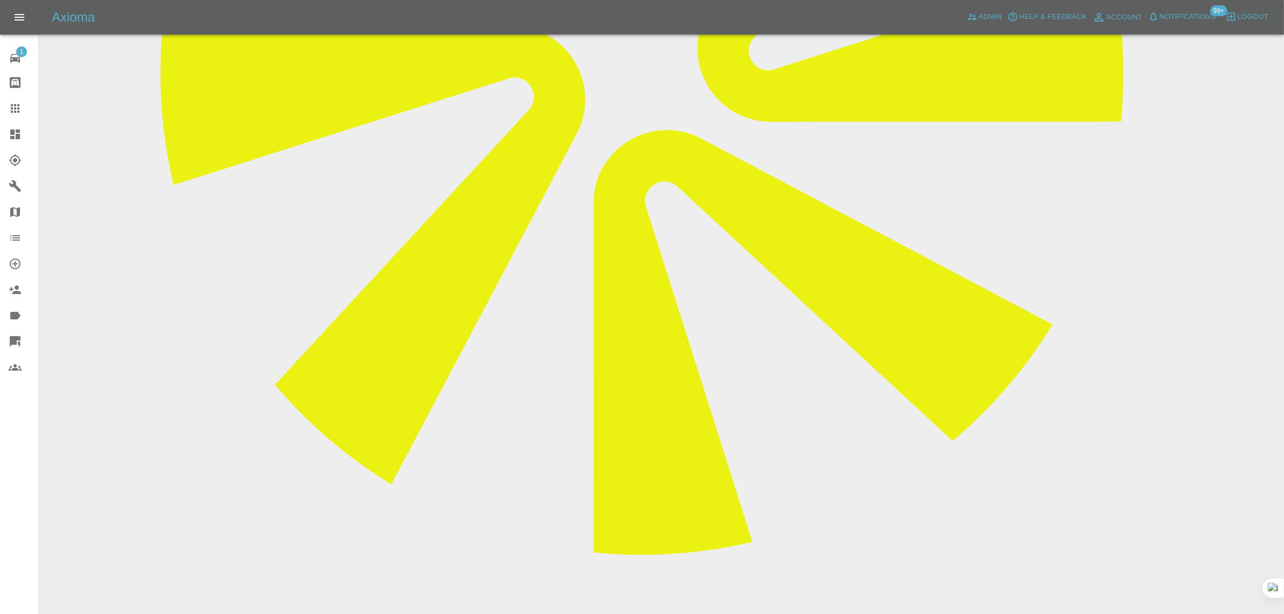
click at [25, 108] on div at bounding box center [24, 108] width 30 height 13
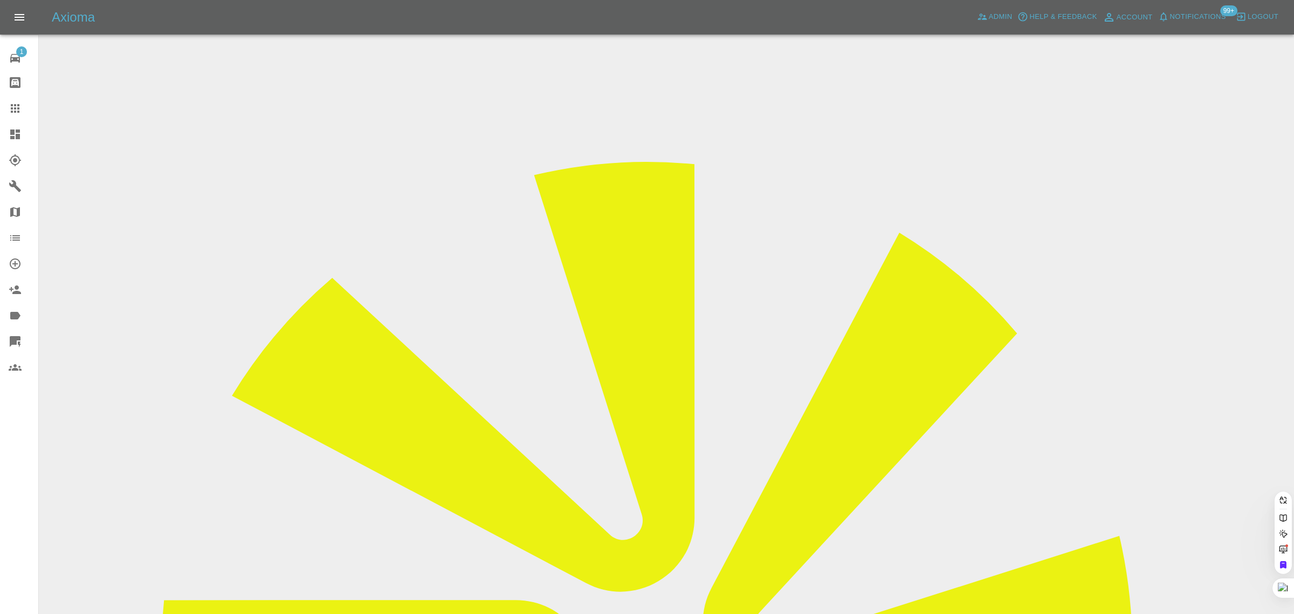
paste input "mobrowne21@gmail.com"
type input "mobrowne21@gmail.com"
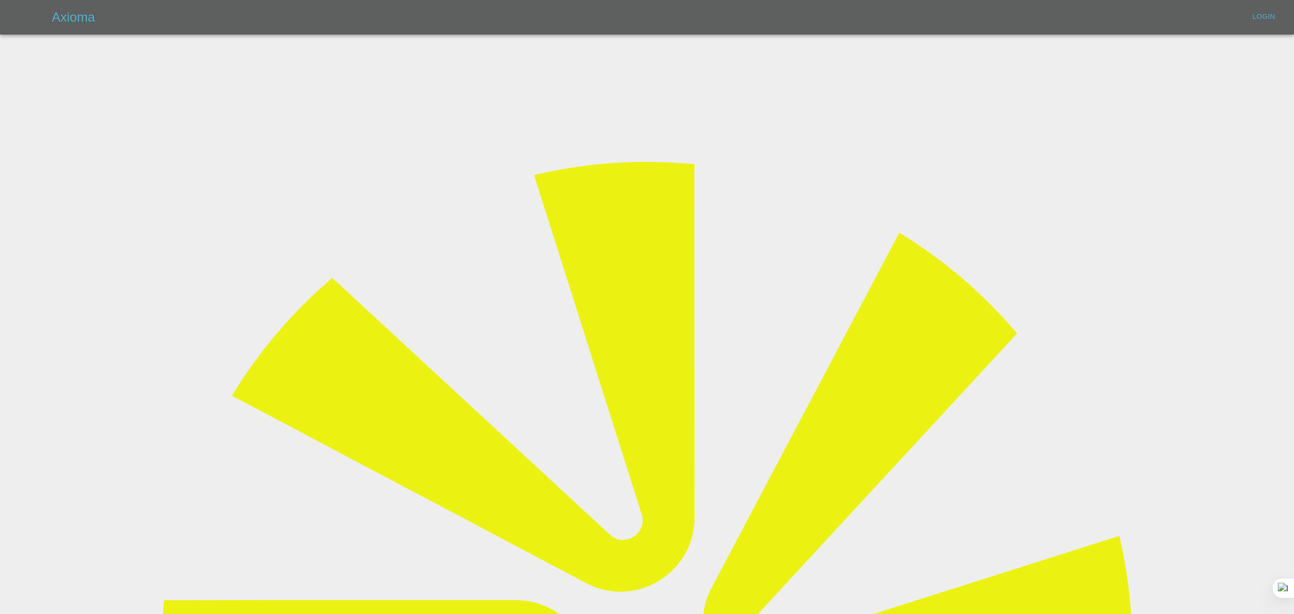
type input "bookkeeping@fifoaccounting.com"
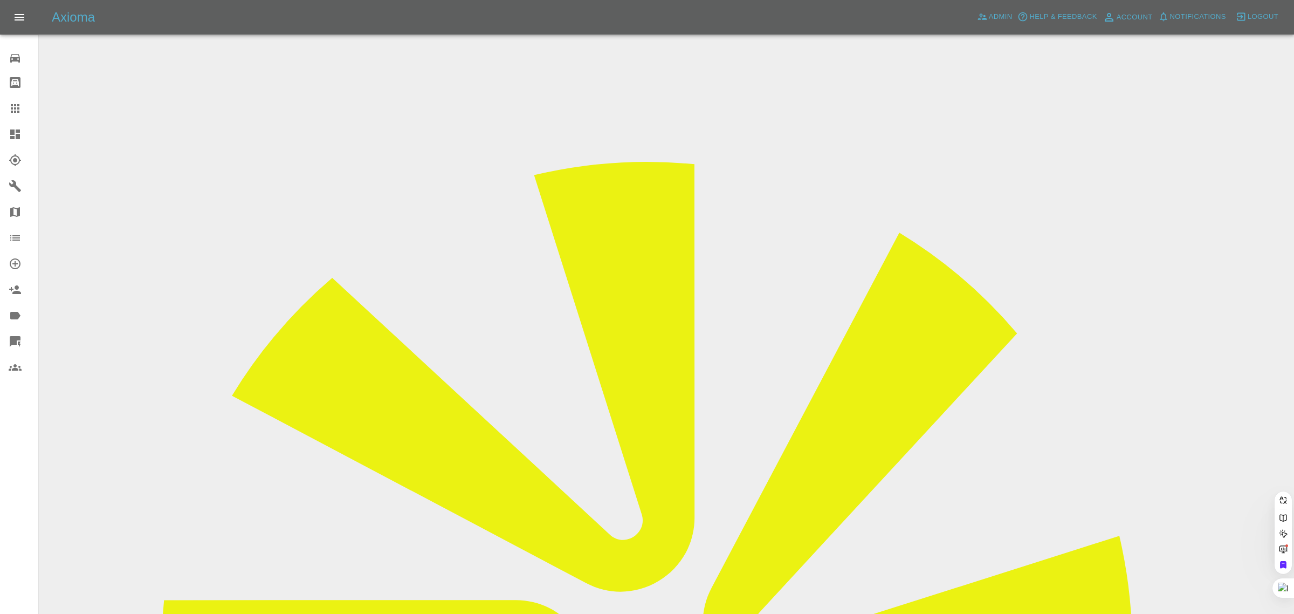
paste input "mobrowne21@gmail.com"
type input "mobrowne21@gmail.com"
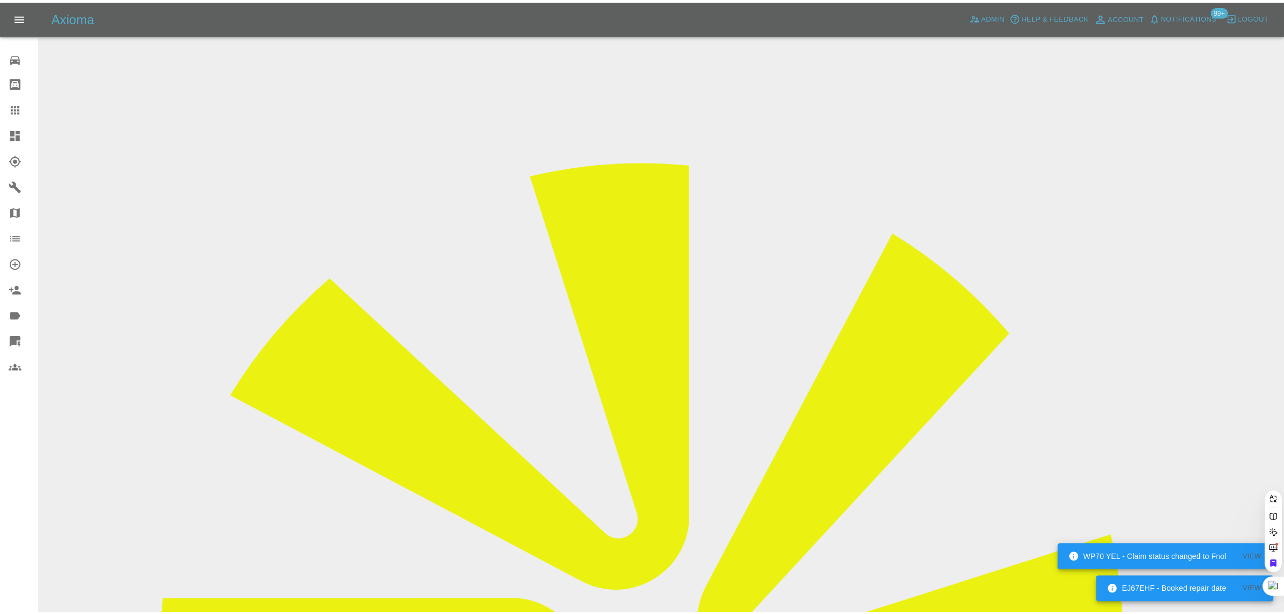
scroll to position [0, 0]
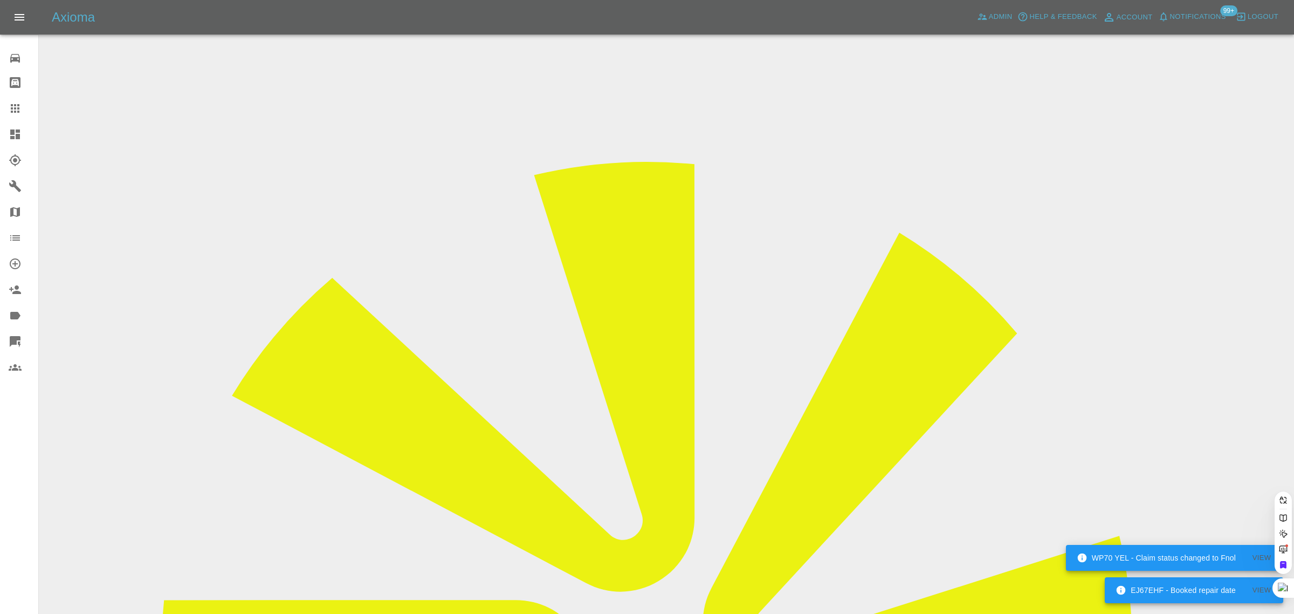
paste input "mark174@mac.com"
type input "mark174@mac.co"
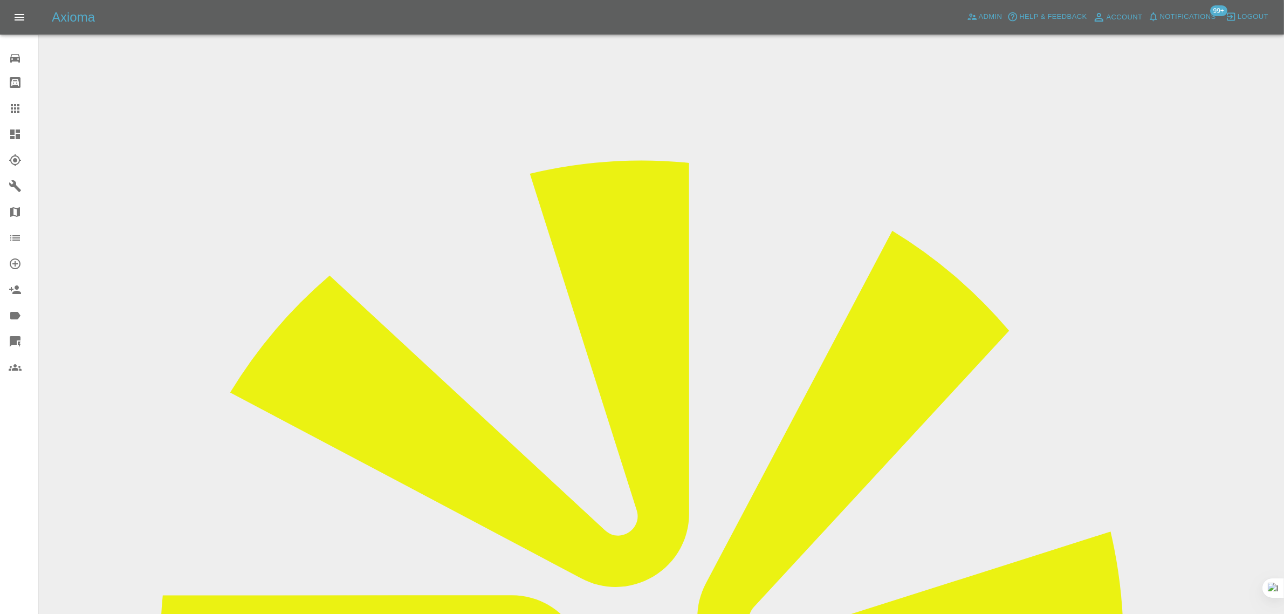
click at [0, 0] on input "Choose images" at bounding box center [0, 0] width 0 height 0
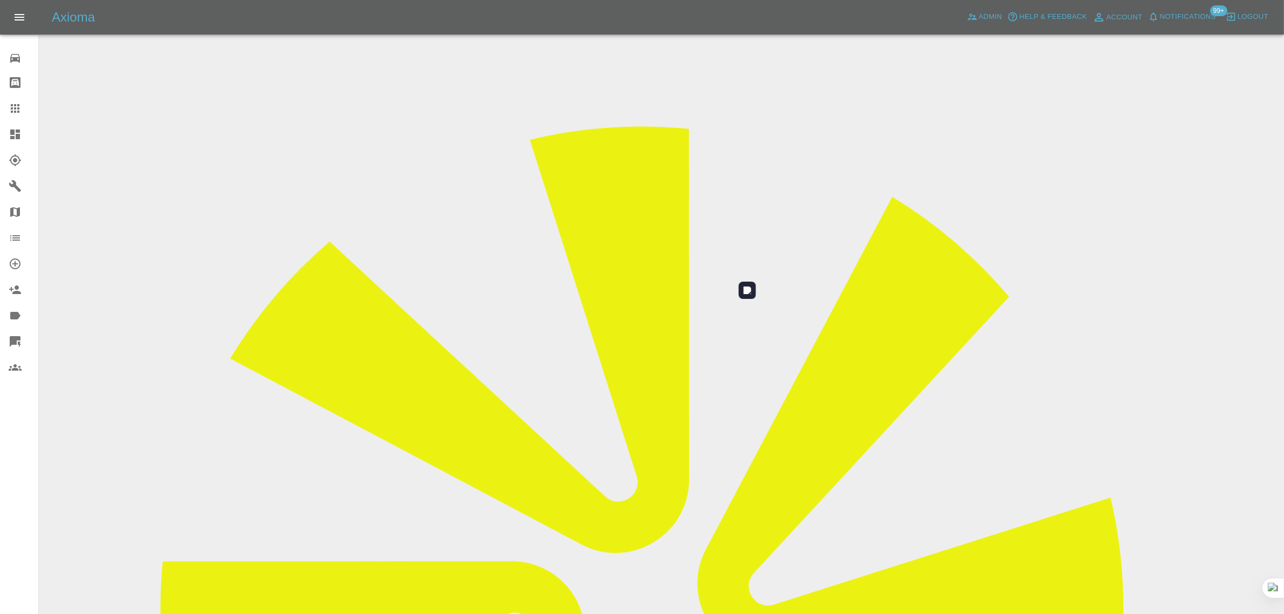
scroll to position [53, 0]
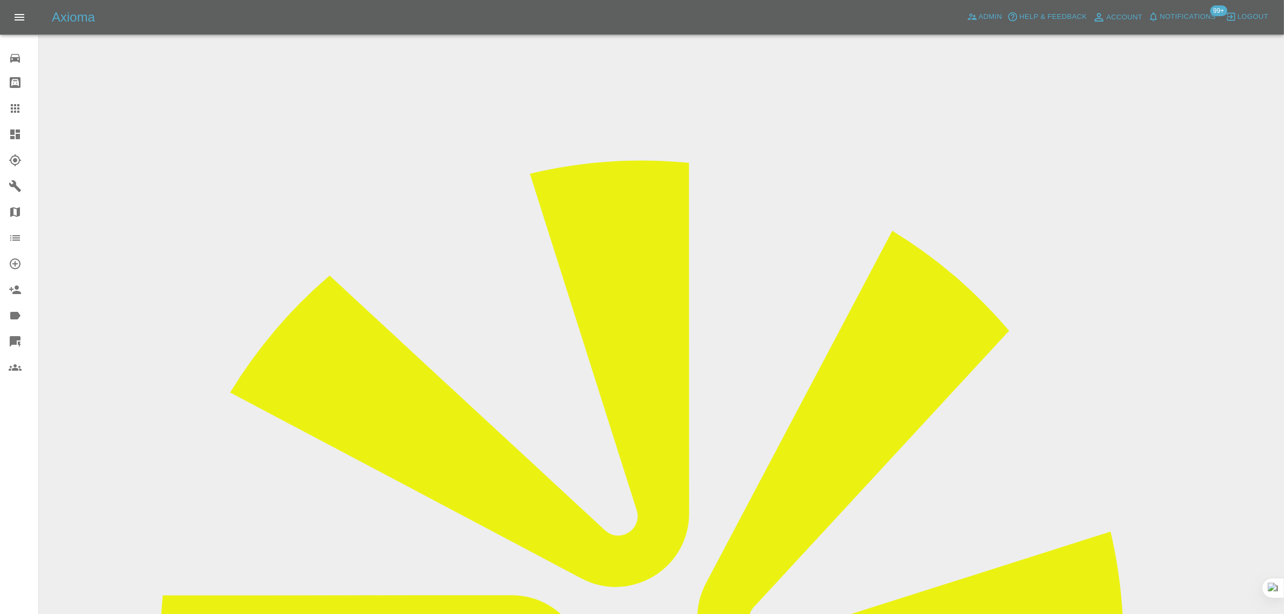
click at [11, 108] on icon at bounding box center [15, 108] width 9 height 9
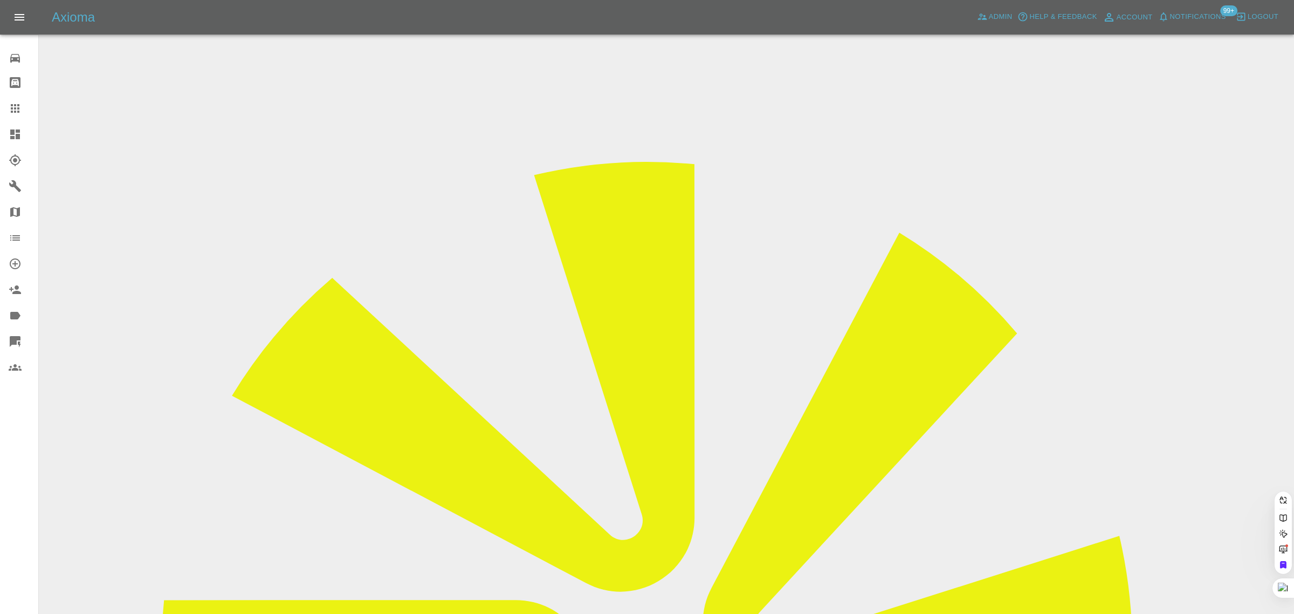
paste input "terryking_22@yahoo.co.uk"
type input "terryking_22@yahoo.co.uk"
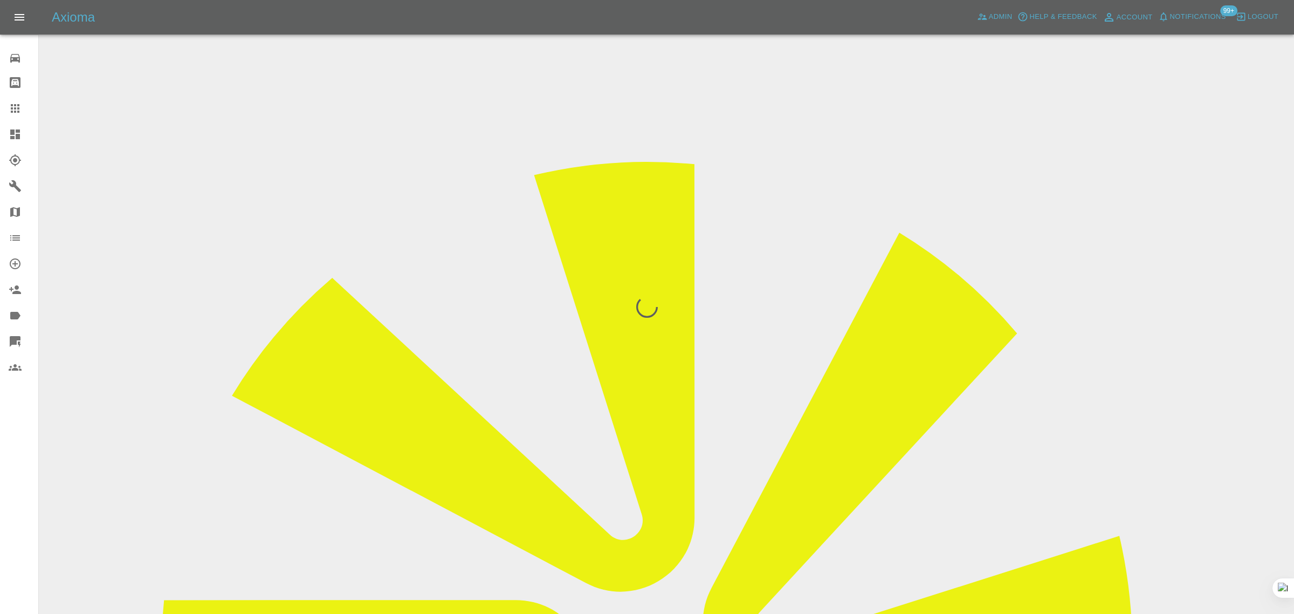
click at [6, 473] on div "0 Repair home Bodyshop home Claims Dashboard Explorer Garages Map Organization …" at bounding box center [19, 307] width 39 height 614
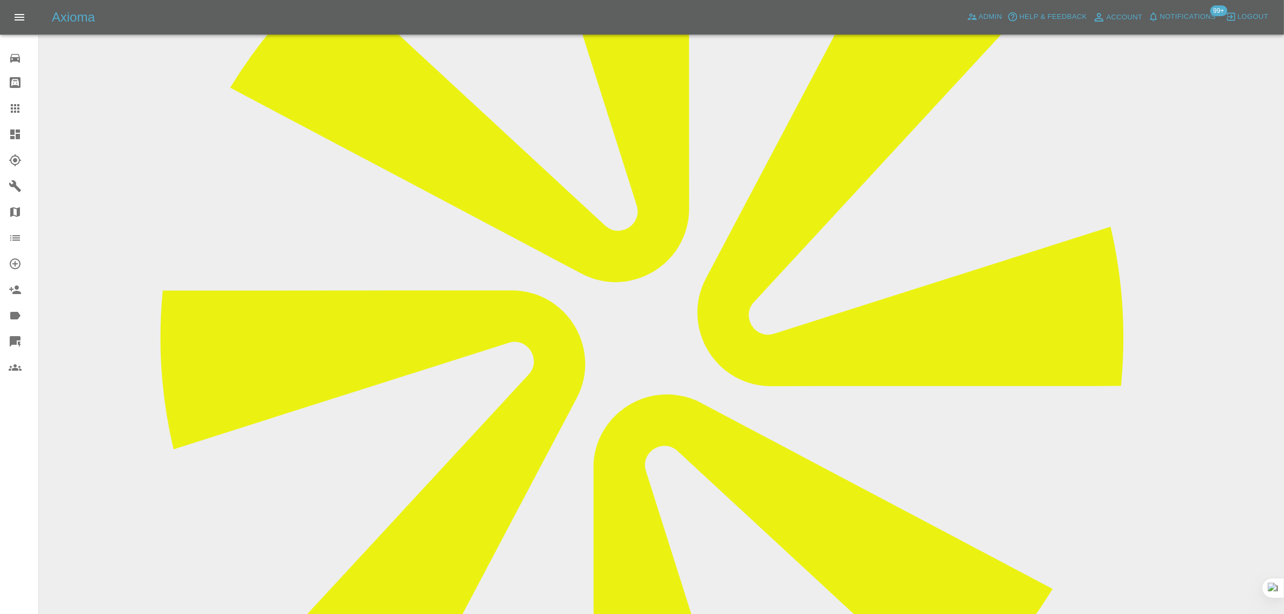
scroll to position [539, 0]
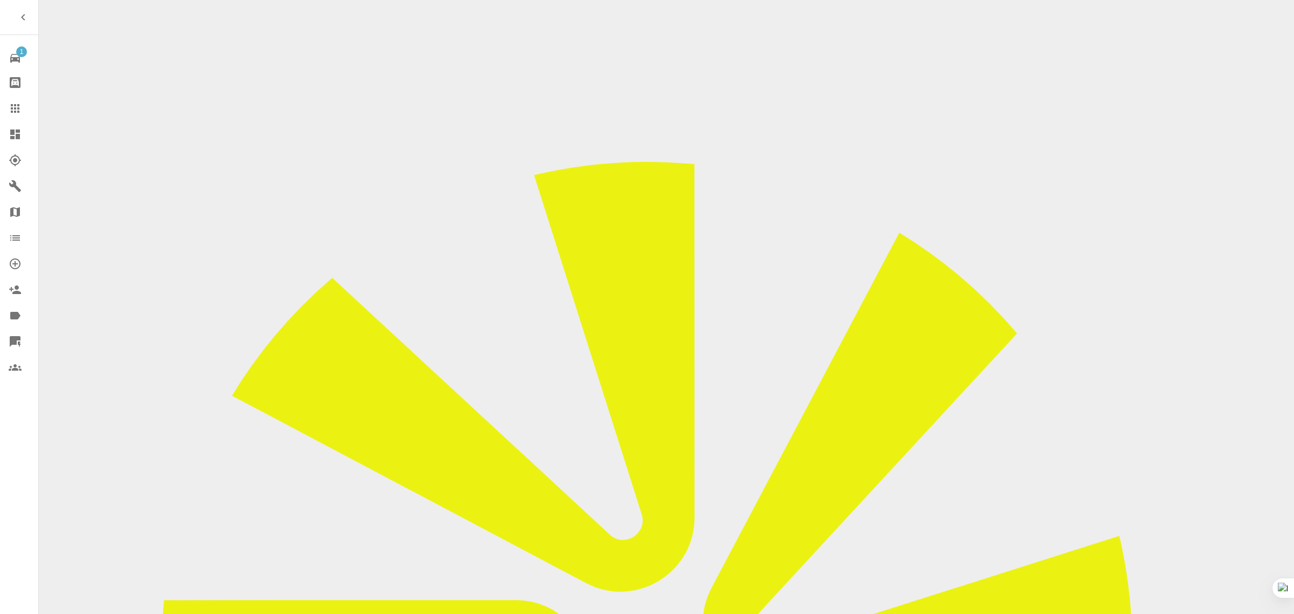
click at [15, 102] on icon at bounding box center [15, 108] width 13 height 13
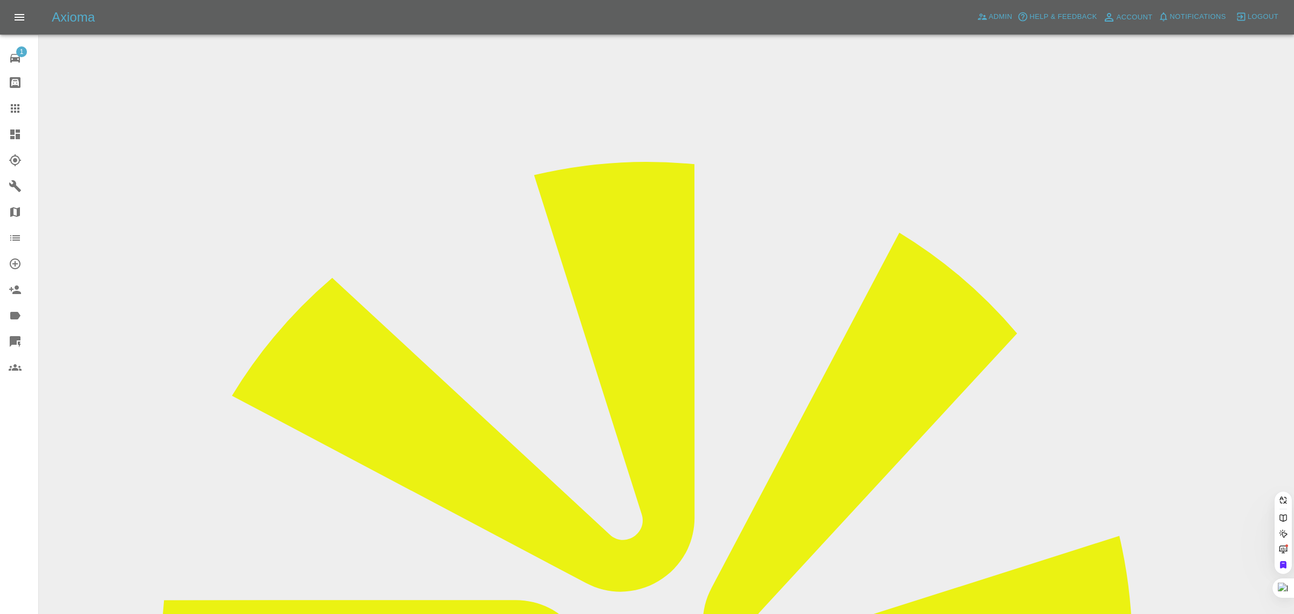
paste input "[EMAIL_ADDRESS][DOMAIN_NAME]"
type input "[EMAIL_ADDRESS][DOMAIN_NAME]"
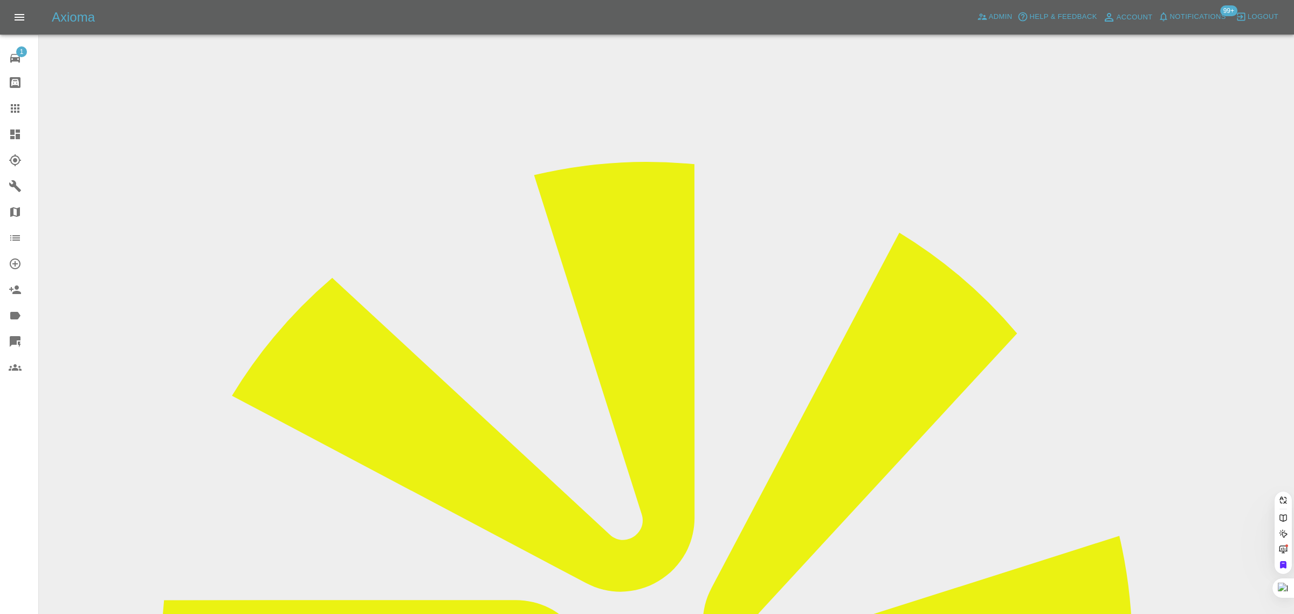
scroll to position [0, 0]
paste input "[EMAIL_ADDRESS][DOMAIN_NAME]"
type input "[EMAIL_ADDRESS][DOMAIN_NAME]"
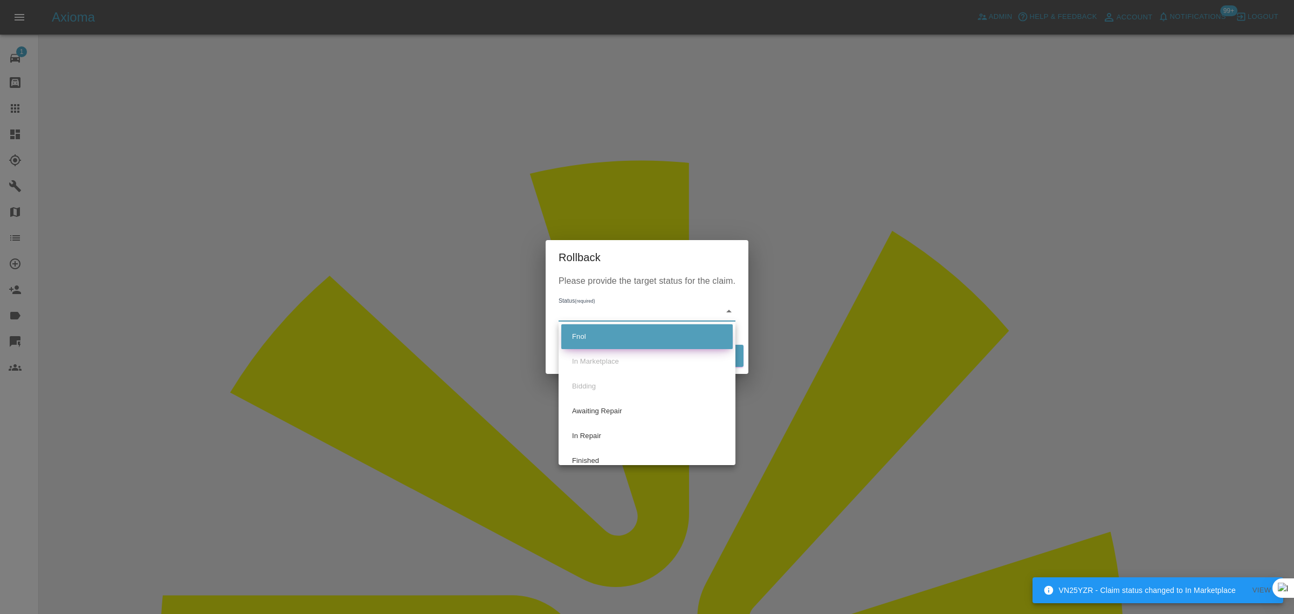
click at [605, 332] on li "Fnol" at bounding box center [646, 336] width 171 height 25
type input "fnol"
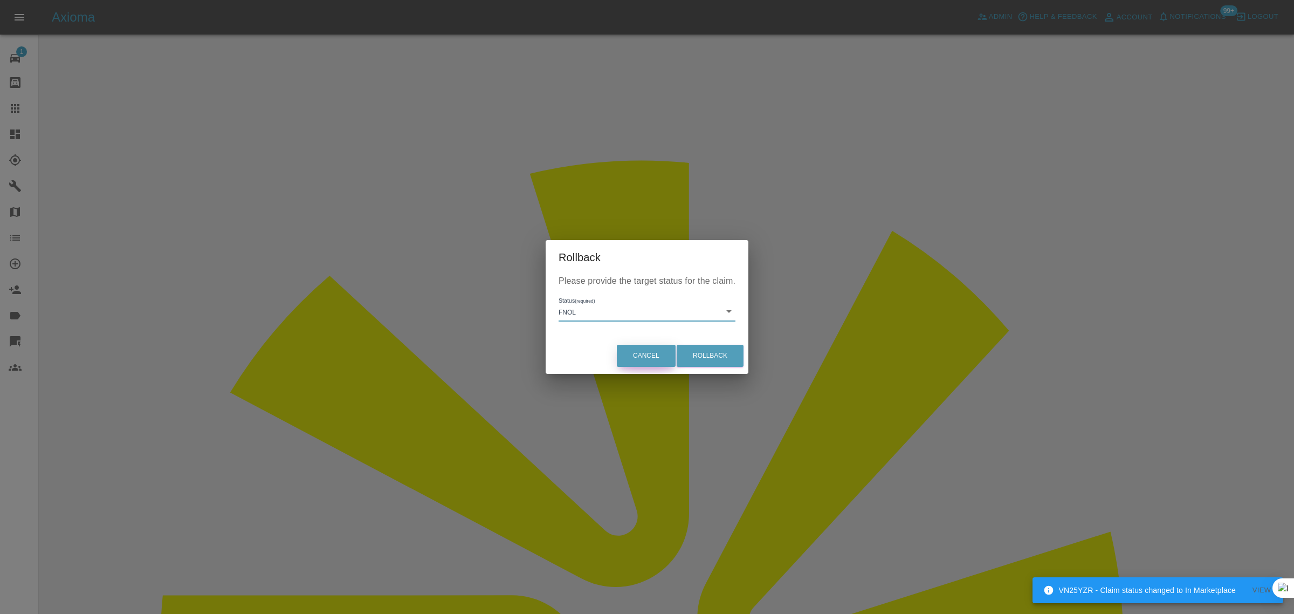
click at [635, 359] on button "Cancel" at bounding box center [646, 355] width 59 height 22
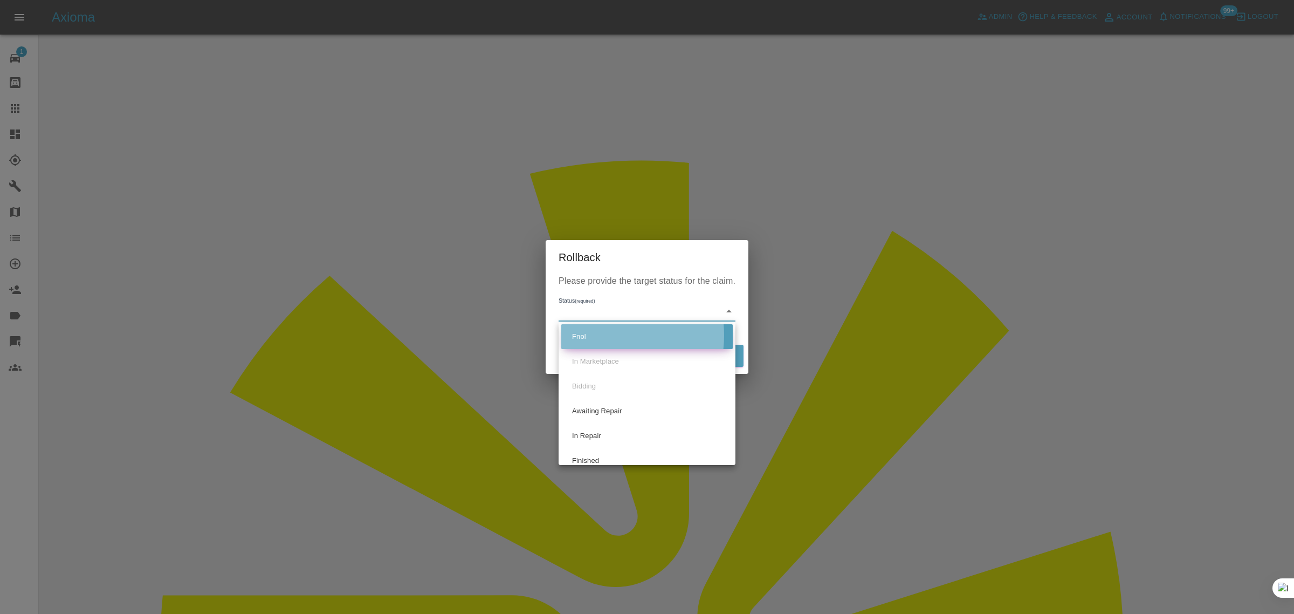
click at [594, 335] on li "Fnol" at bounding box center [646, 336] width 171 height 25
type input "fnol"
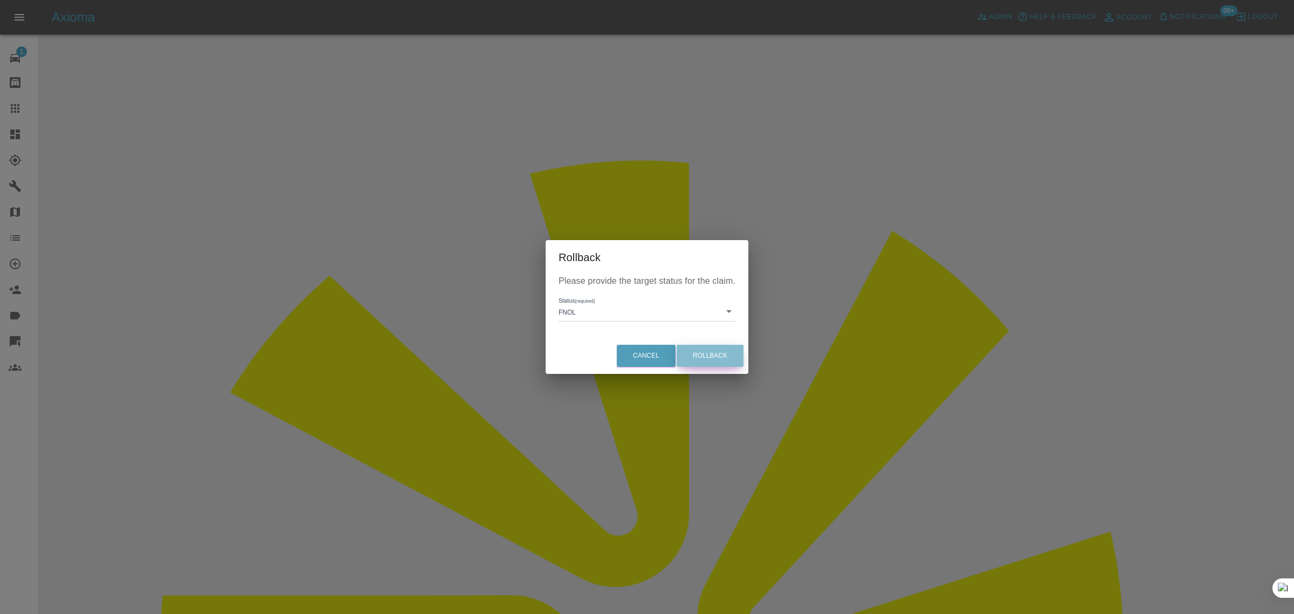
click at [725, 357] on button "Rollback" at bounding box center [710, 355] width 67 height 22
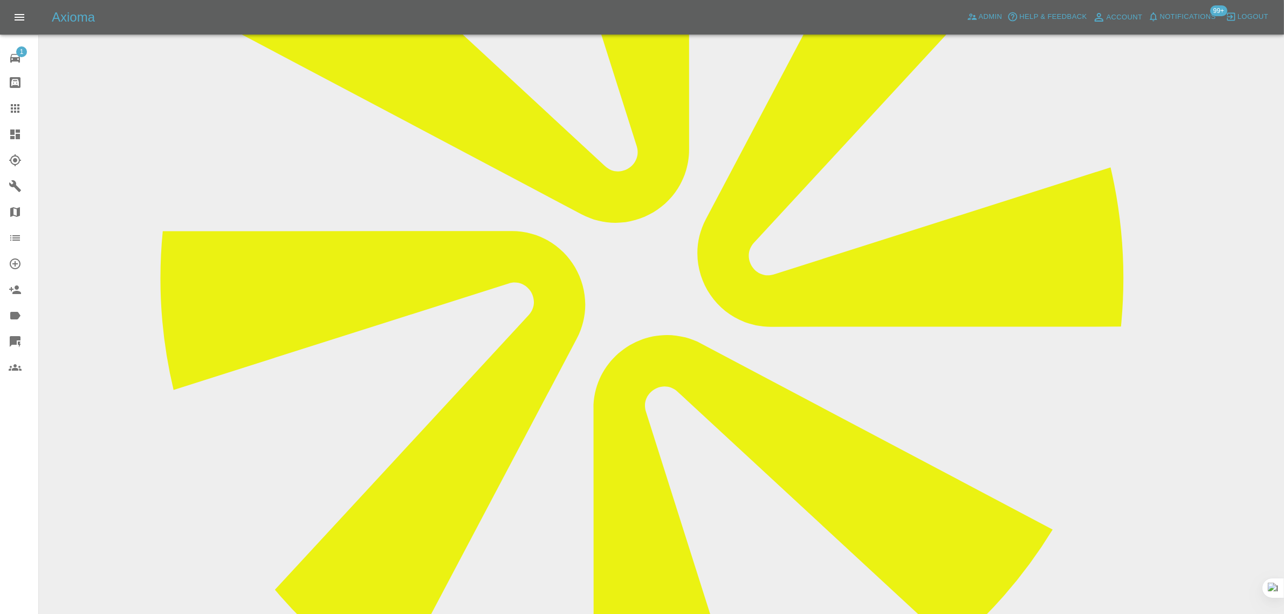
scroll to position [472, 0]
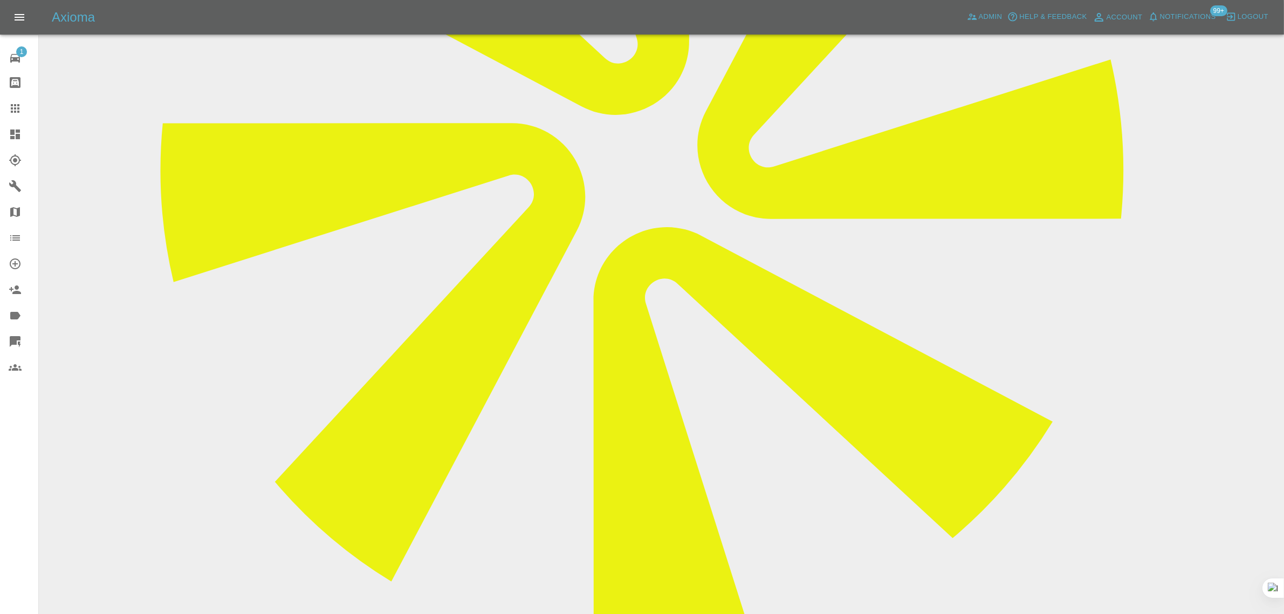
paste textarea "Thank you for your quotation. Would it be possible to price each damaged separa…"
type textarea "Thank you for your quotation. Would it be possible to price each damaged separa…"
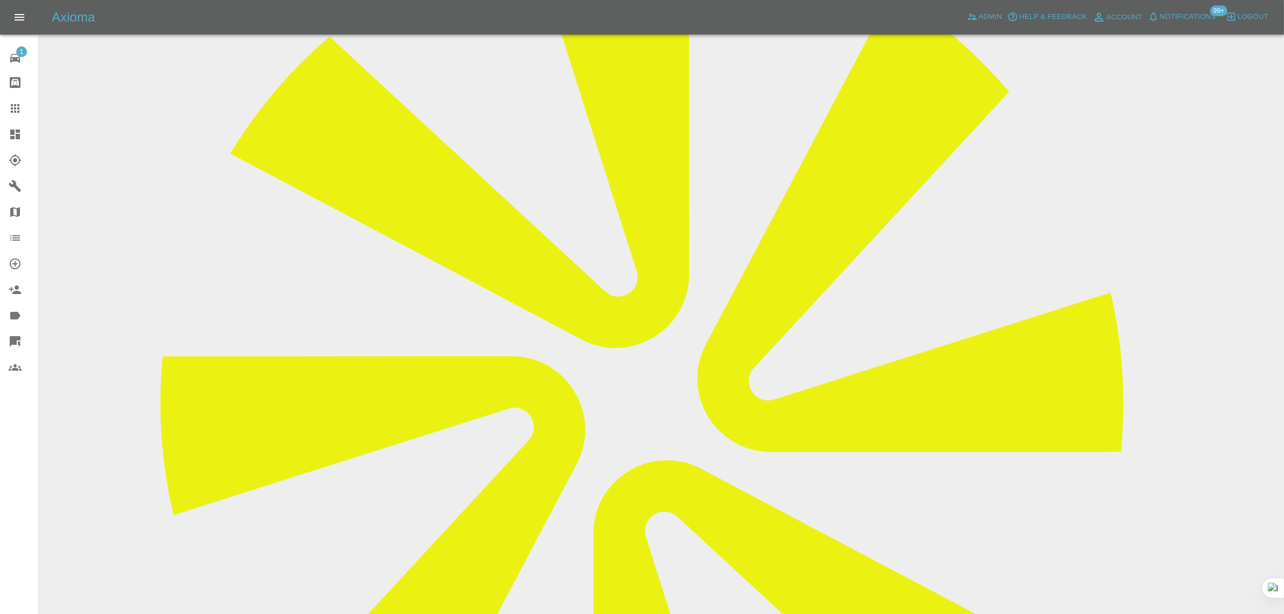
scroll to position [0, 0]
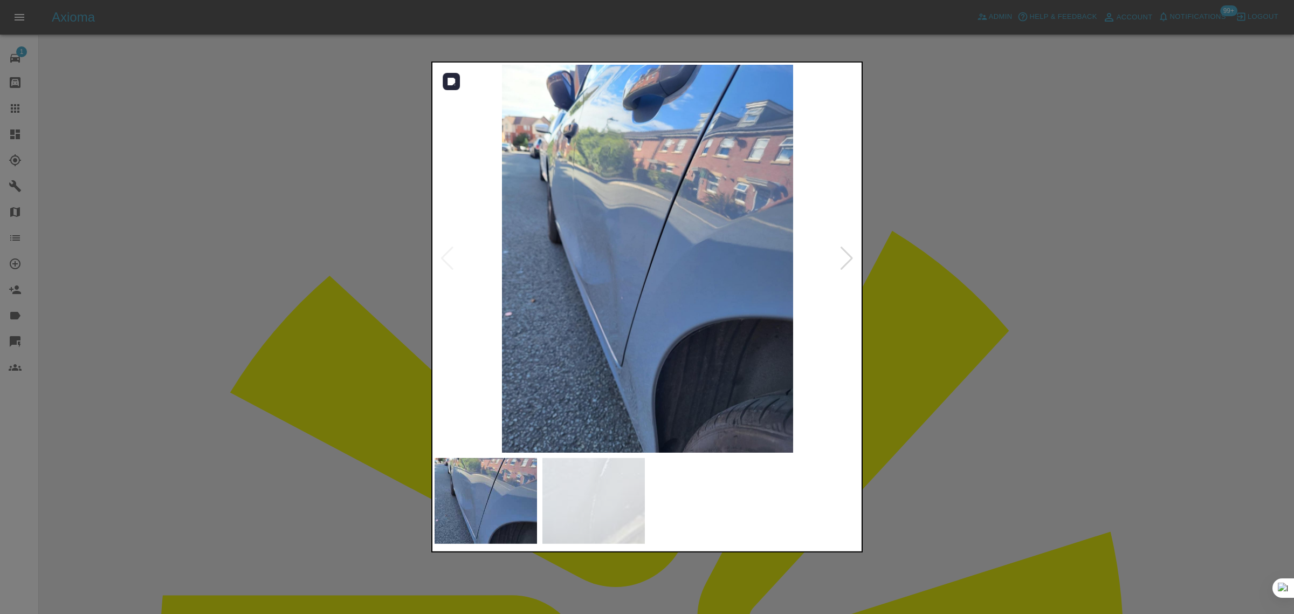
click at [844, 260] on div at bounding box center [846, 258] width 15 height 24
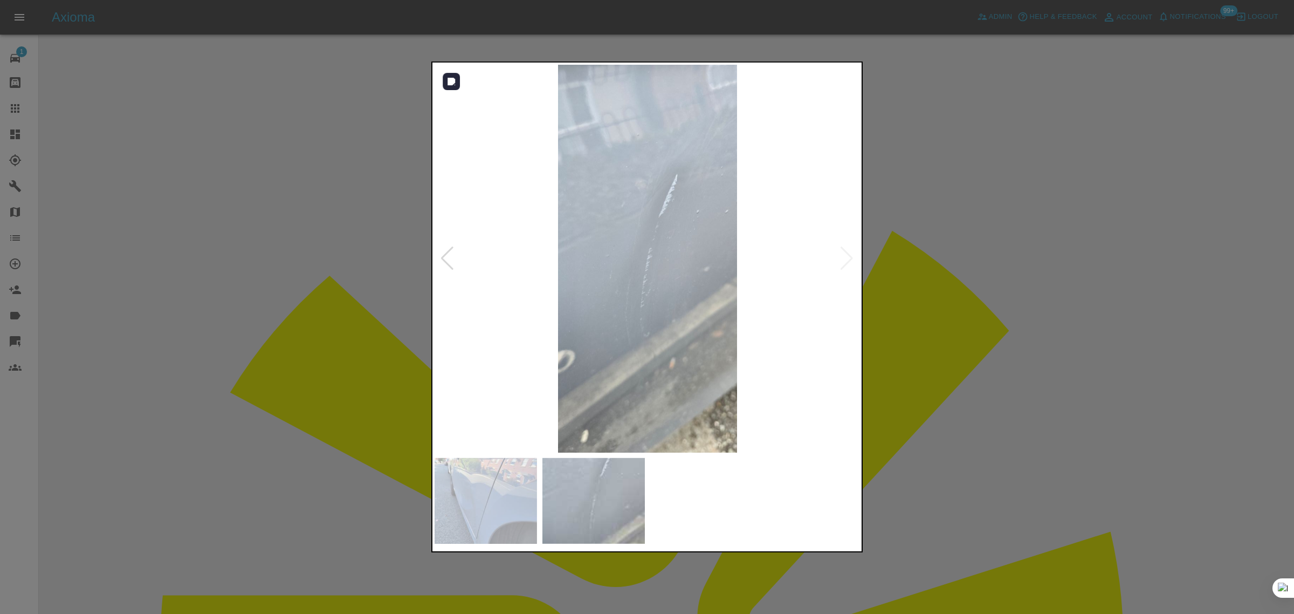
click at [844, 260] on img at bounding box center [648, 259] width 426 height 388
click at [1000, 283] on div at bounding box center [647, 307] width 1294 height 614
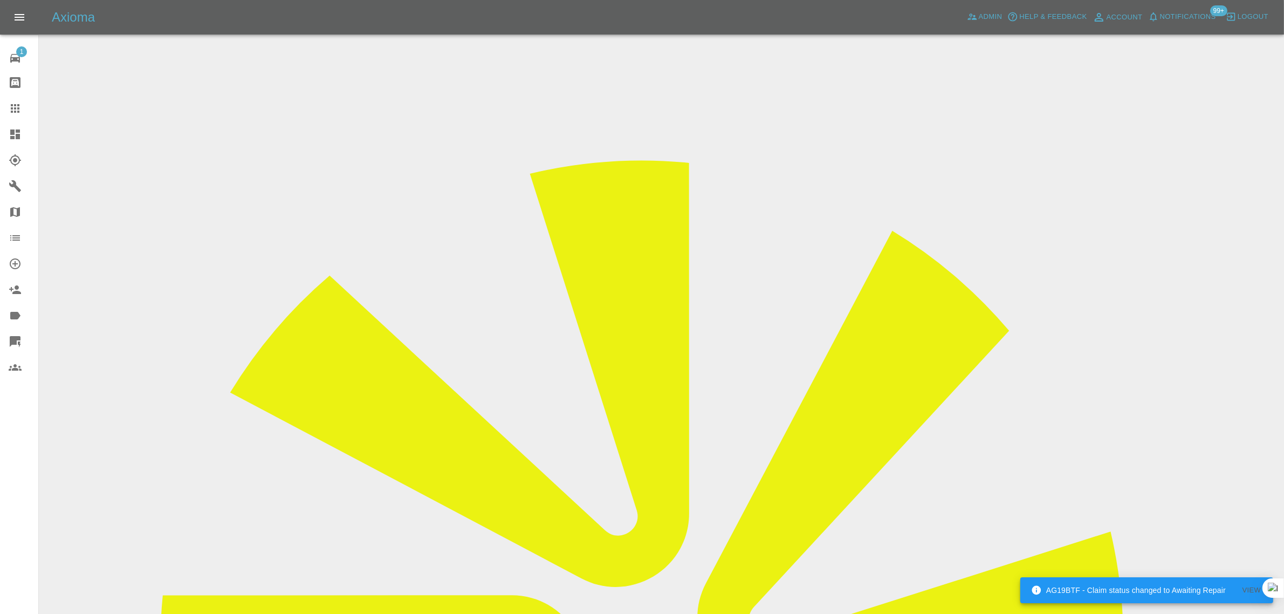
click at [31, 111] on div at bounding box center [24, 108] width 30 height 13
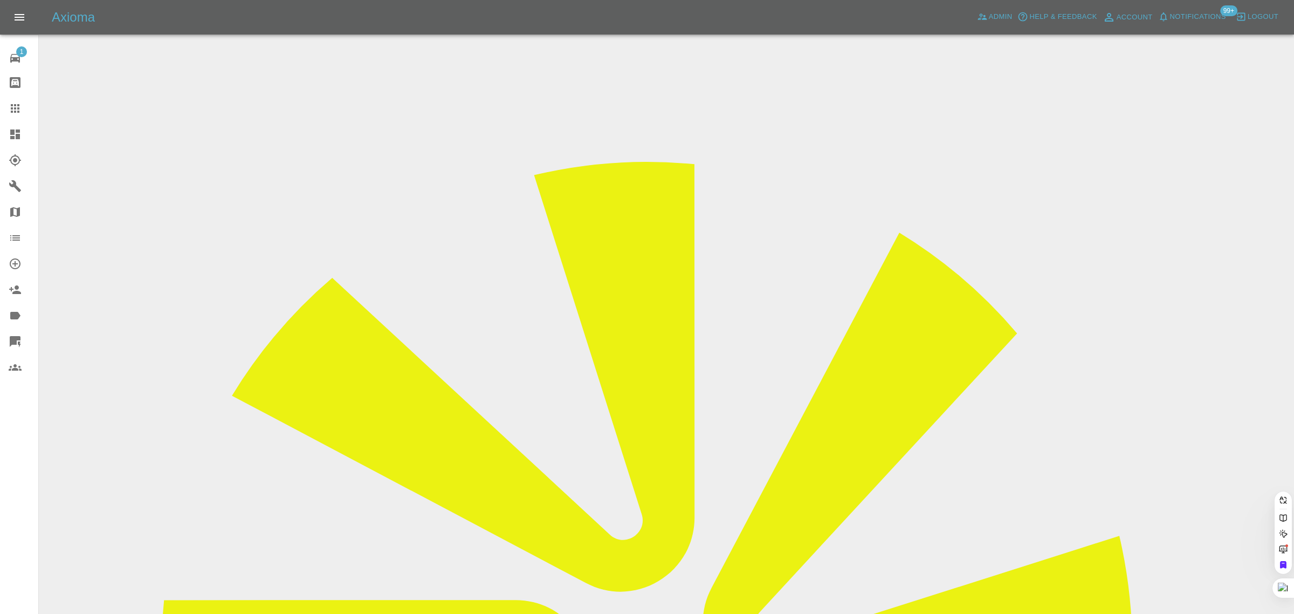
paste input "[EMAIL_ADDRESS][DOMAIN_NAME]"
type input "[EMAIL_ADDRESS][DOMAIN_NAME]"
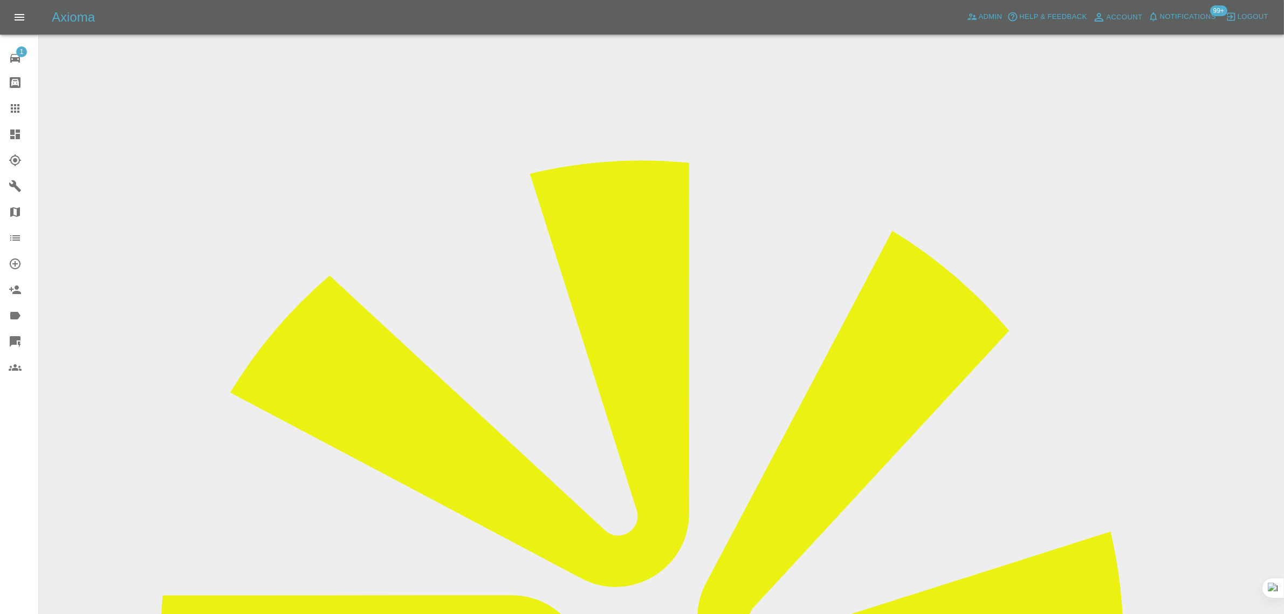
click at [20, 412] on div "1 Repair home Bodyshop home Claims Dashboard Explorer Garages Map Organization …" at bounding box center [19, 307] width 39 height 614
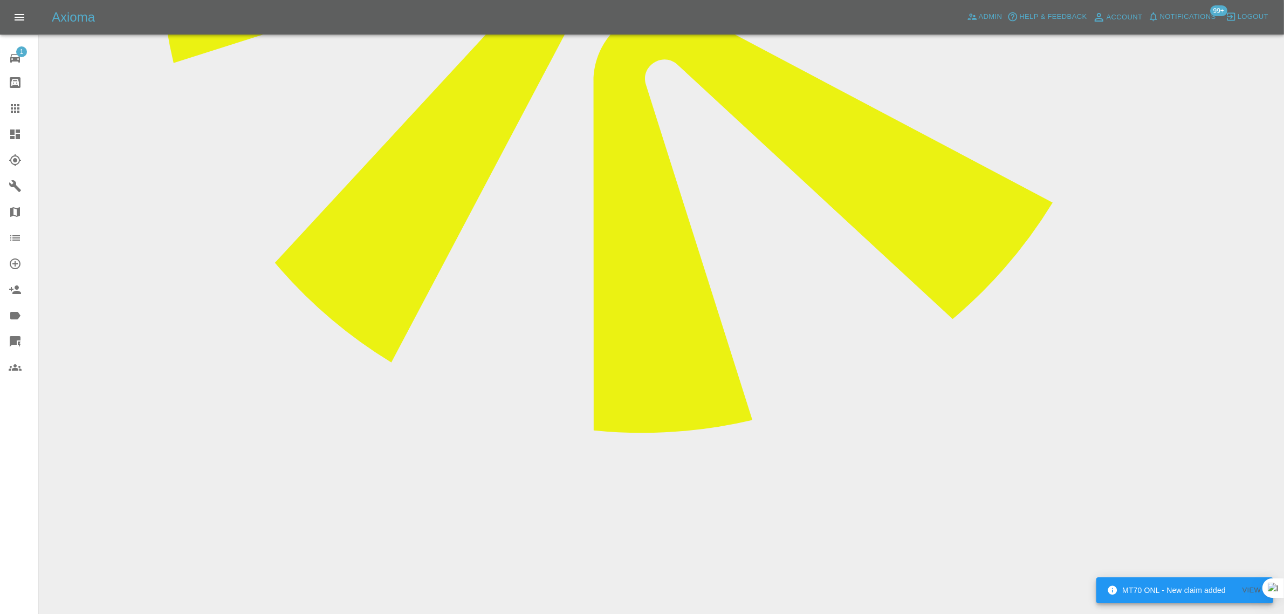
scroll to position [844, 0]
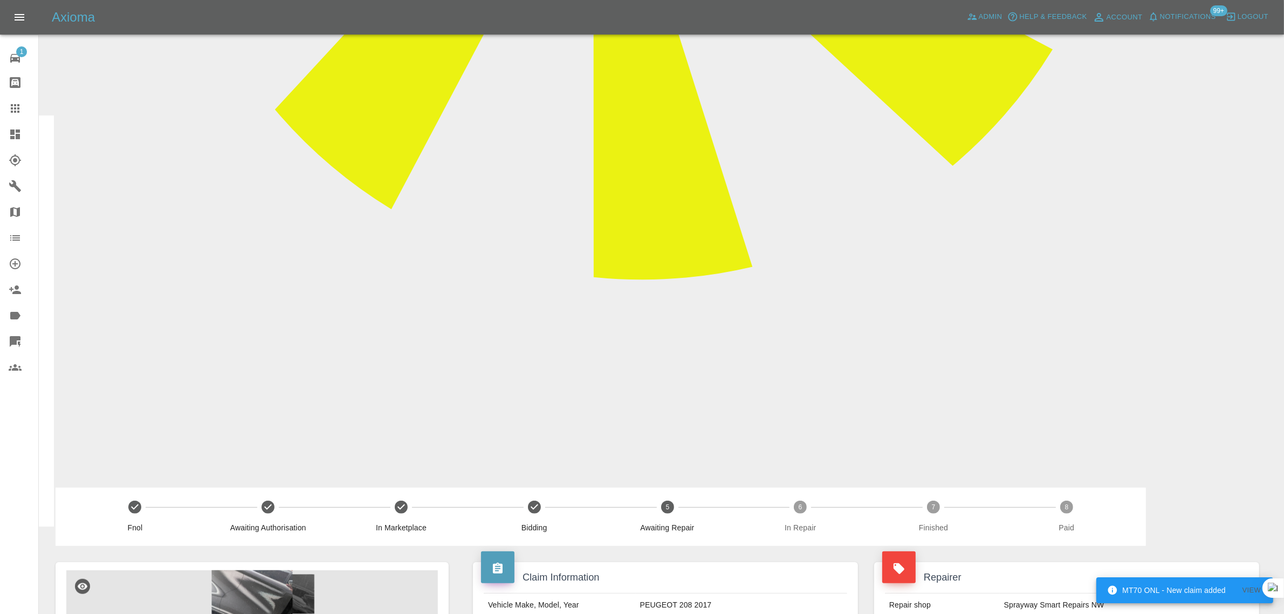
paste textarea "Hi could you tell me what time [PERSON_NAME] will be here as they said they wou…"
type textarea "Hi could you tell me what time [PERSON_NAME] will be here as they said they wou…"
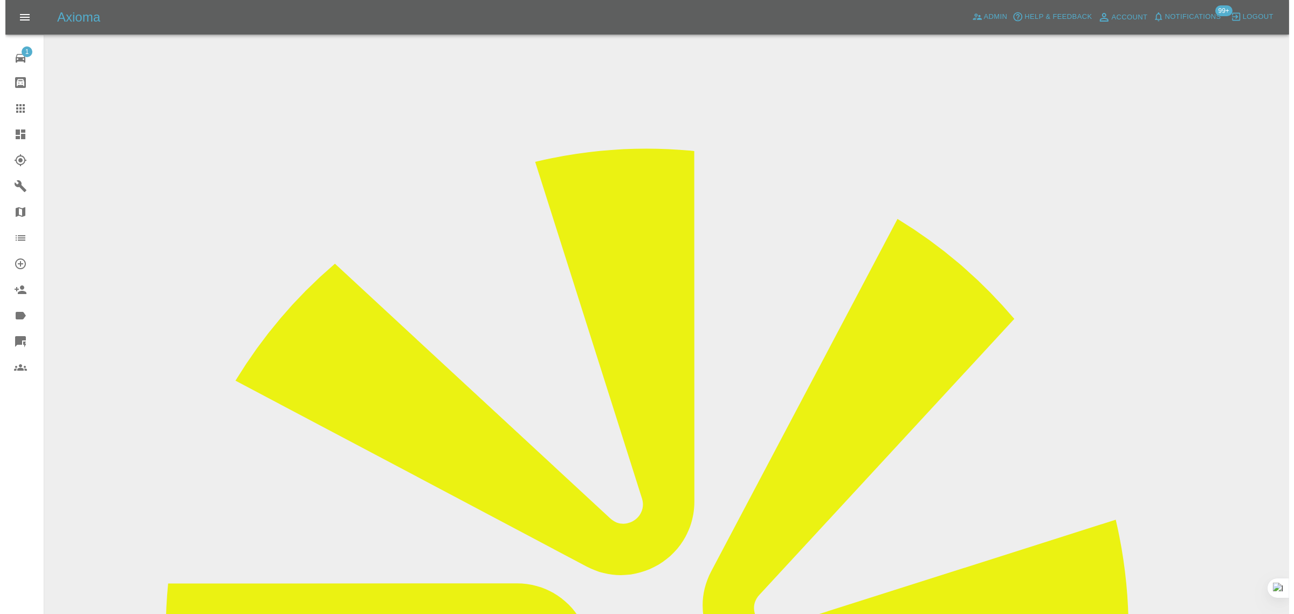
scroll to position [0, 0]
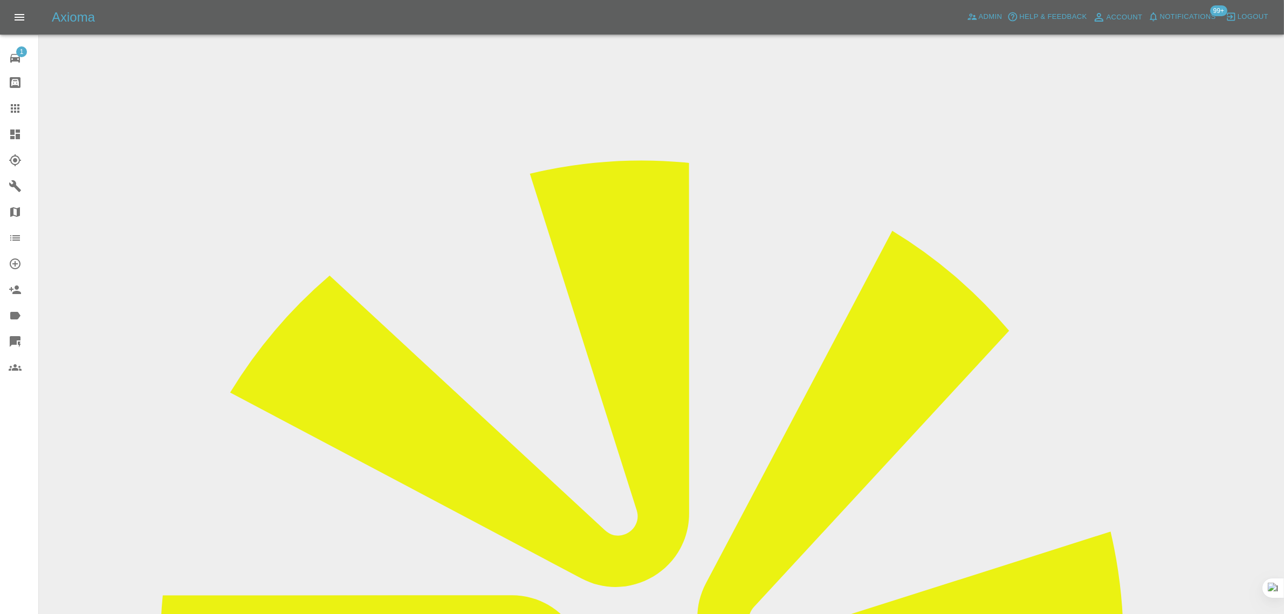
drag, startPoint x: 1002, startPoint y: 166, endPoint x: 1068, endPoint y: 168, distance: 66.3
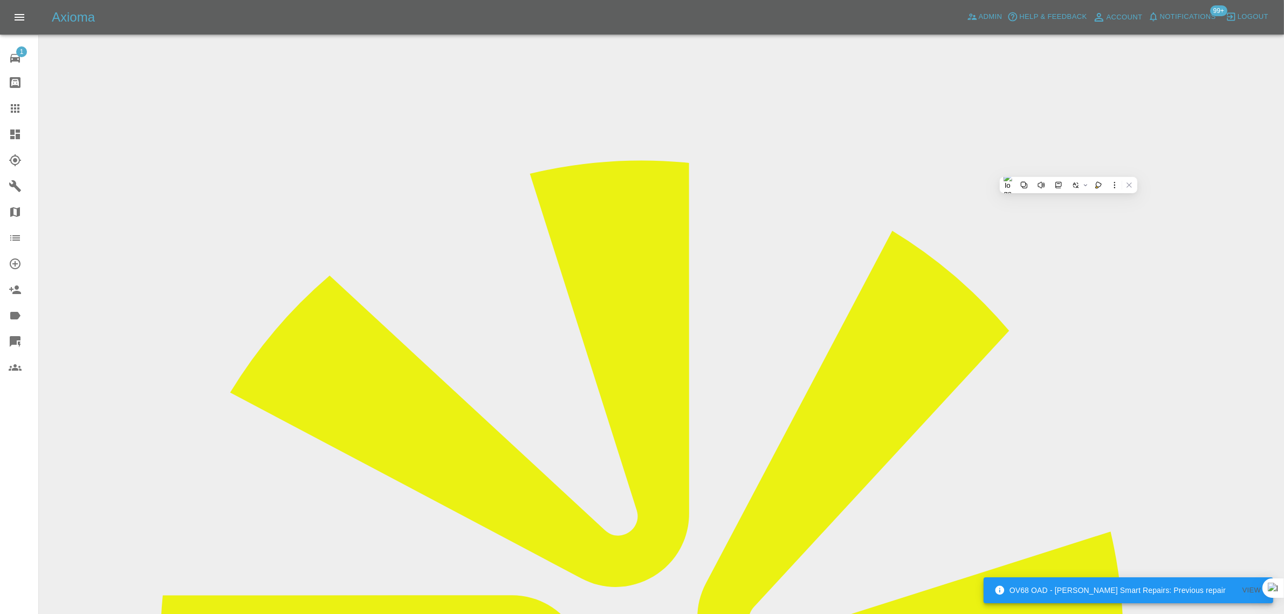
click at [12, 112] on icon at bounding box center [15, 108] width 9 height 9
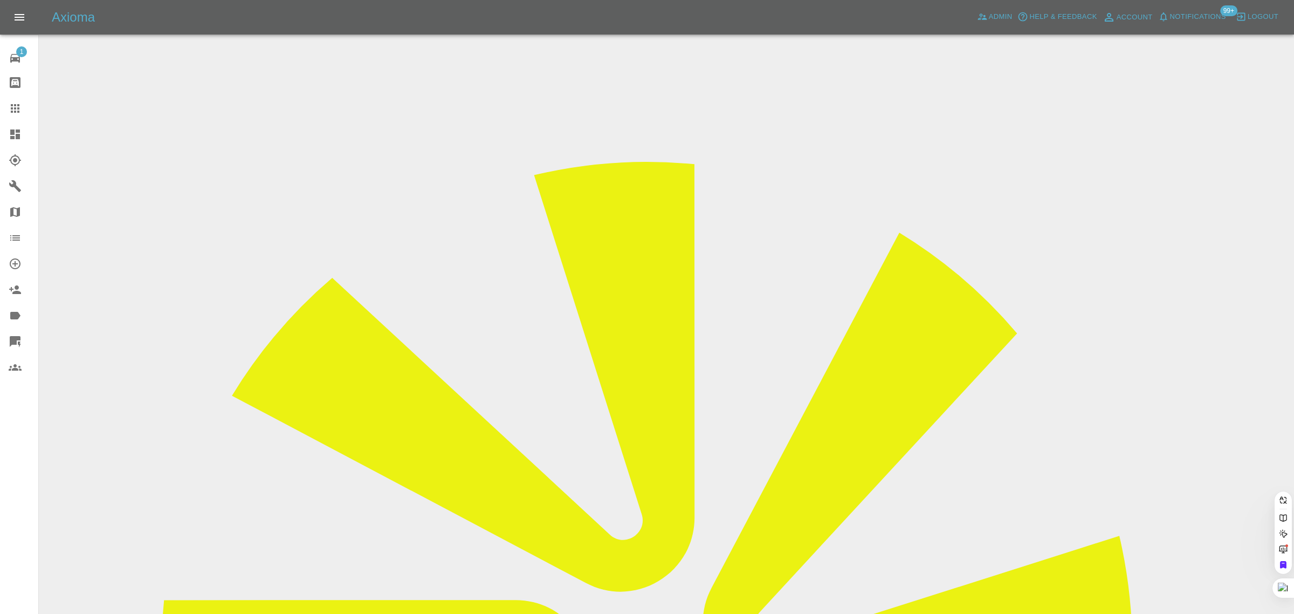
paste input "[EMAIL_ADDRESS][DOMAIN_NAME]"
type input "[EMAIL_ADDRESS][DOMAIN_NAME]"
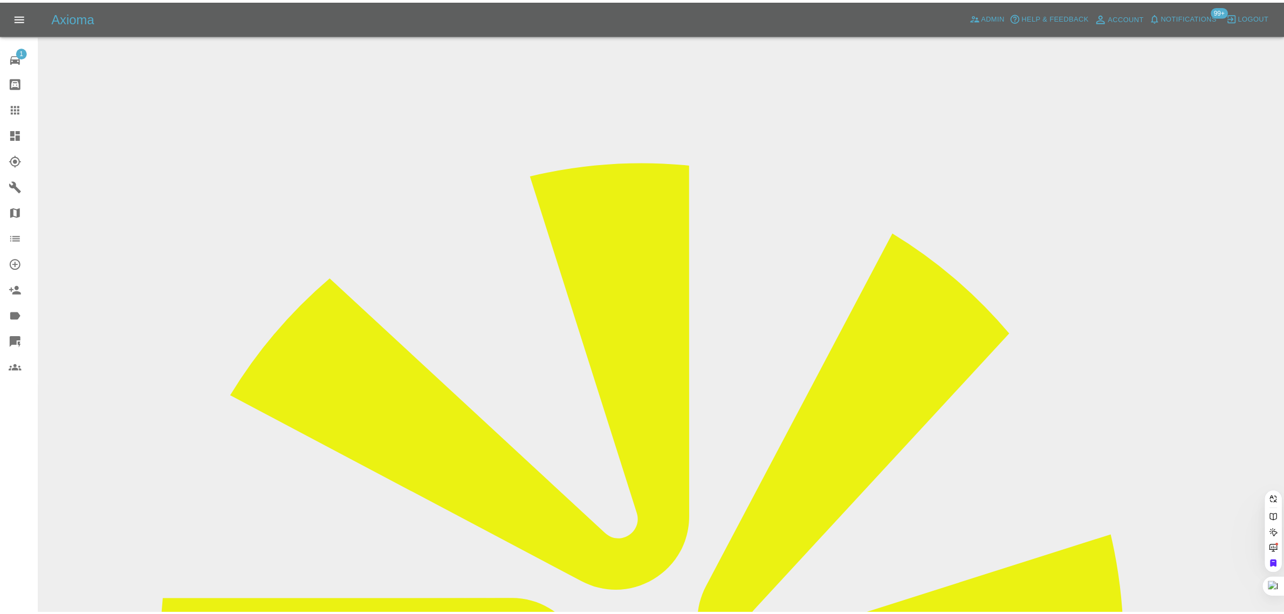
scroll to position [0, 0]
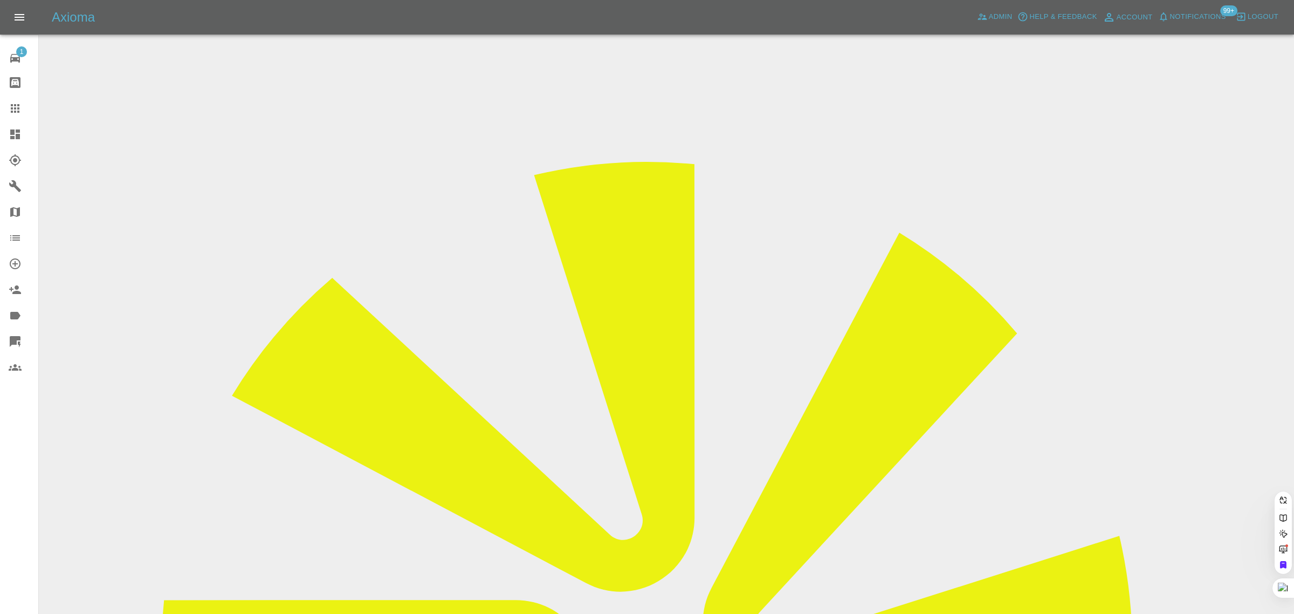
click at [27, 478] on div "1 Repair home Bodyshop home Claims Dashboard Explorer Garages Map Organization …" at bounding box center [19, 307] width 39 height 614
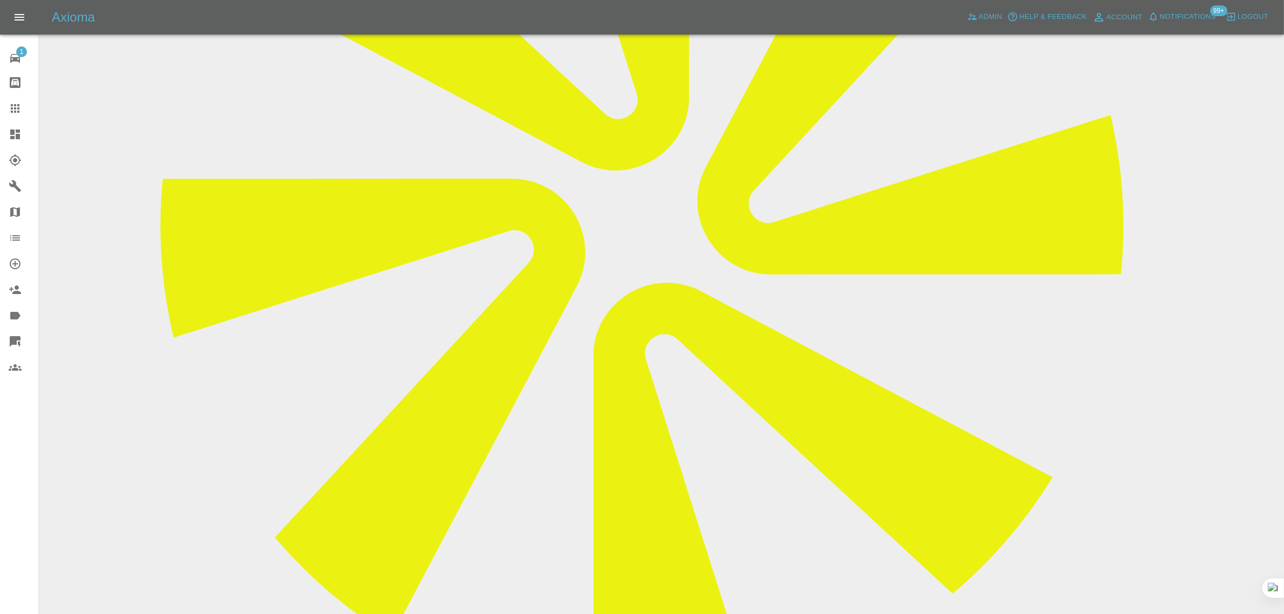
scroll to position [202, 0]
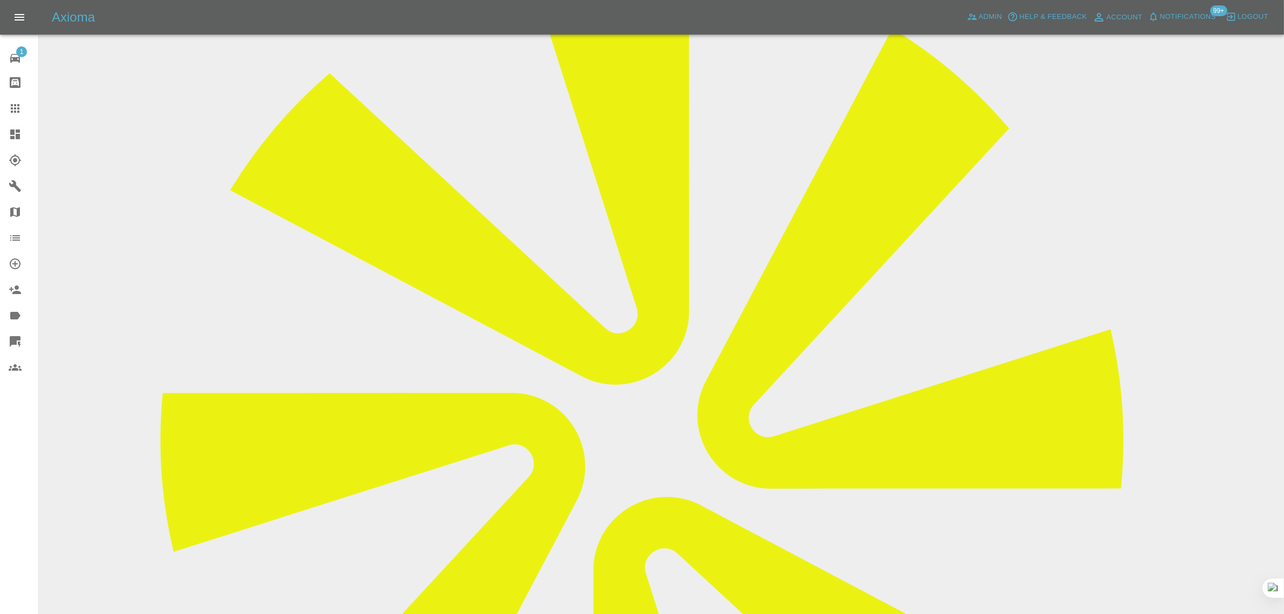
drag, startPoint x: 672, startPoint y: 84, endPoint x: 706, endPoint y: 81, distance: 34.1
copy td "CV6 4PX"
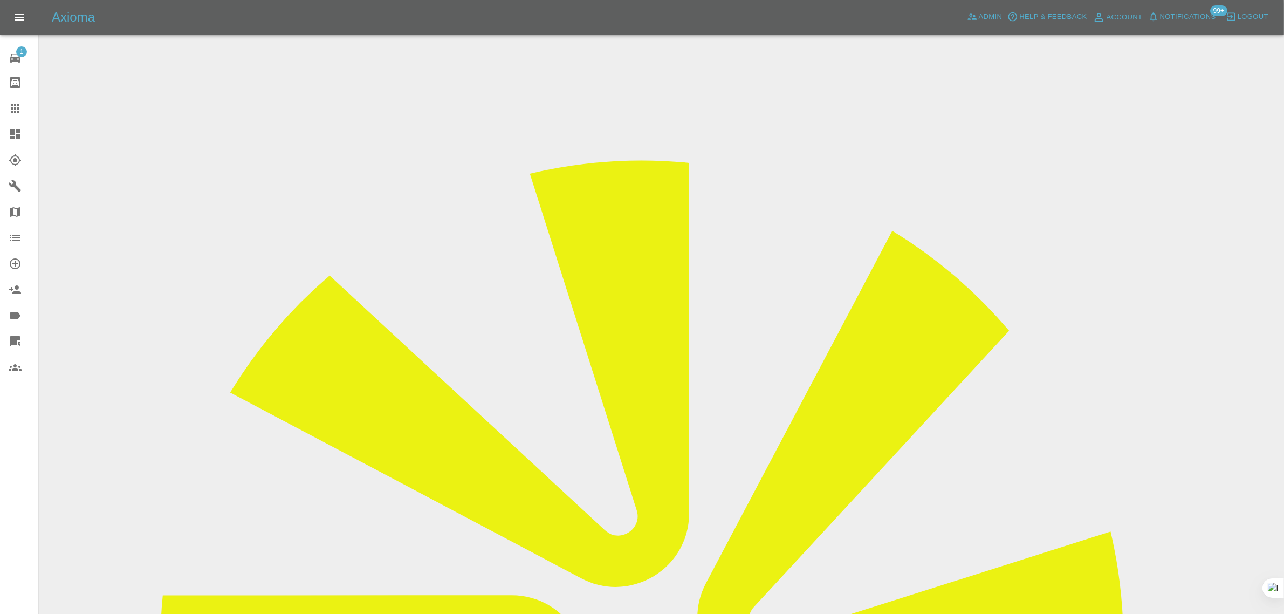
drag, startPoint x: 295, startPoint y: 500, endPoint x: 259, endPoint y: 504, distance: 36.4
paste input "10 8DZ"
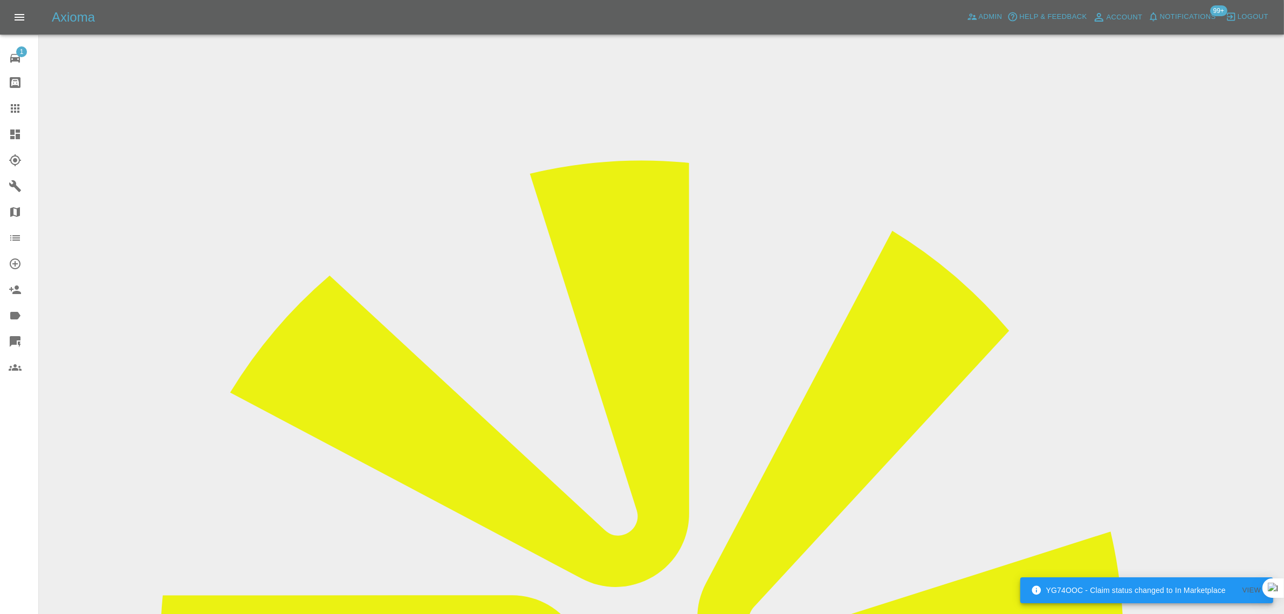
type input "CV10 8DZ"
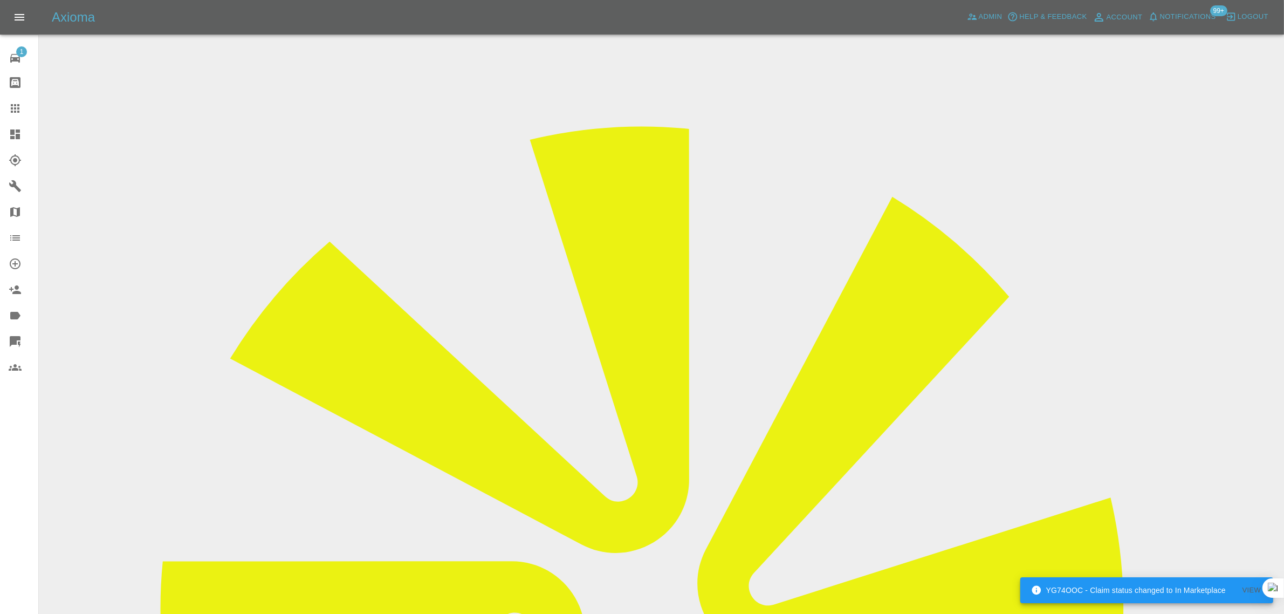
scroll to position [53, 0]
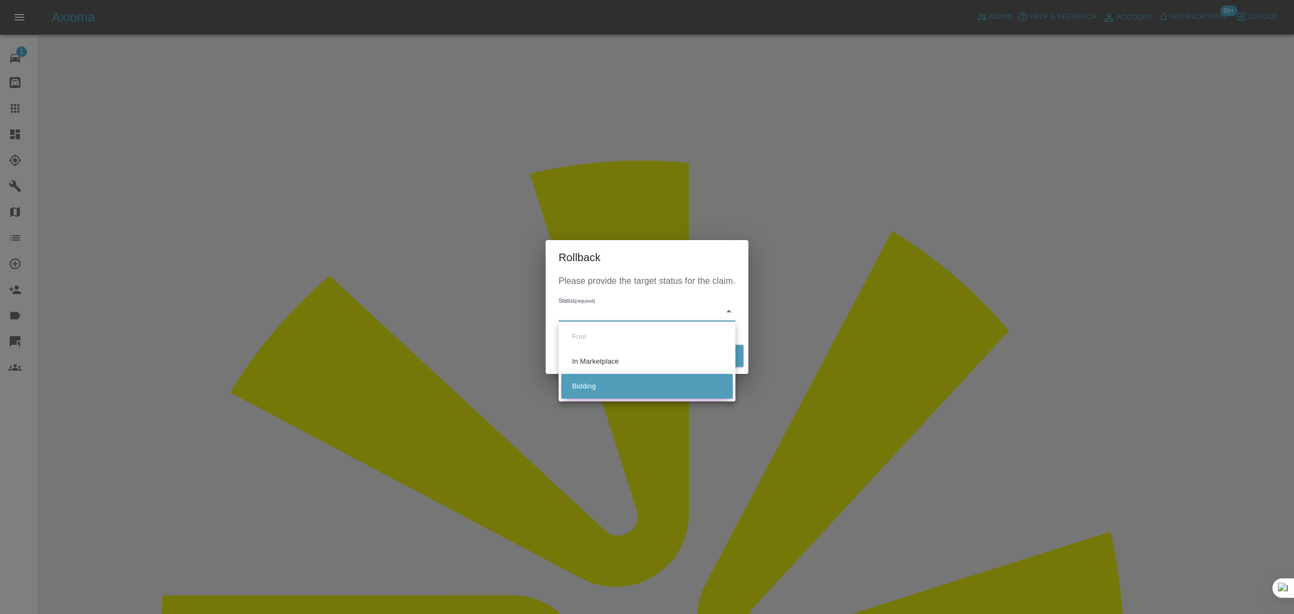
click at [598, 383] on li "Bidding" at bounding box center [646, 386] width 171 height 25
type input "bidding"
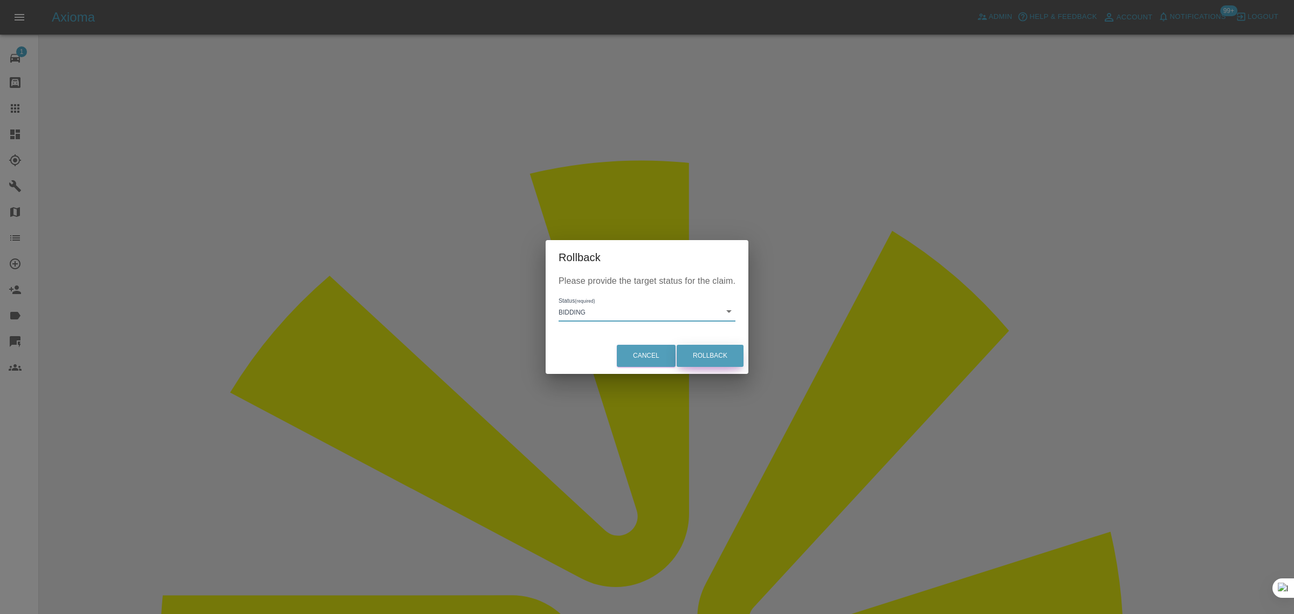
click at [727, 356] on button "Rollback" at bounding box center [710, 355] width 67 height 22
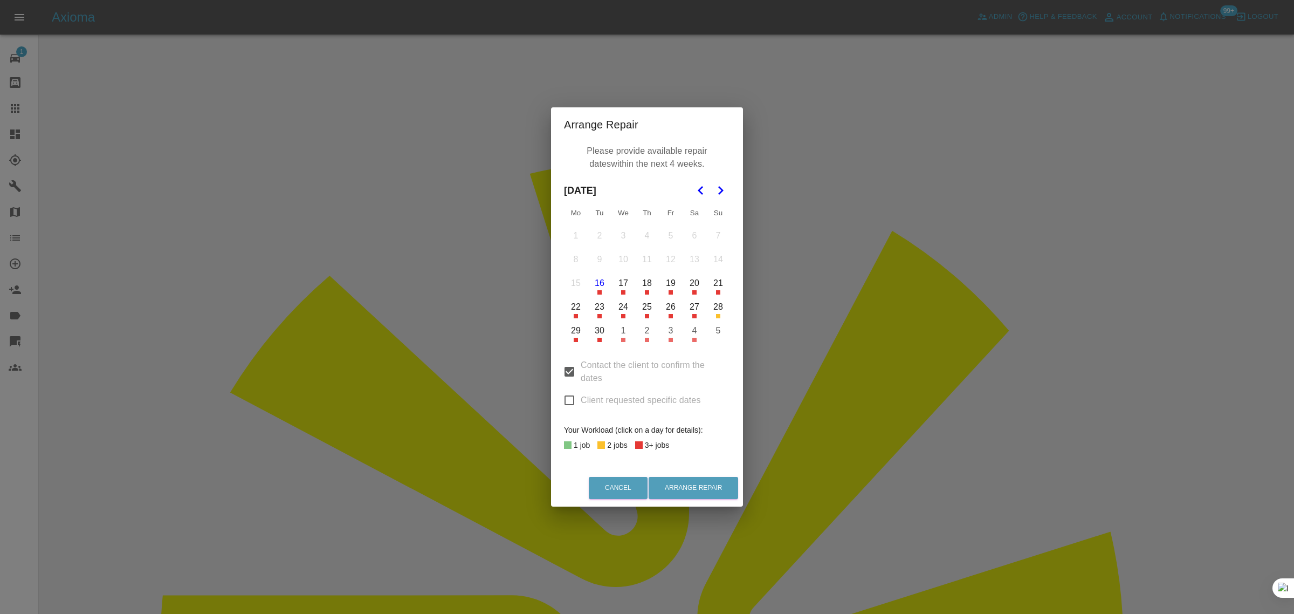
click at [644, 304] on button "25" at bounding box center [647, 306] width 23 height 23
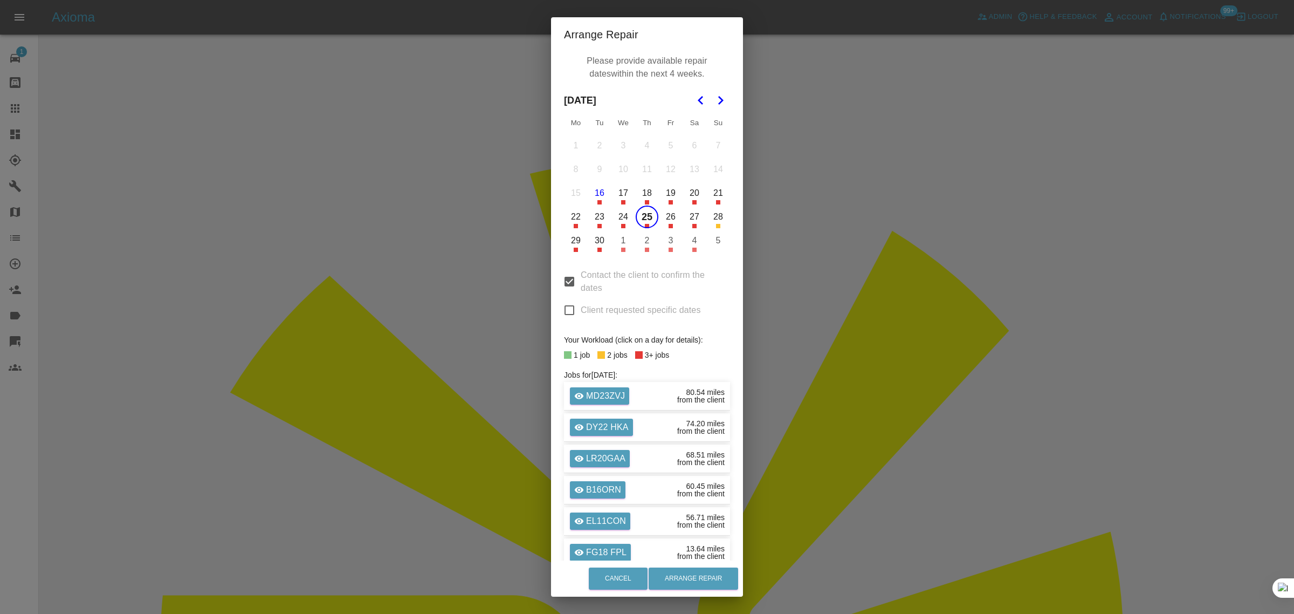
click at [637, 197] on button "18" at bounding box center [647, 193] width 23 height 23
click at [639, 219] on button "25" at bounding box center [647, 216] width 23 height 23
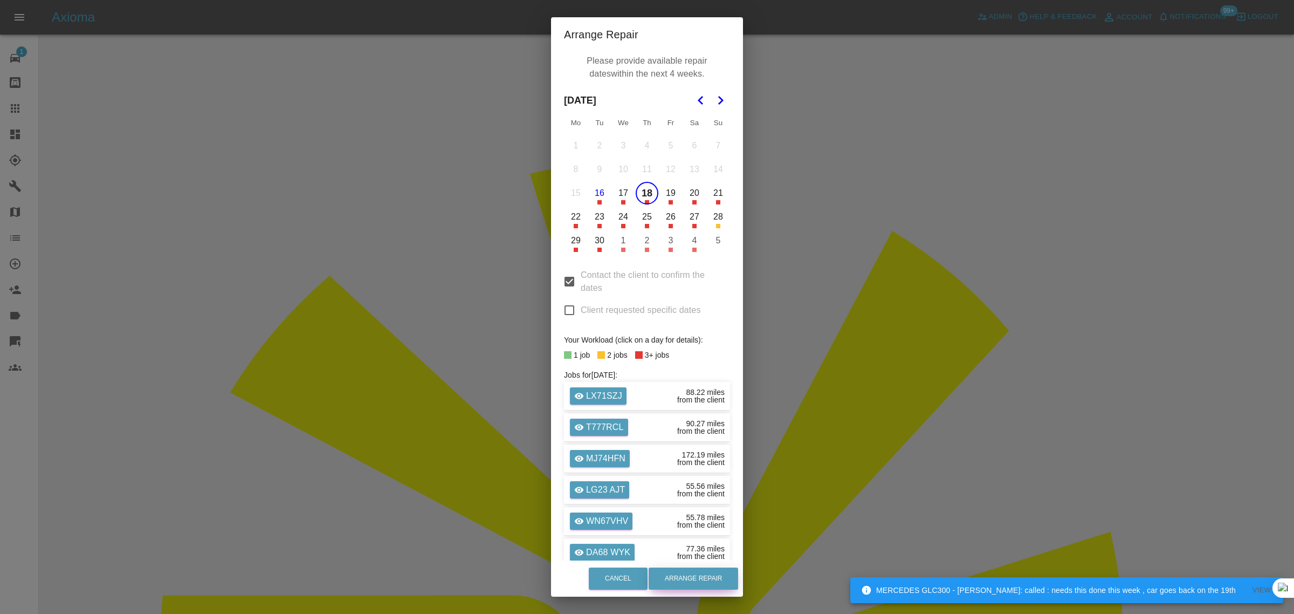
click at [688, 580] on button "Arrange Repair" at bounding box center [693, 578] width 89 height 22
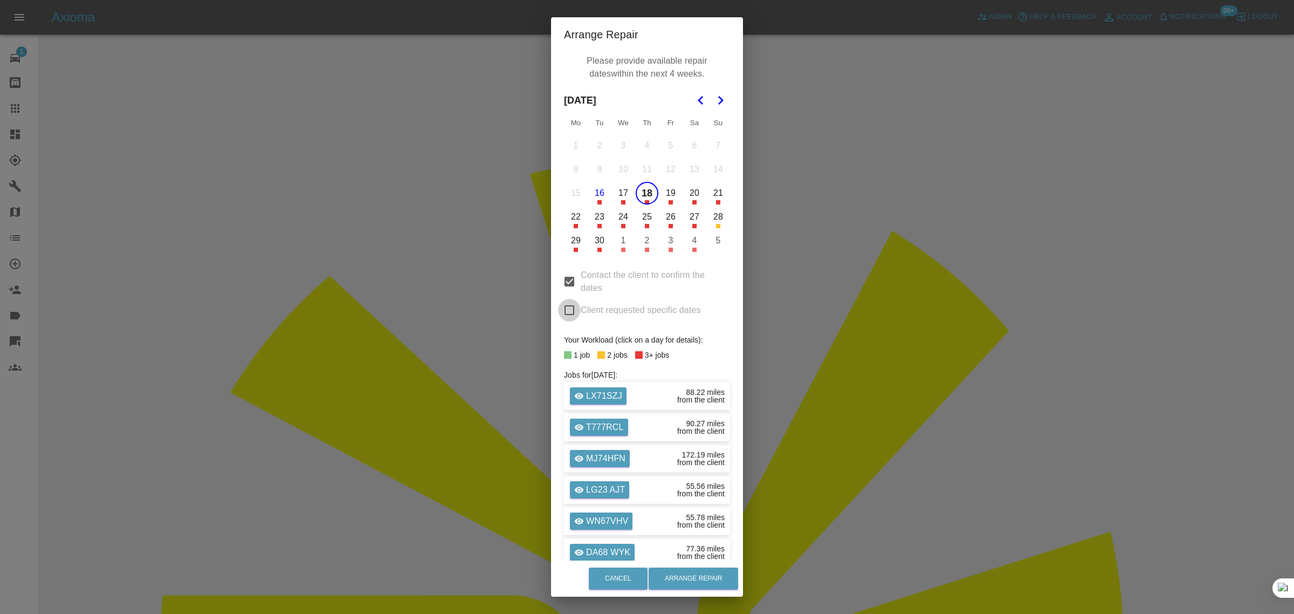
click at [566, 313] on input "Client requested specific dates" at bounding box center [569, 310] width 23 height 23
checkbox input "true"
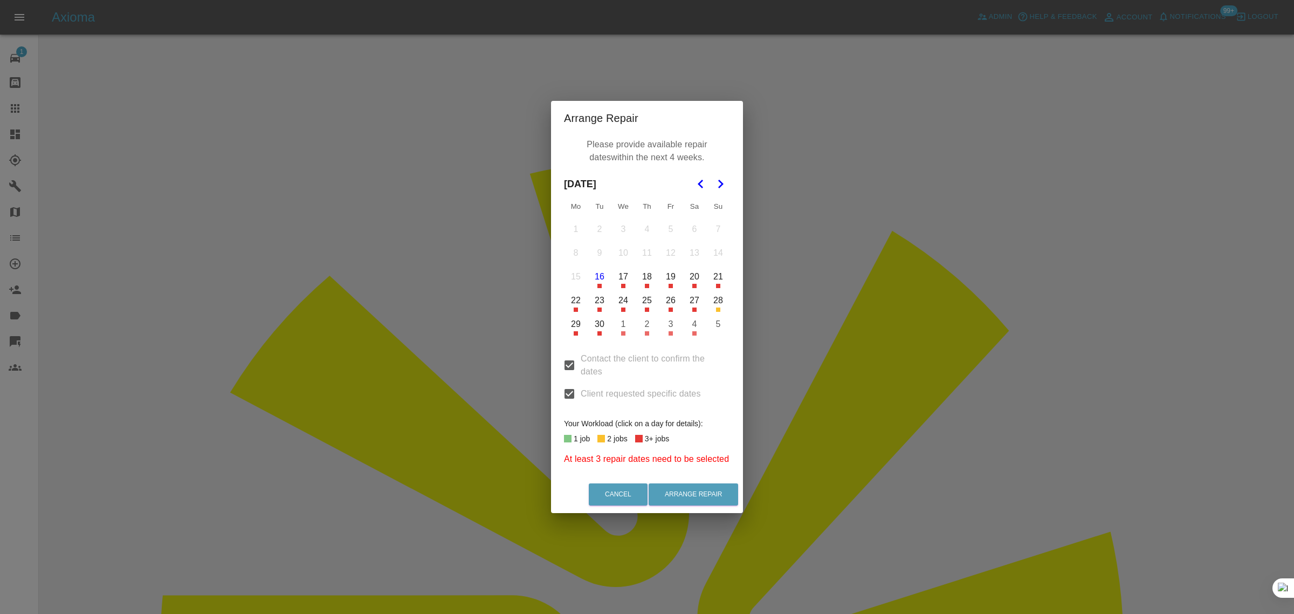
click at [648, 278] on button "18" at bounding box center [647, 276] width 23 height 23
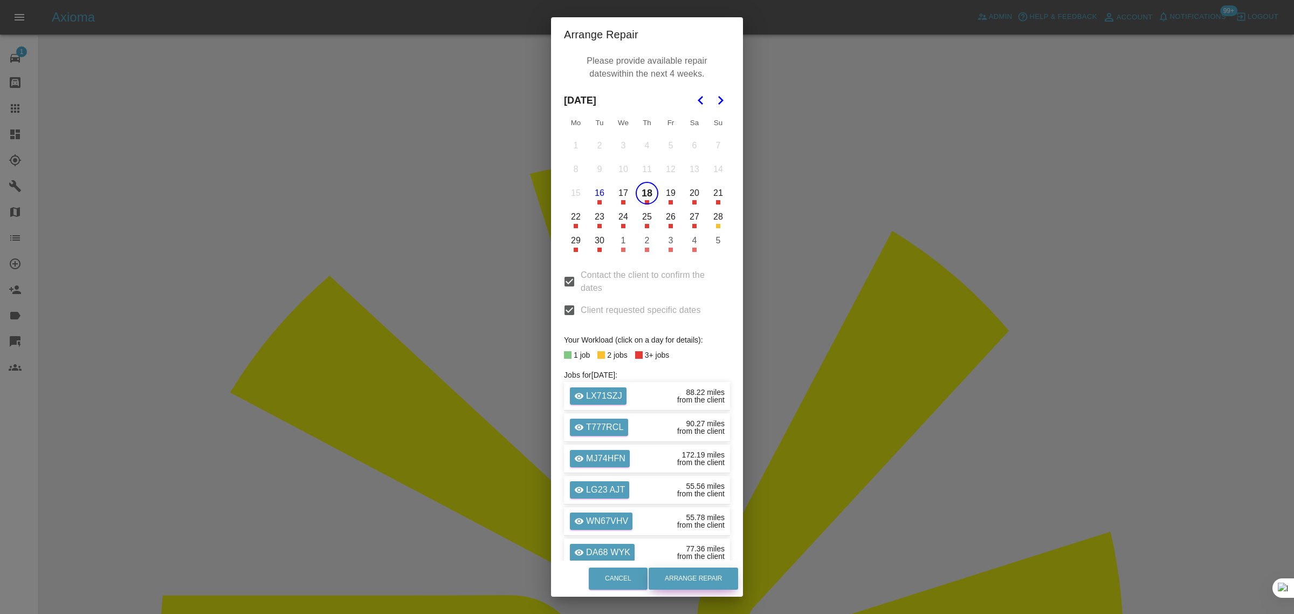
click at [682, 576] on button "Arrange Repair" at bounding box center [693, 578] width 89 height 22
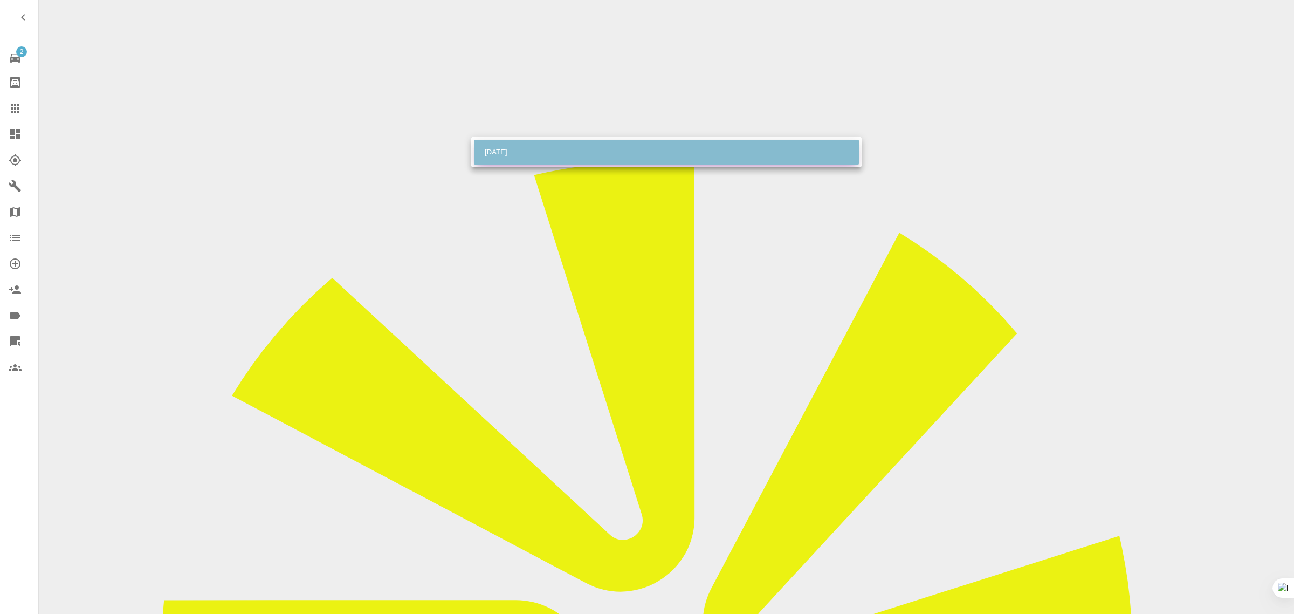
click at [516, 147] on li "Thu Sep 18 2025" at bounding box center [666, 152] width 385 height 25
type input "2025-09-18T00:00:00.000Z"
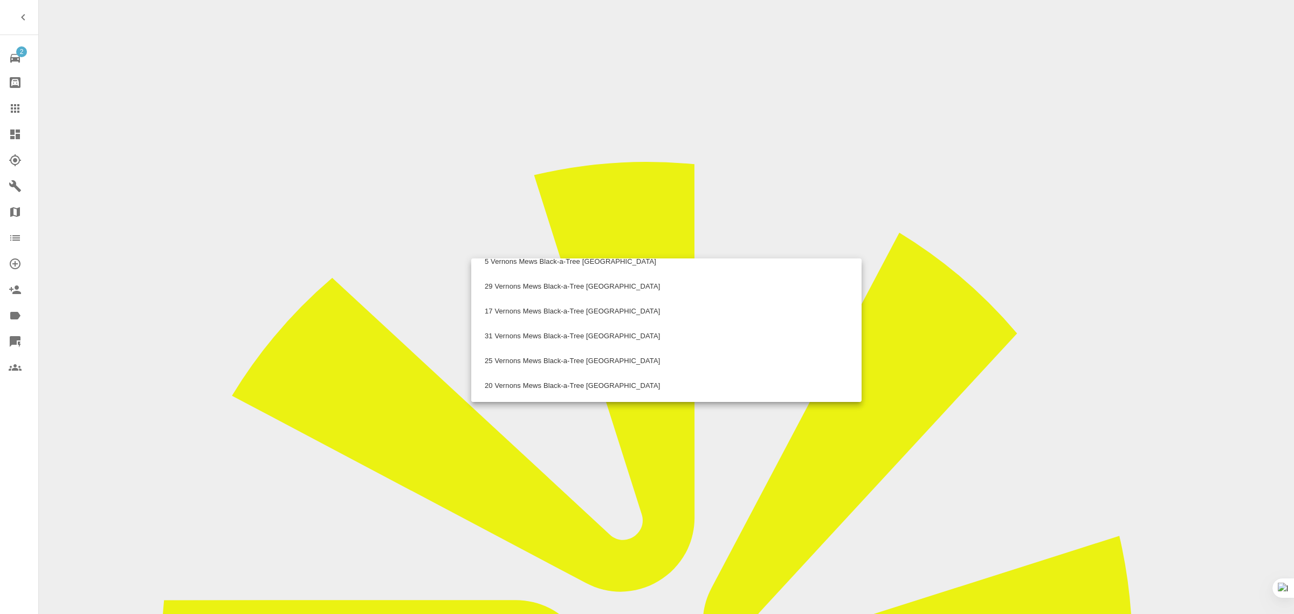
scroll to position [270, 0]
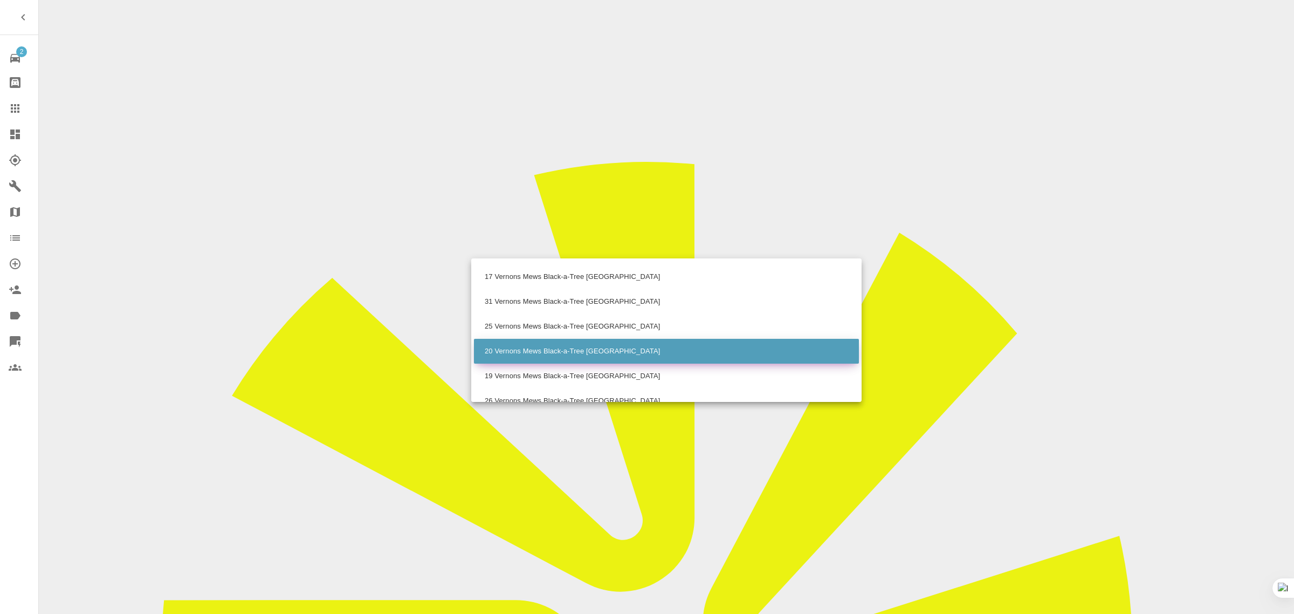
click at [513, 349] on li "20 Vernons Mews Black-a-Tree Road Nuneaton Warwickshire" at bounding box center [666, 351] width 385 height 25
type input "20 Vernons Mews Black-a-Tree Road Nuneaton Warwickshire"
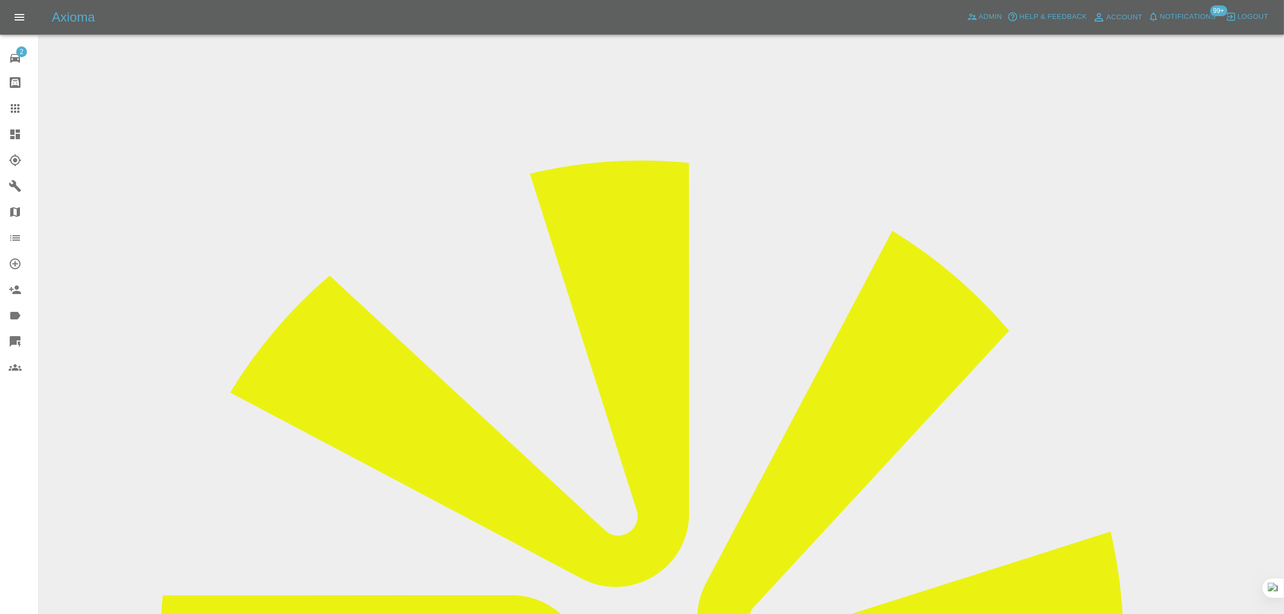
scroll to position [472, 0]
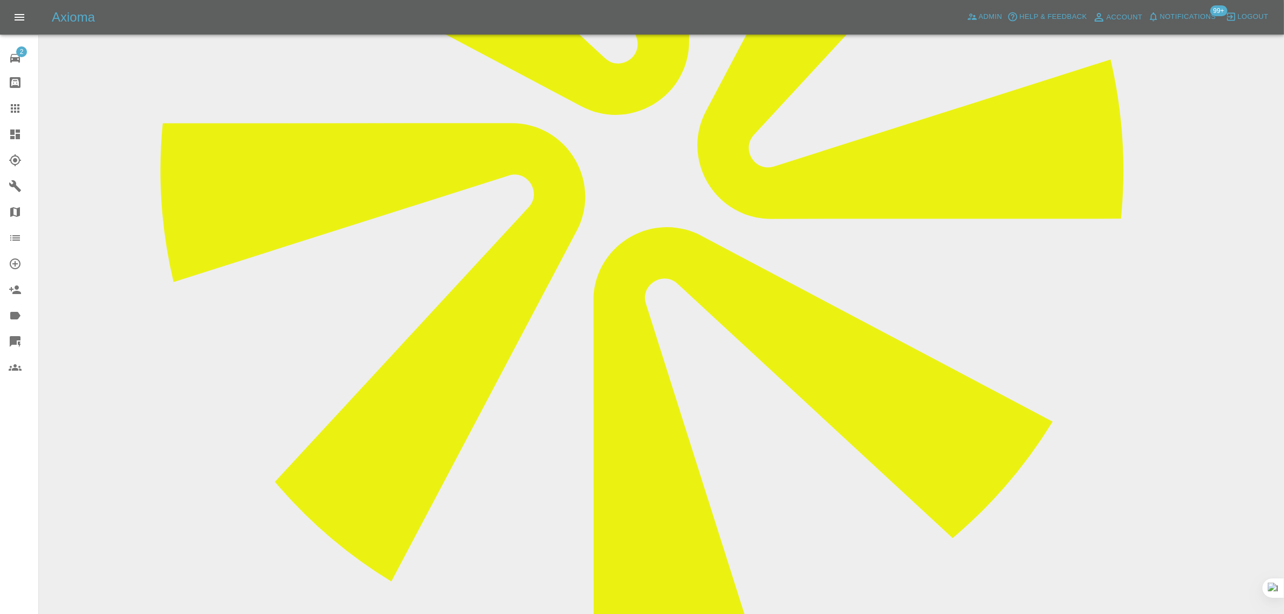
paste textarea "I would like to change my address for my car body work repair booked for 18 Sep…"
type textarea "I would like to change my address for my car body work repair booked for 18 Sep…"
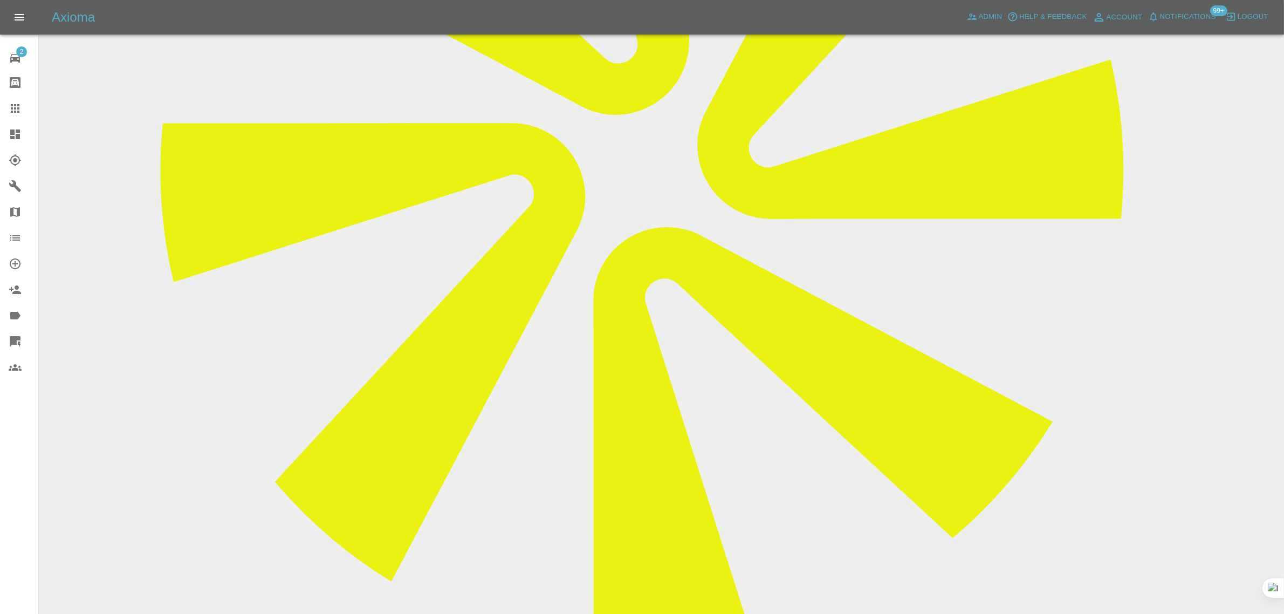
scroll to position [0, 0]
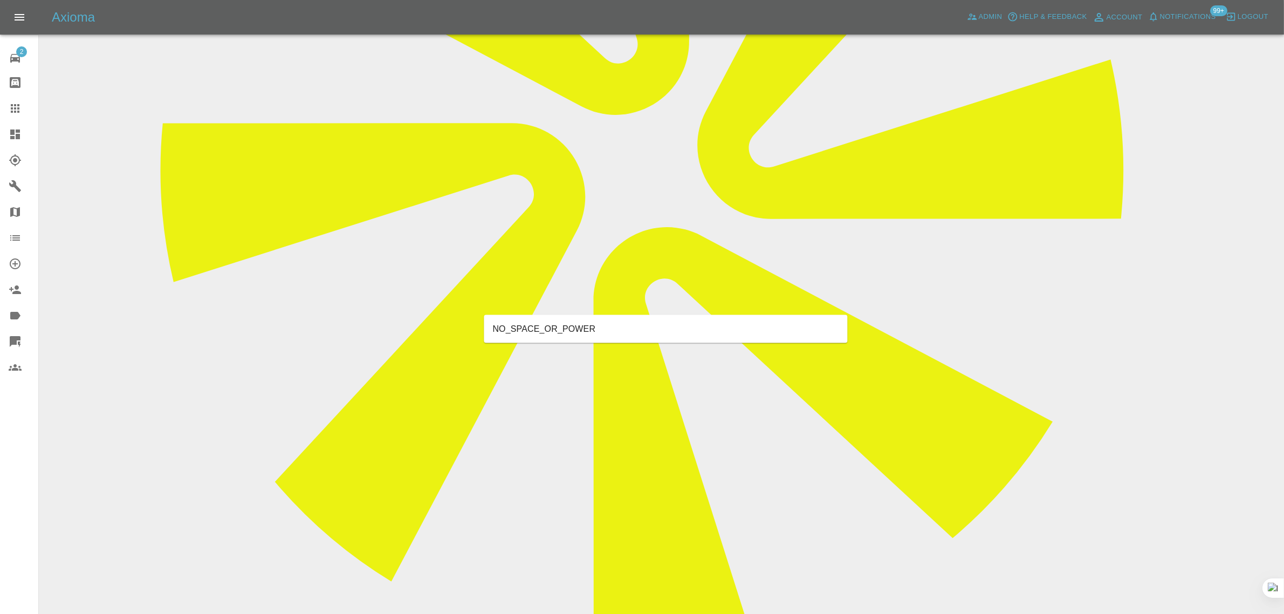
type input "space"
click at [605, 321] on li "NO_SPACE_OR_POWER" at bounding box center [665, 328] width 363 height 19
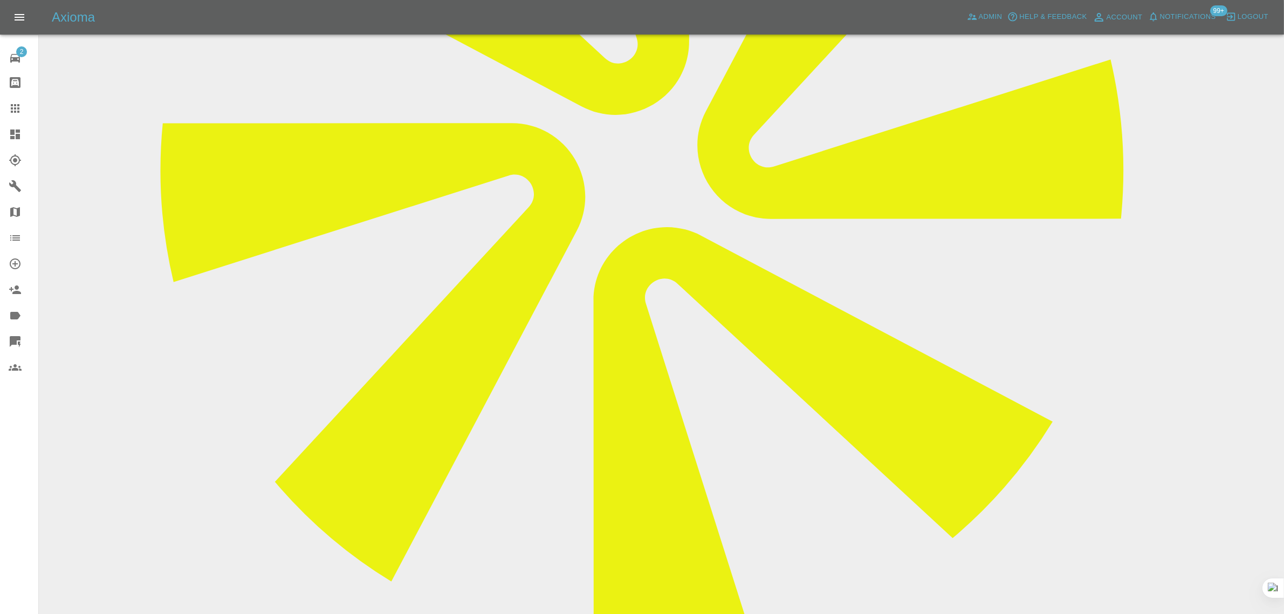
click at [9, 102] on icon at bounding box center [15, 108] width 13 height 13
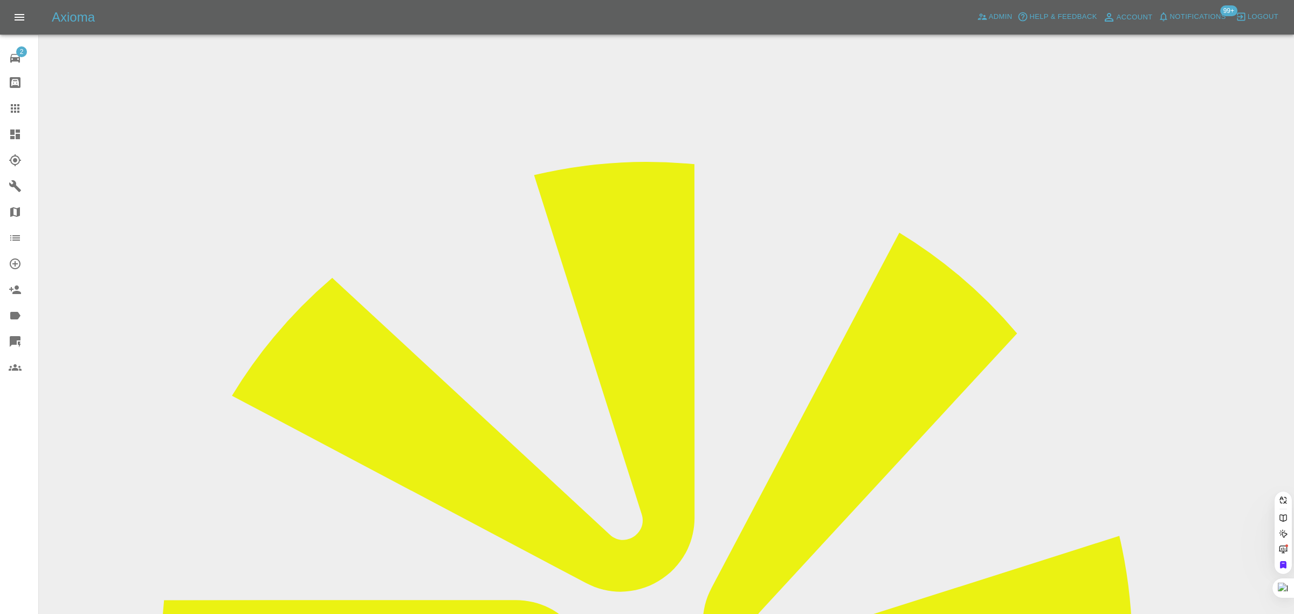
paste input "richard.garcia@btinternet.com"
type input "richard.garcia@btinternet.com"
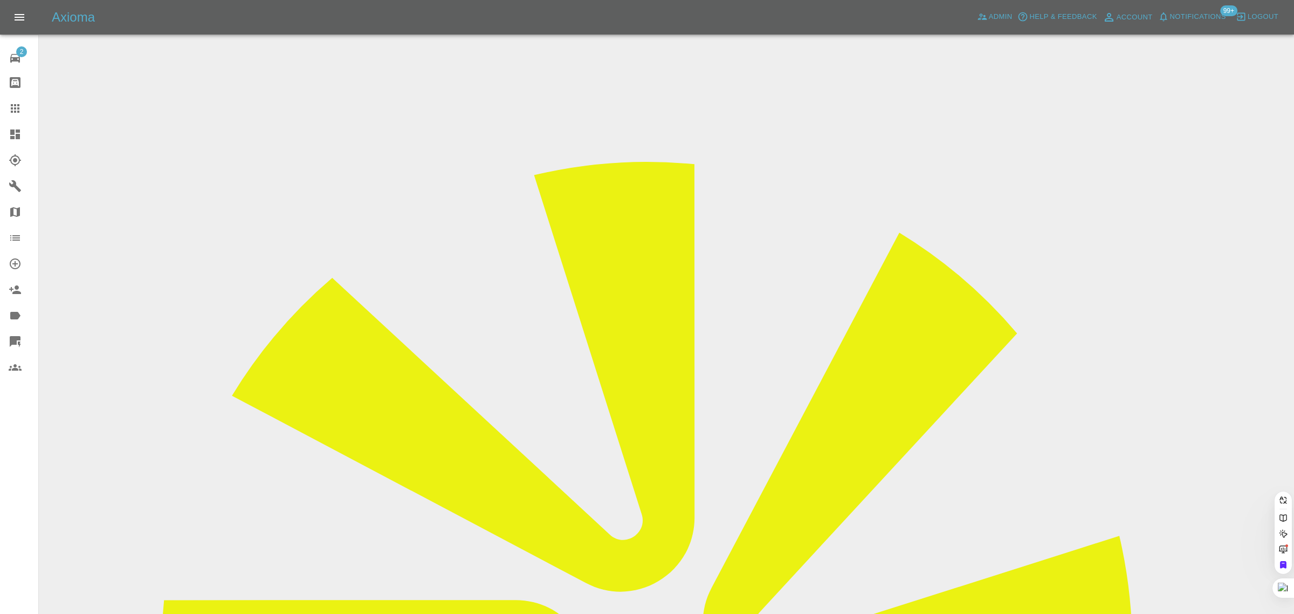
scroll to position [0, 31]
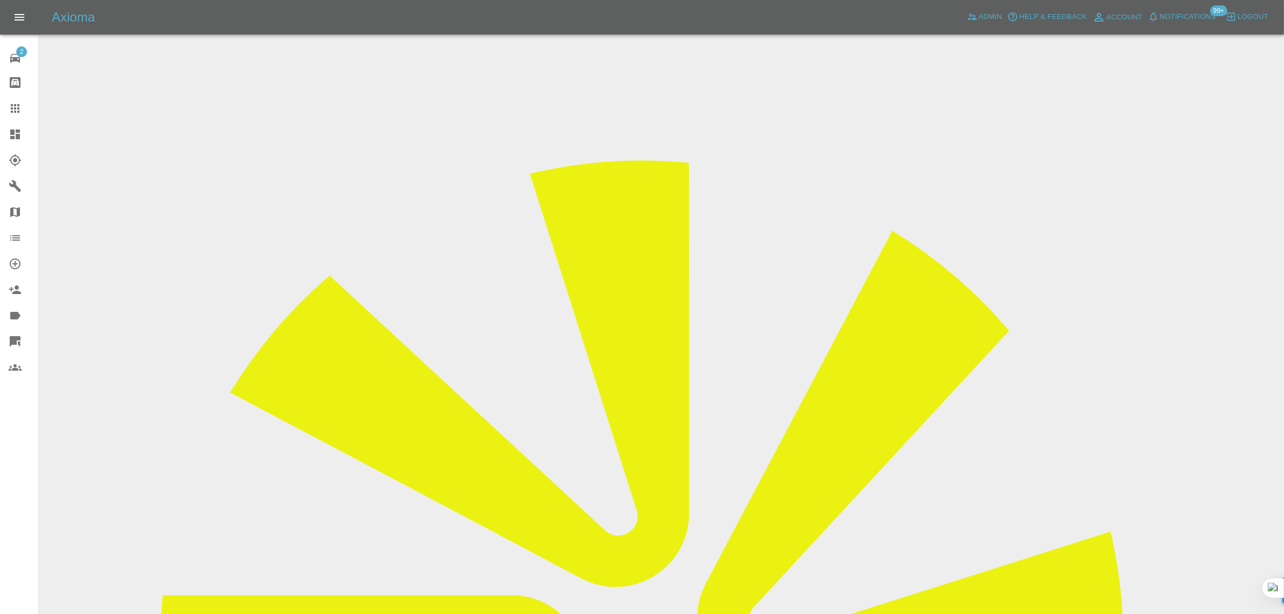
click at [11, 109] on icon at bounding box center [15, 108] width 13 height 13
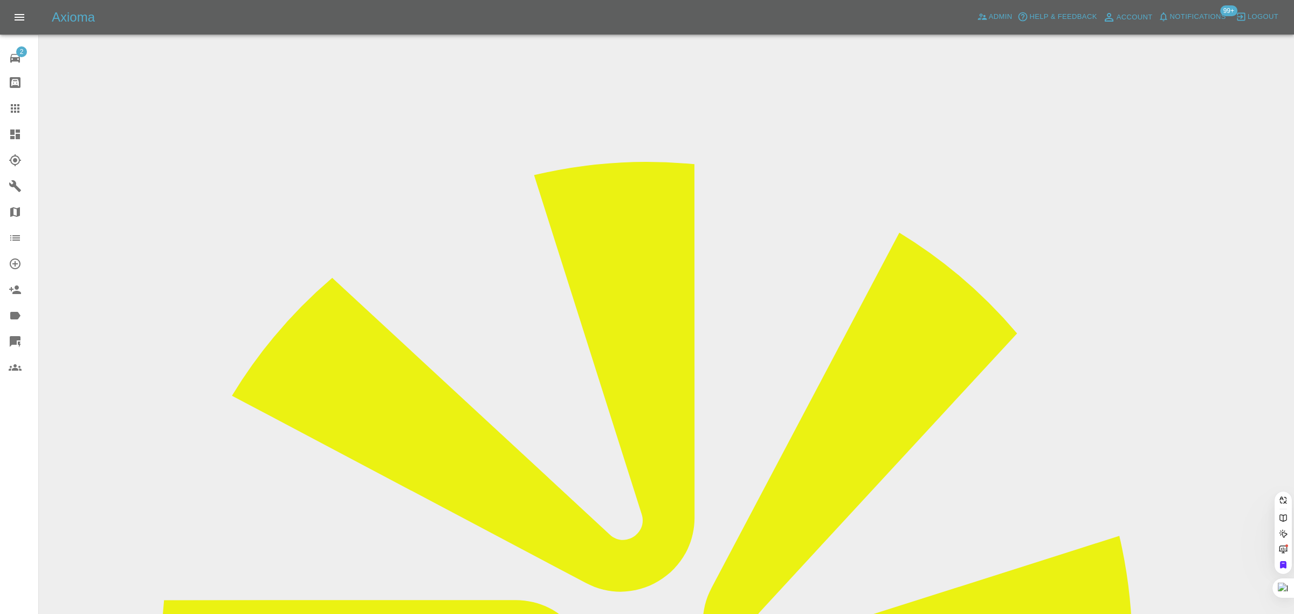
paste input "nicko999@hotmail.co.uk"
type input "nicko999@hotmail.co.uk"
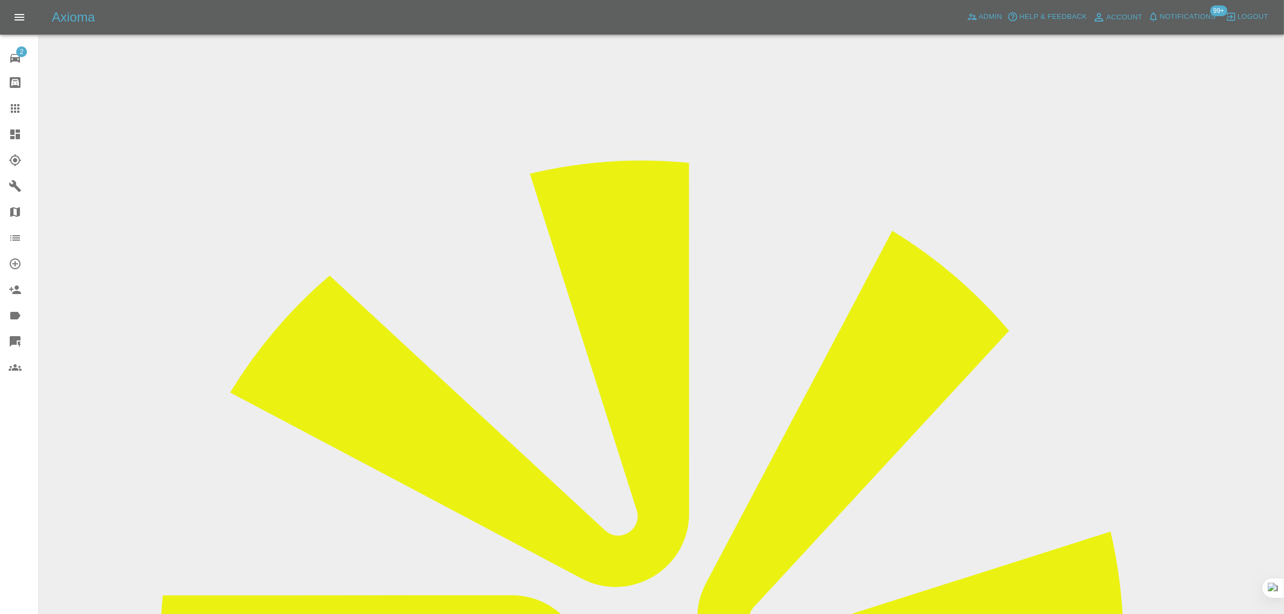
copy div "nicko999@hotmail.co.uk"
drag, startPoint x: 988, startPoint y: 15, endPoint x: 961, endPoint y: 15, distance: 27.0
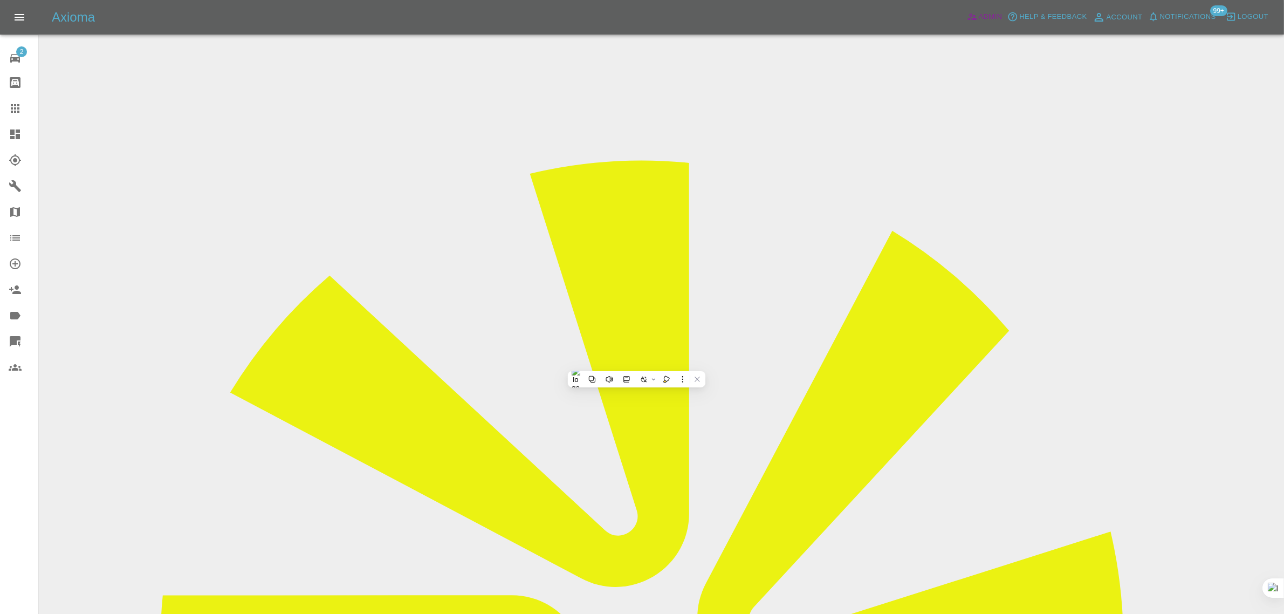
click at [987, 13] on span "Admin" at bounding box center [990, 17] width 24 height 12
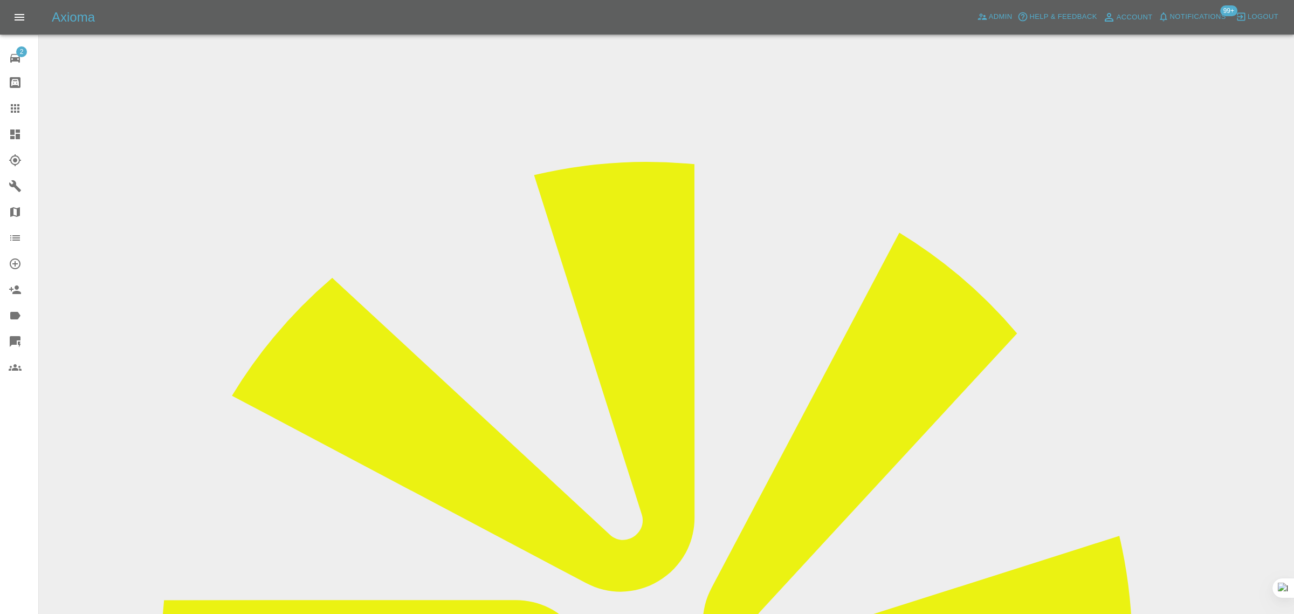
paste input "WF72 BXW"
type input "WF72 BXW"
click at [17, 100] on link "Claims" at bounding box center [19, 108] width 38 height 26
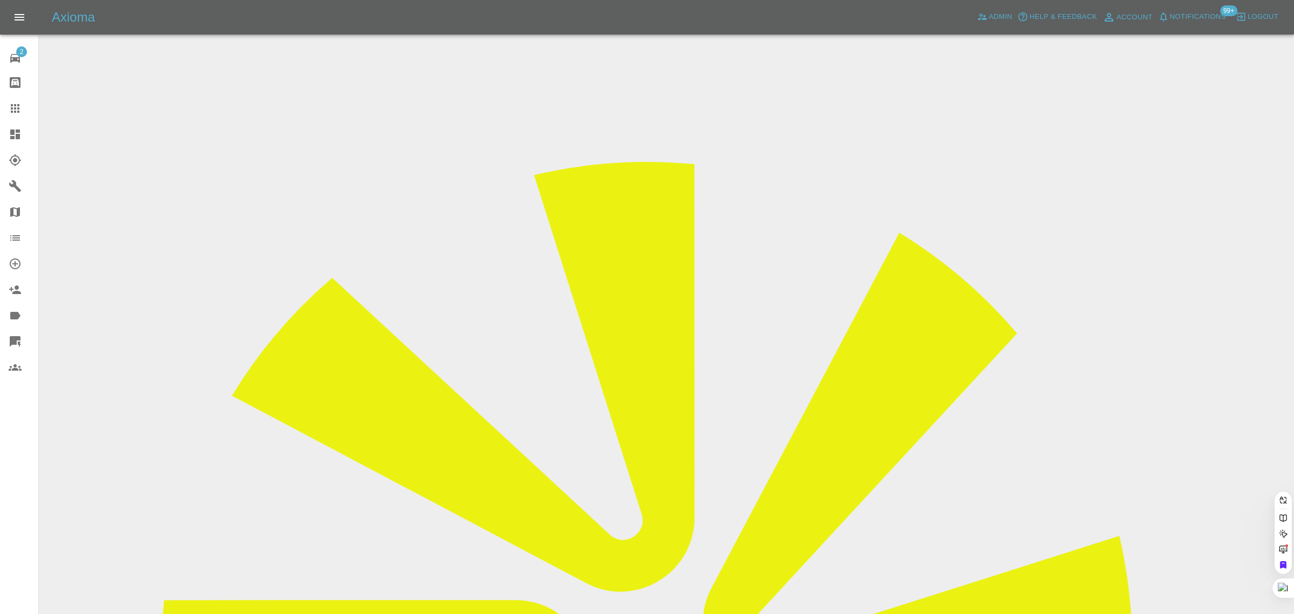
paste input "jonathan.bray56@gmail.com"
type input "jonathan.bray56@gmail.co"
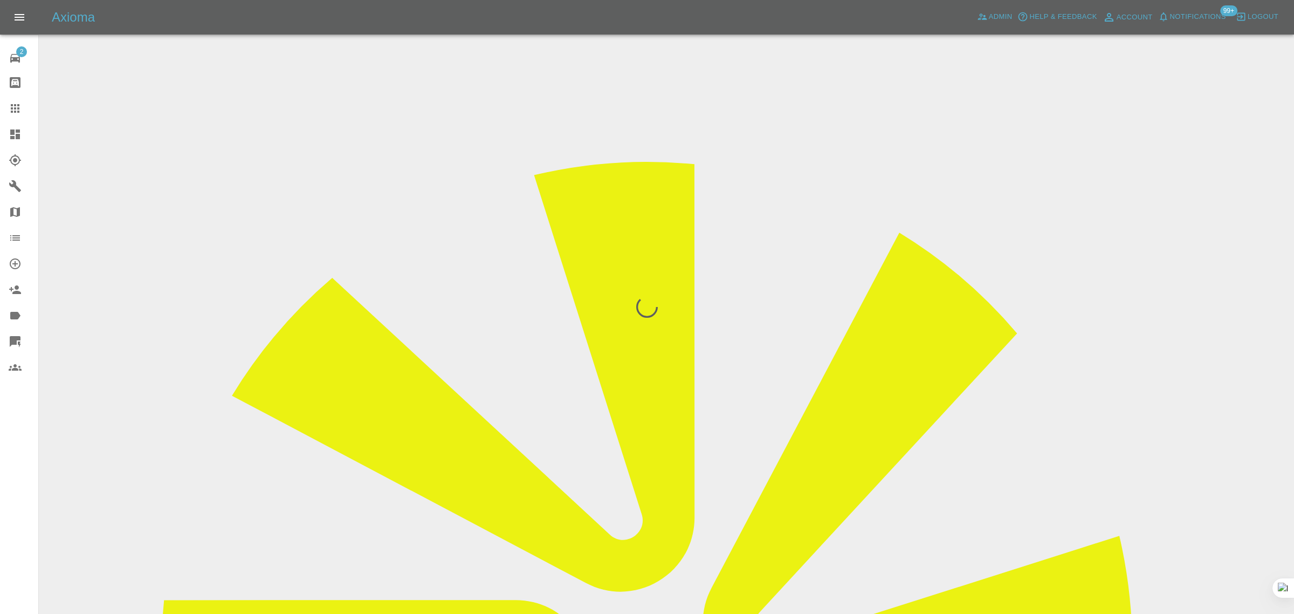
click at [34, 492] on div "2 Repair home Bodyshop home Claims Dashboard Explorer Garages Map Organization …" at bounding box center [19, 307] width 39 height 614
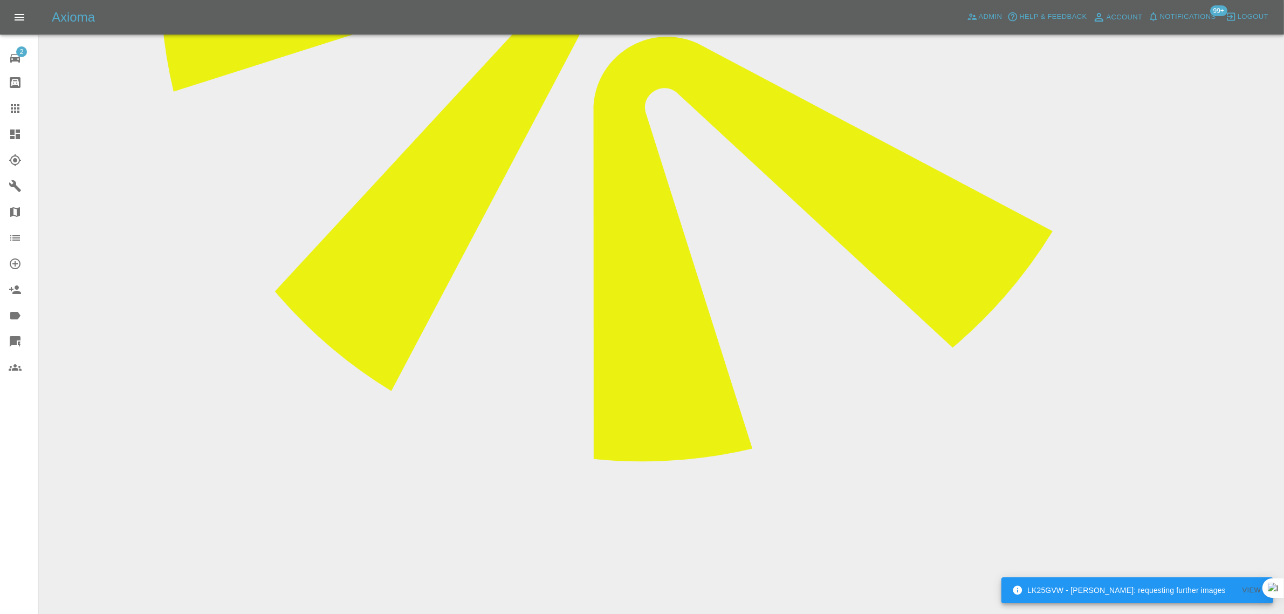
scroll to position [719, 0]
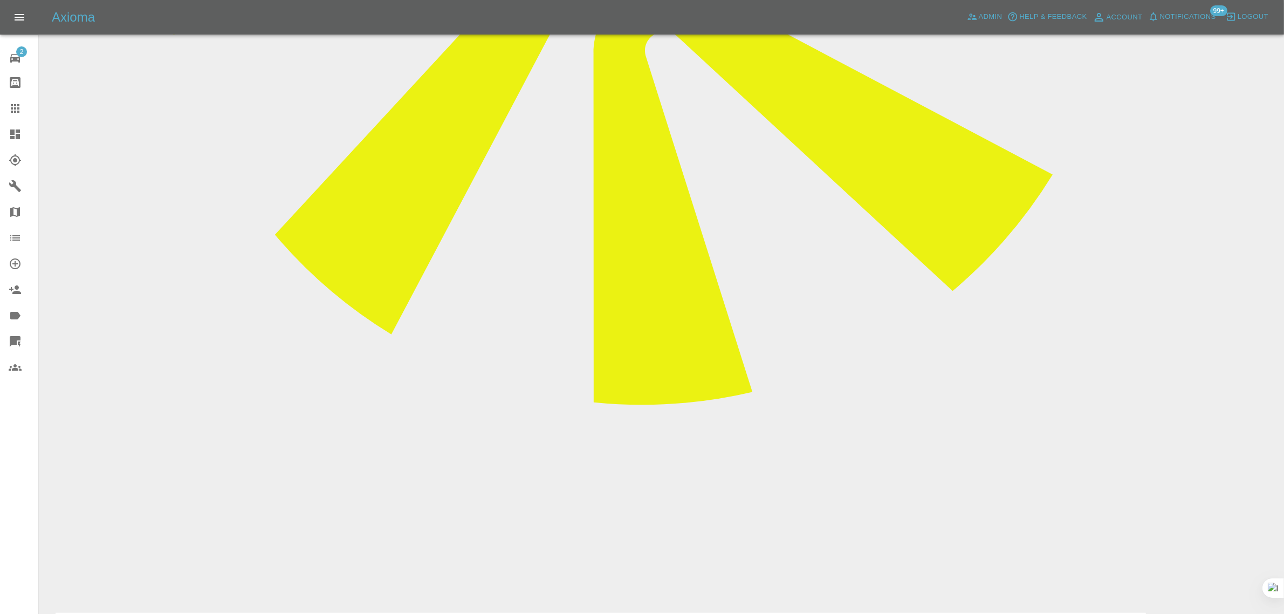
click at [23, 103] on div at bounding box center [24, 108] width 30 height 13
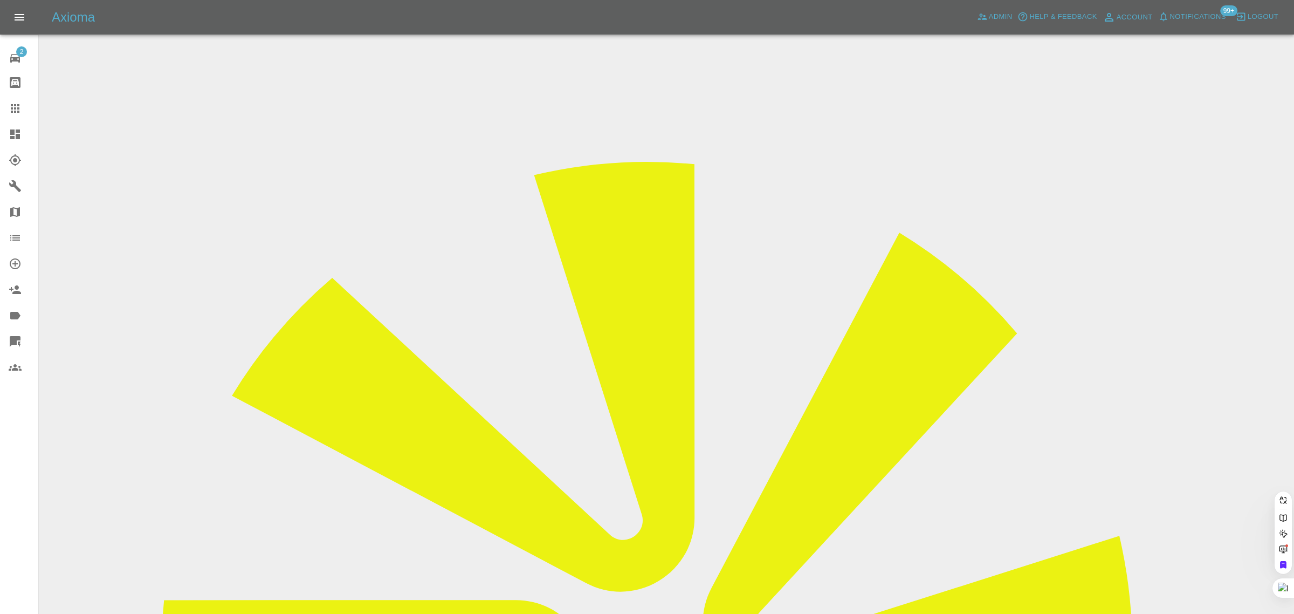
paste input "mikelast@mac.com"
type input "mikelast@mac.com"
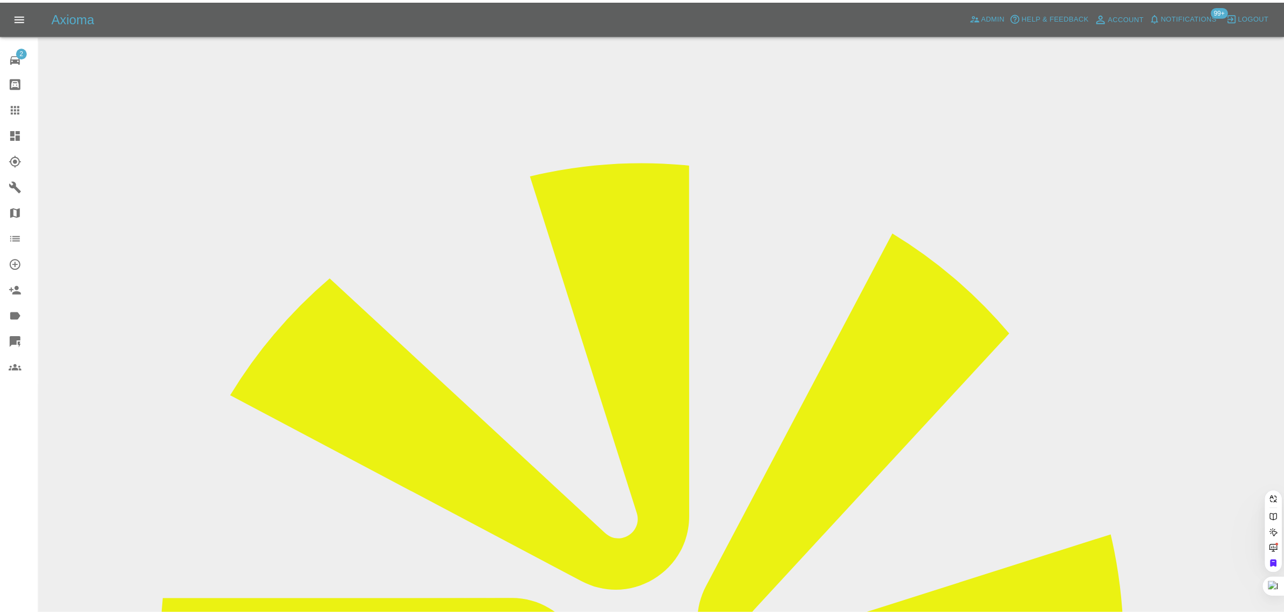
scroll to position [0, 0]
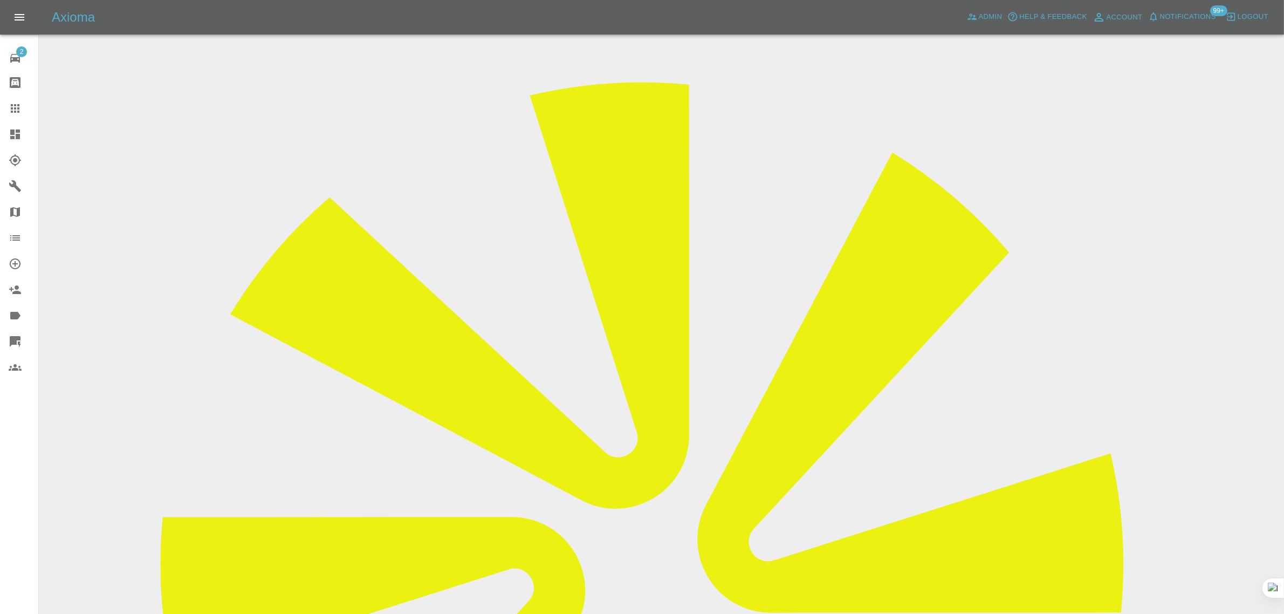
scroll to position [404, 0]
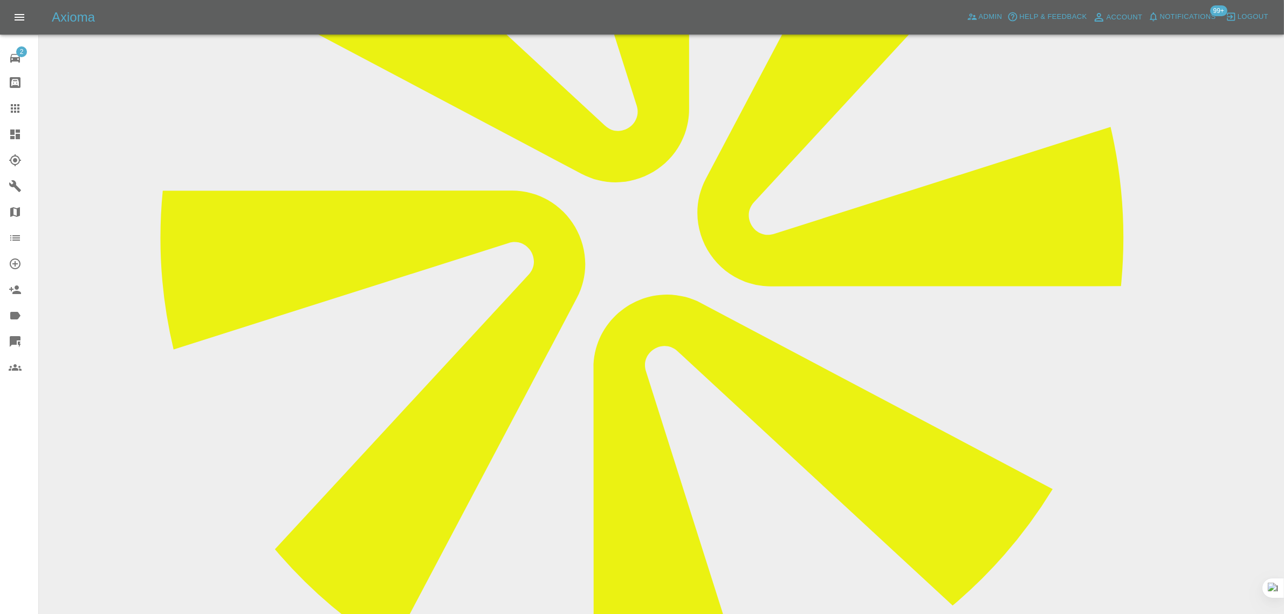
paste textarea "ben has told me this is not available and an error has been made. please confir…"
type textarea "ben has told me this is not available and an error has been made. please confir…"
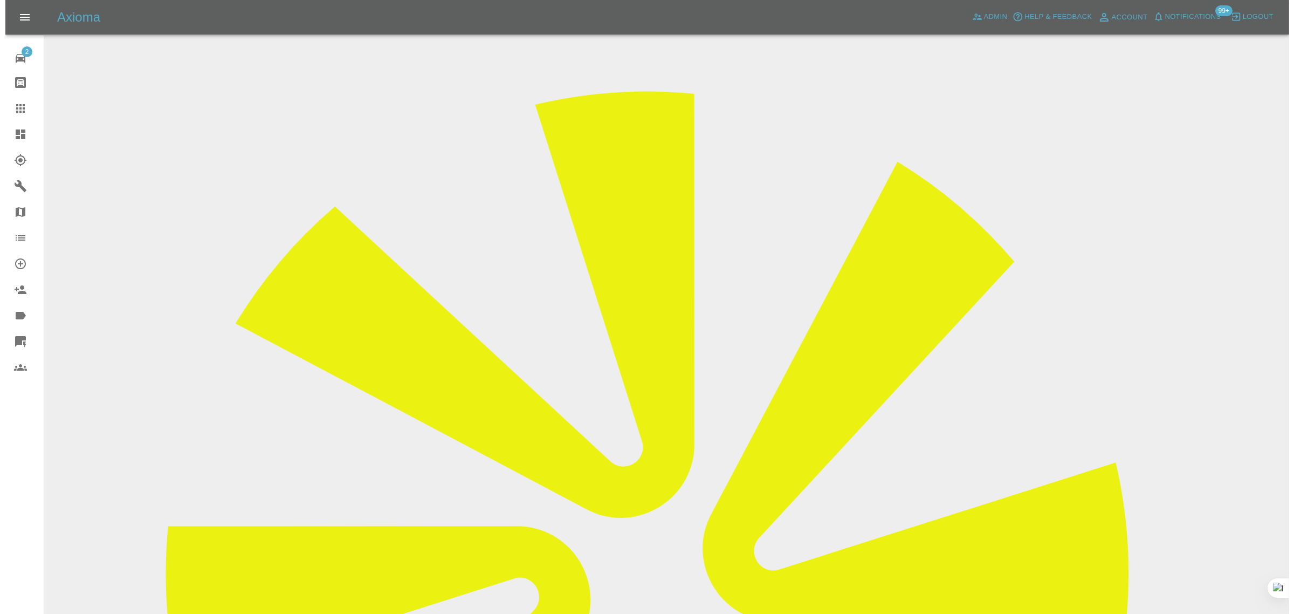
scroll to position [67, 0]
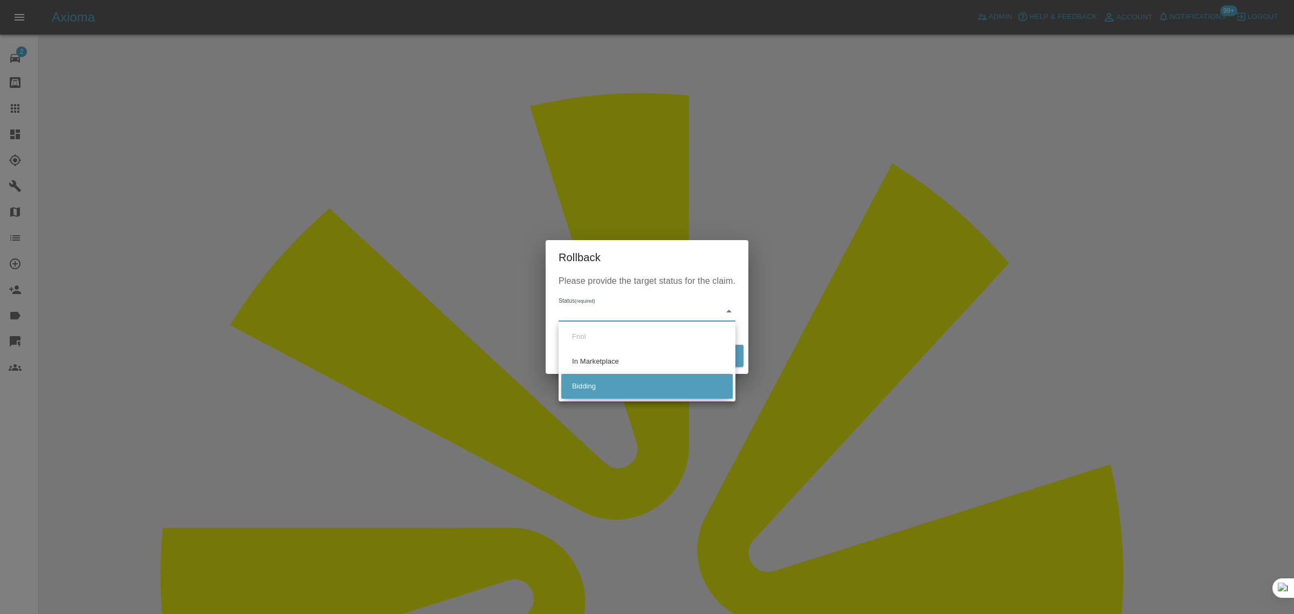
drag, startPoint x: 595, startPoint y: 382, endPoint x: 616, endPoint y: 375, distance: 22.0
click at [596, 383] on li "Bidding" at bounding box center [646, 386] width 171 height 25
type input "bidding"
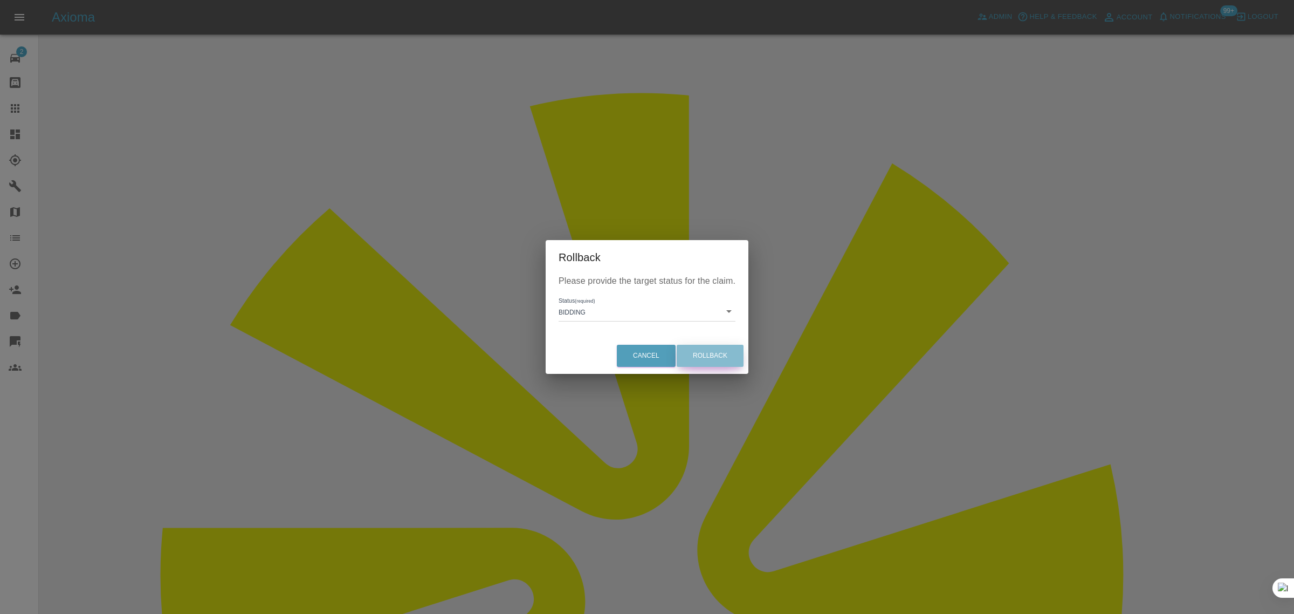
click at [699, 357] on button "Rollback" at bounding box center [710, 355] width 67 height 22
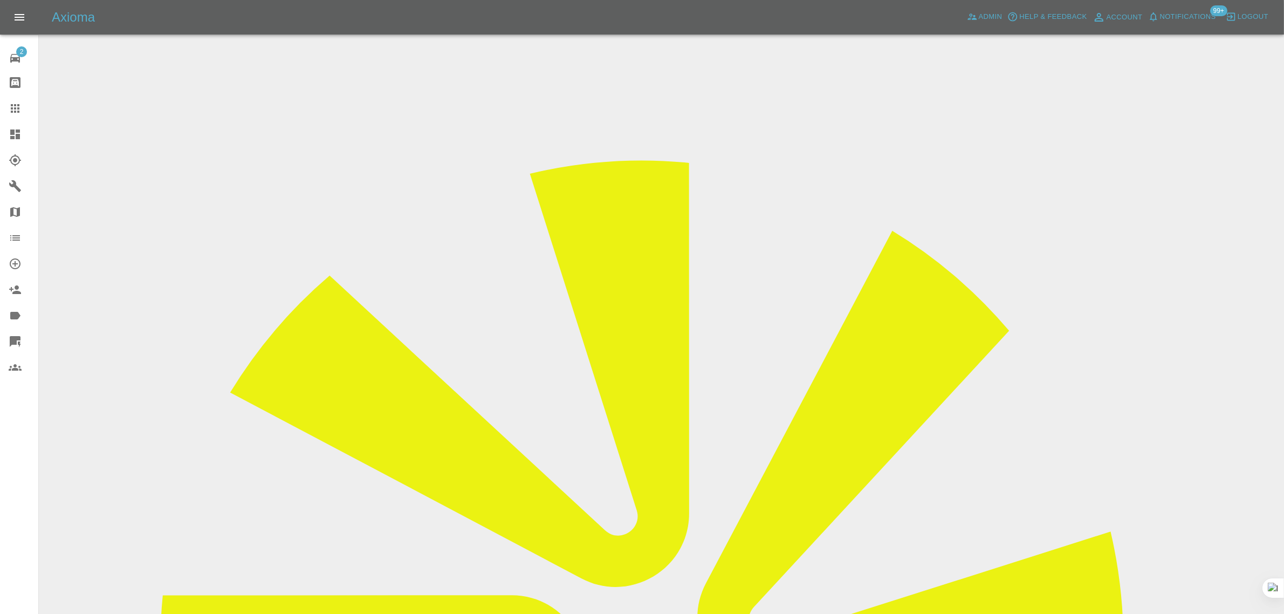
scroll to position [337, 0]
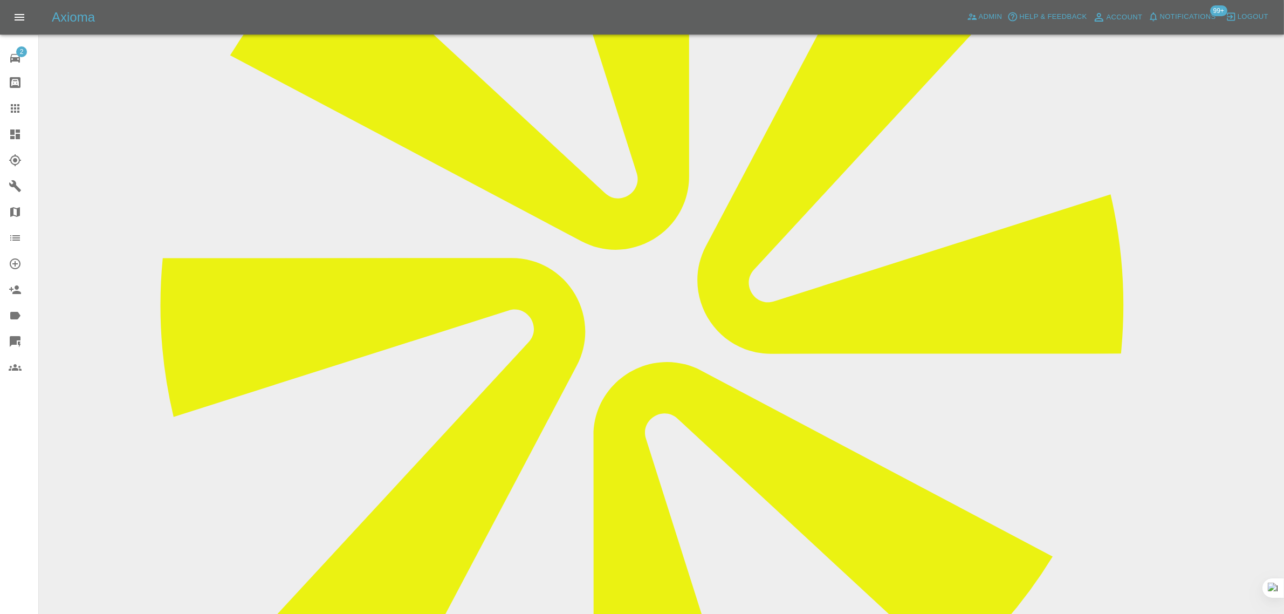
click at [24, 109] on div at bounding box center [24, 108] width 30 height 13
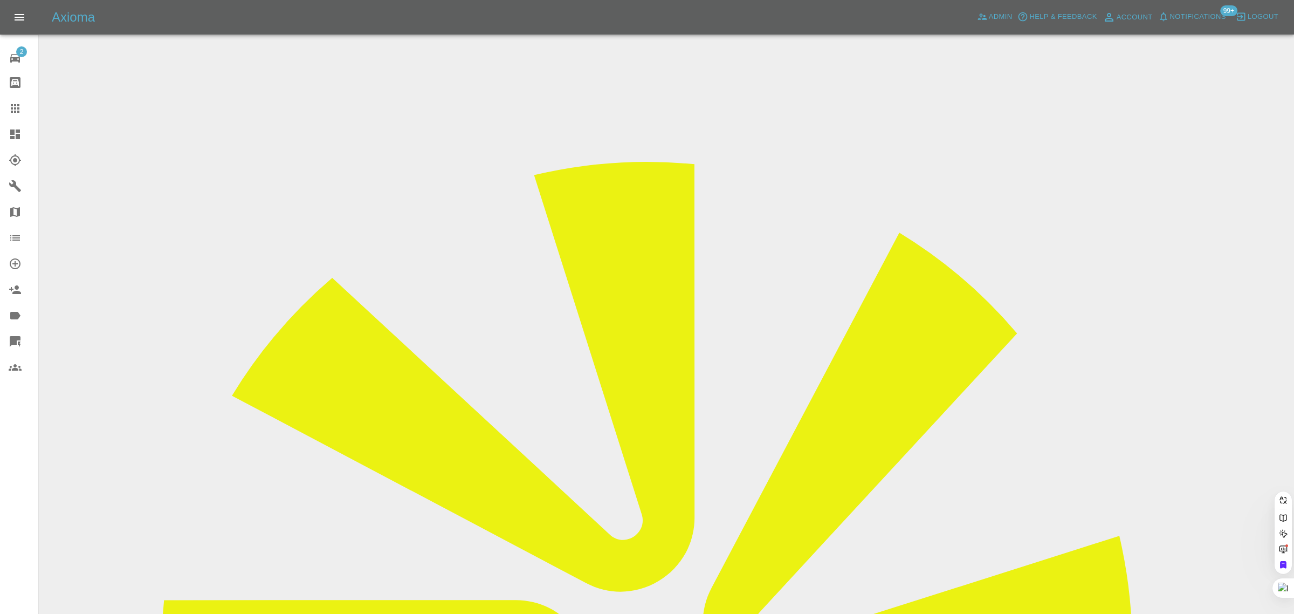
paste input "robp2022@gmail.com"
type input "robp2022@gmail.com"
paste input "deborahrea83@yahoo.com"
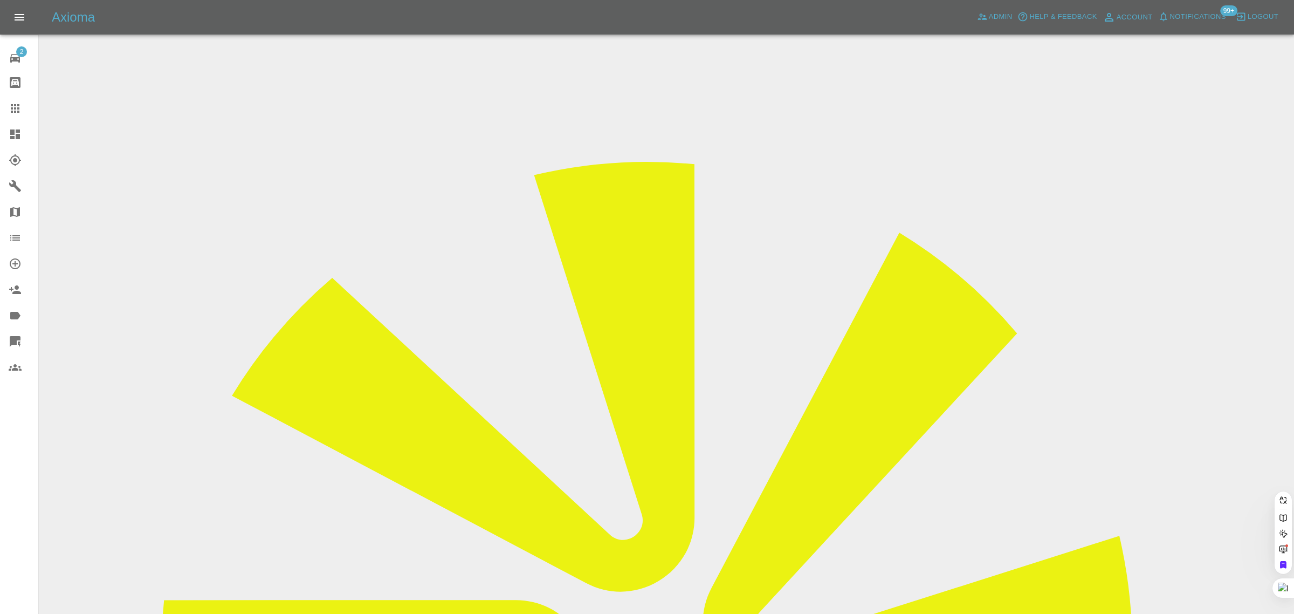
type input "deborahrea83@yahoo.com"
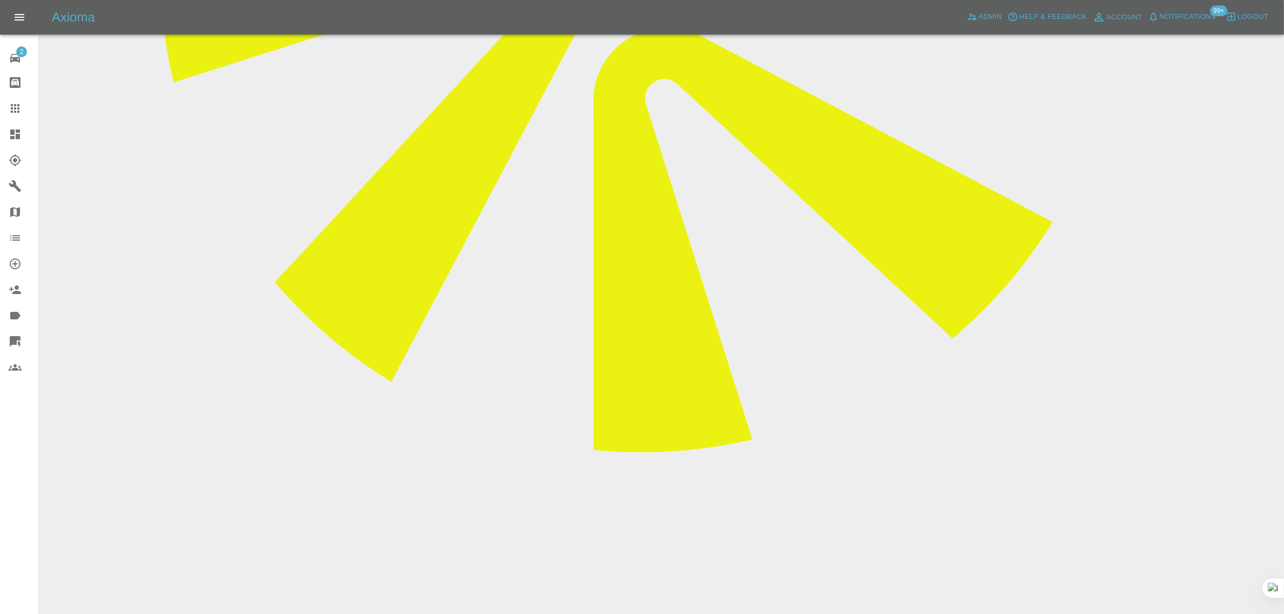
scroll to position [674, 0]
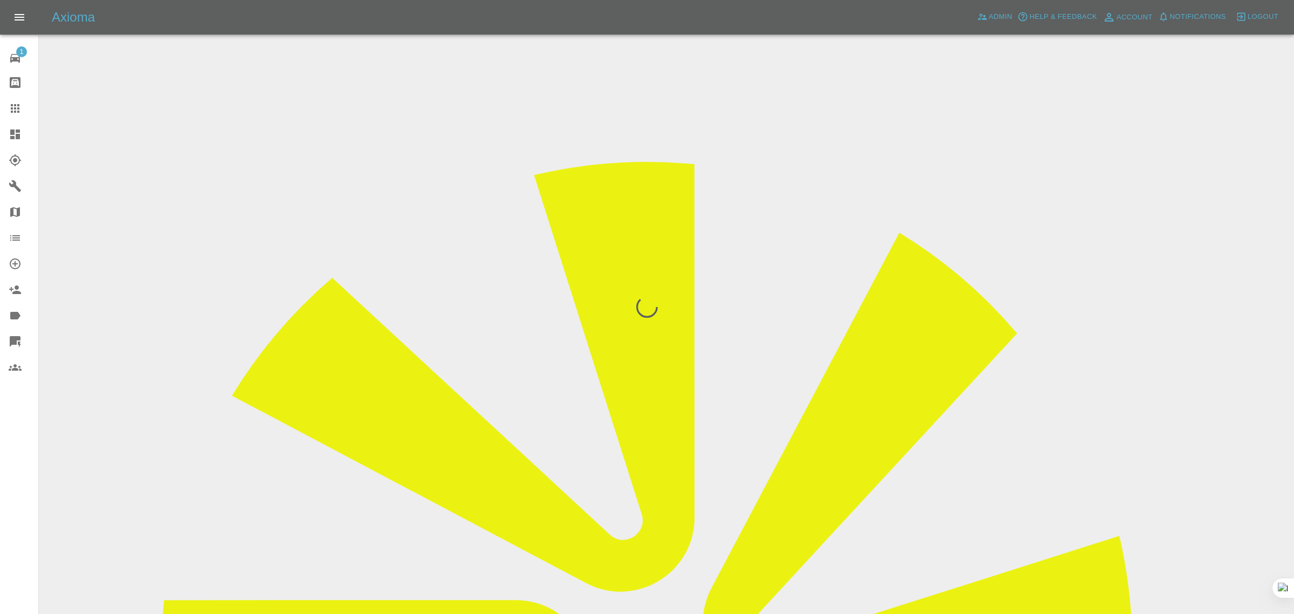
click at [12, 488] on div "1 Repair home Bodyshop home Claims Dashboard Explorer Garages Map Organization …" at bounding box center [19, 307] width 39 height 614
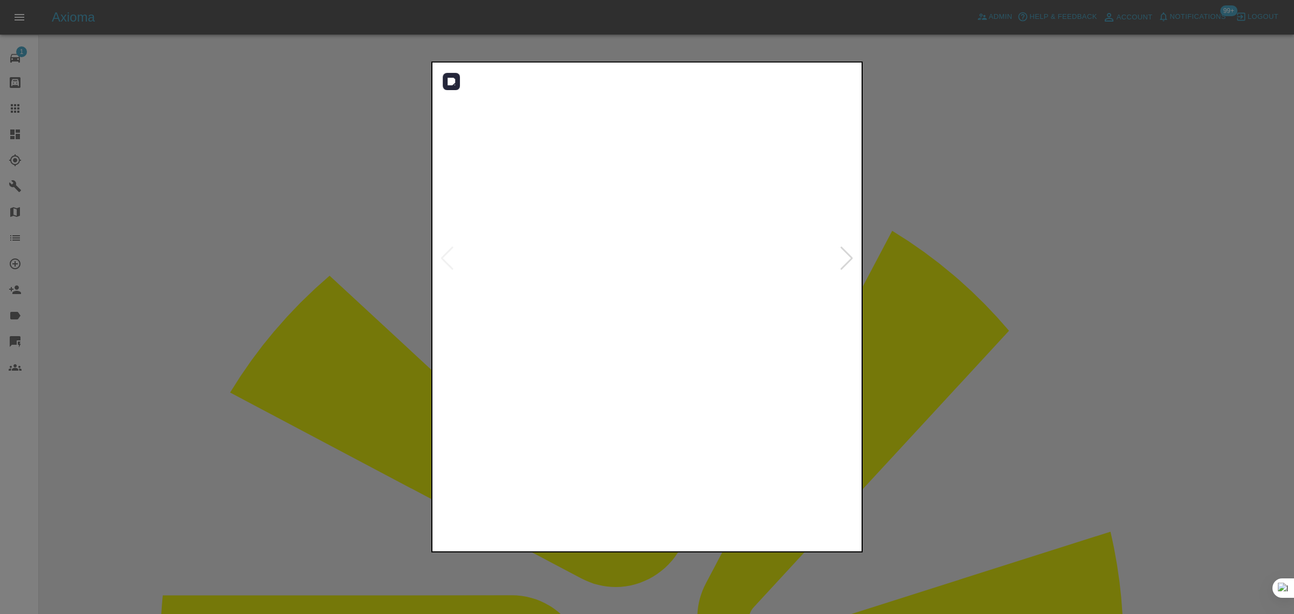
click at [599, 213] on img at bounding box center [648, 259] width 426 height 388
click at [499, 338] on img at bounding box center [684, 363] width 1278 height 1162
click at [505, 303] on img at bounding box center [460, 356] width 1278 height 1162
click at [973, 297] on div at bounding box center [647, 307] width 1294 height 614
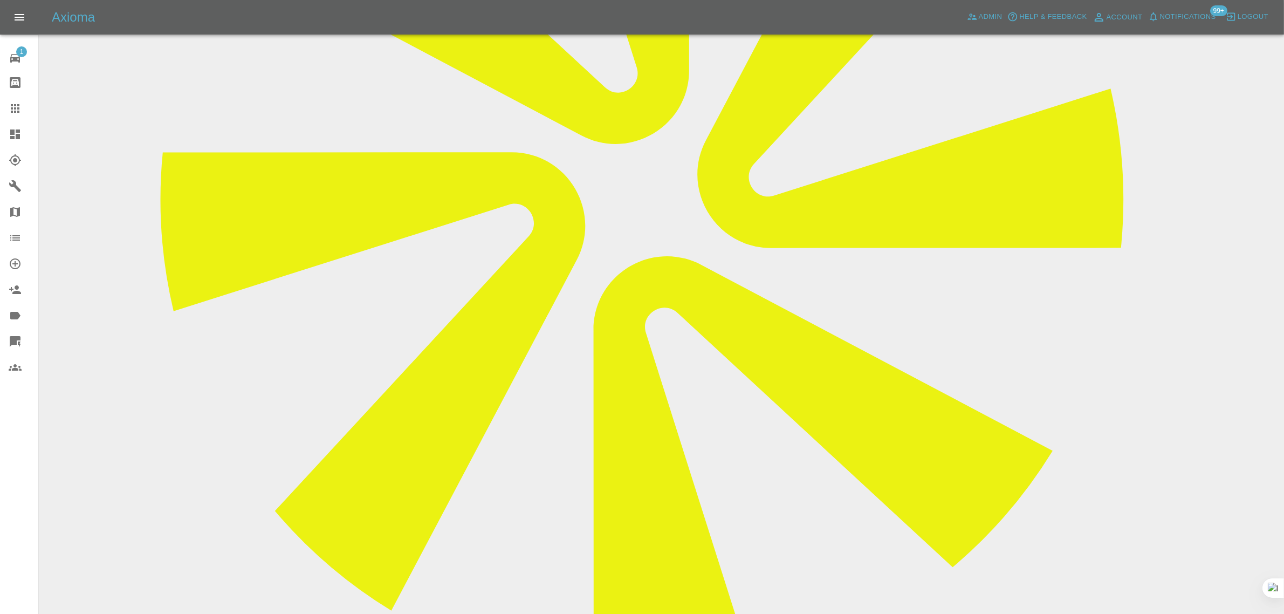
scroll to position [607, 0]
